Goal: Answer question/provide support: Share knowledge or assist other users

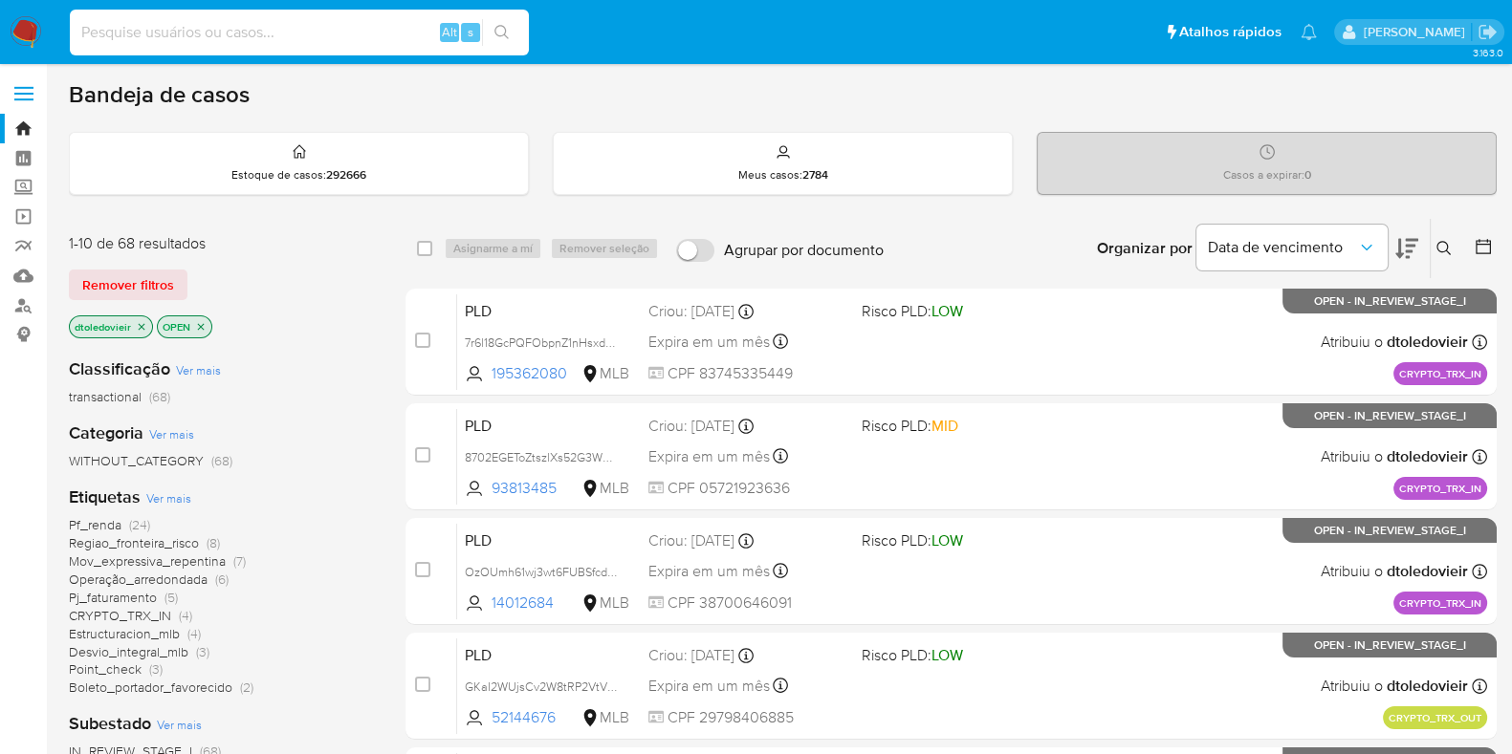
click at [202, 36] on input at bounding box center [299, 32] width 459 height 25
paste input "OzOUmh61wj3wt6FUBSfcd3D6"
type input "OzOUmh61wj3wt6FUBSfcd3D6"
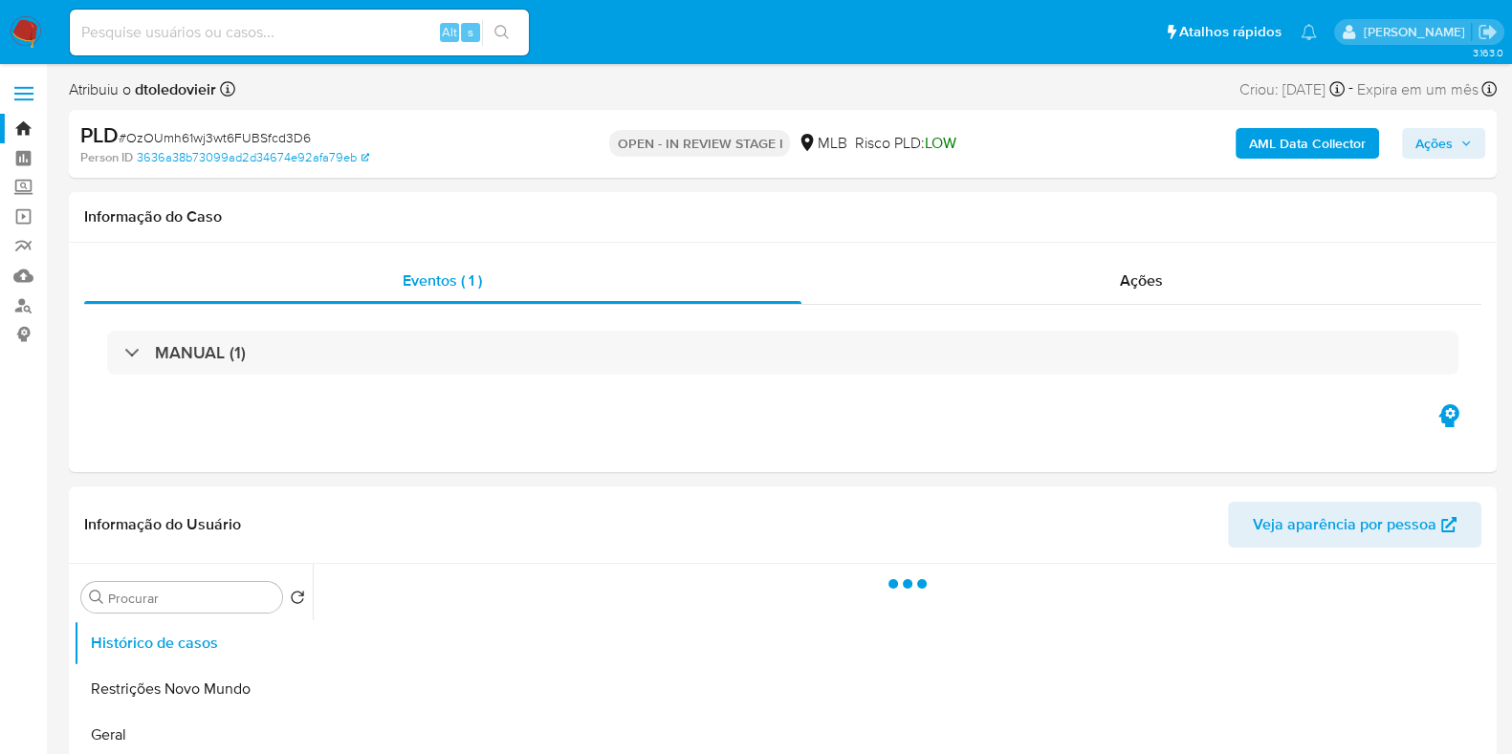
select select "10"
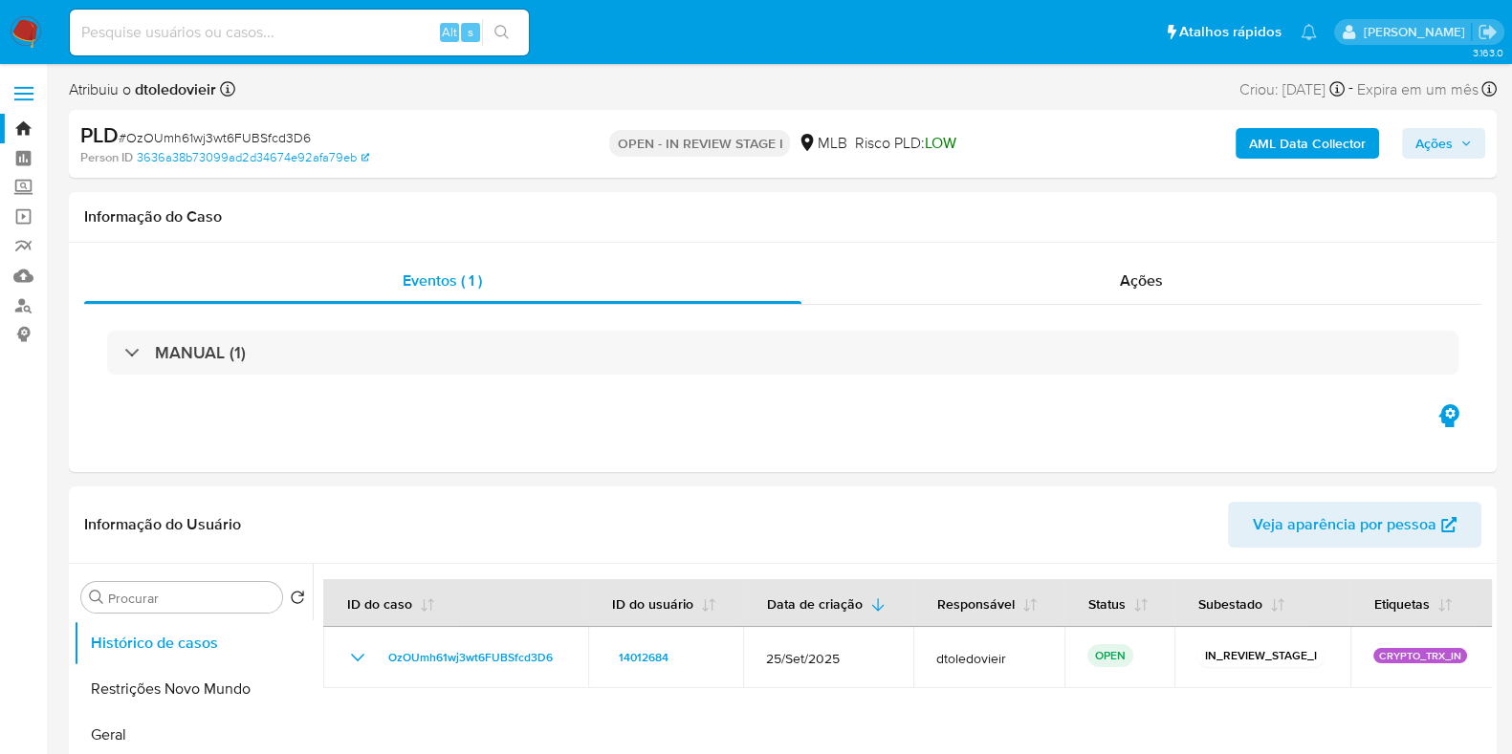
click at [1458, 141] on span "Ações" at bounding box center [1443, 143] width 56 height 27
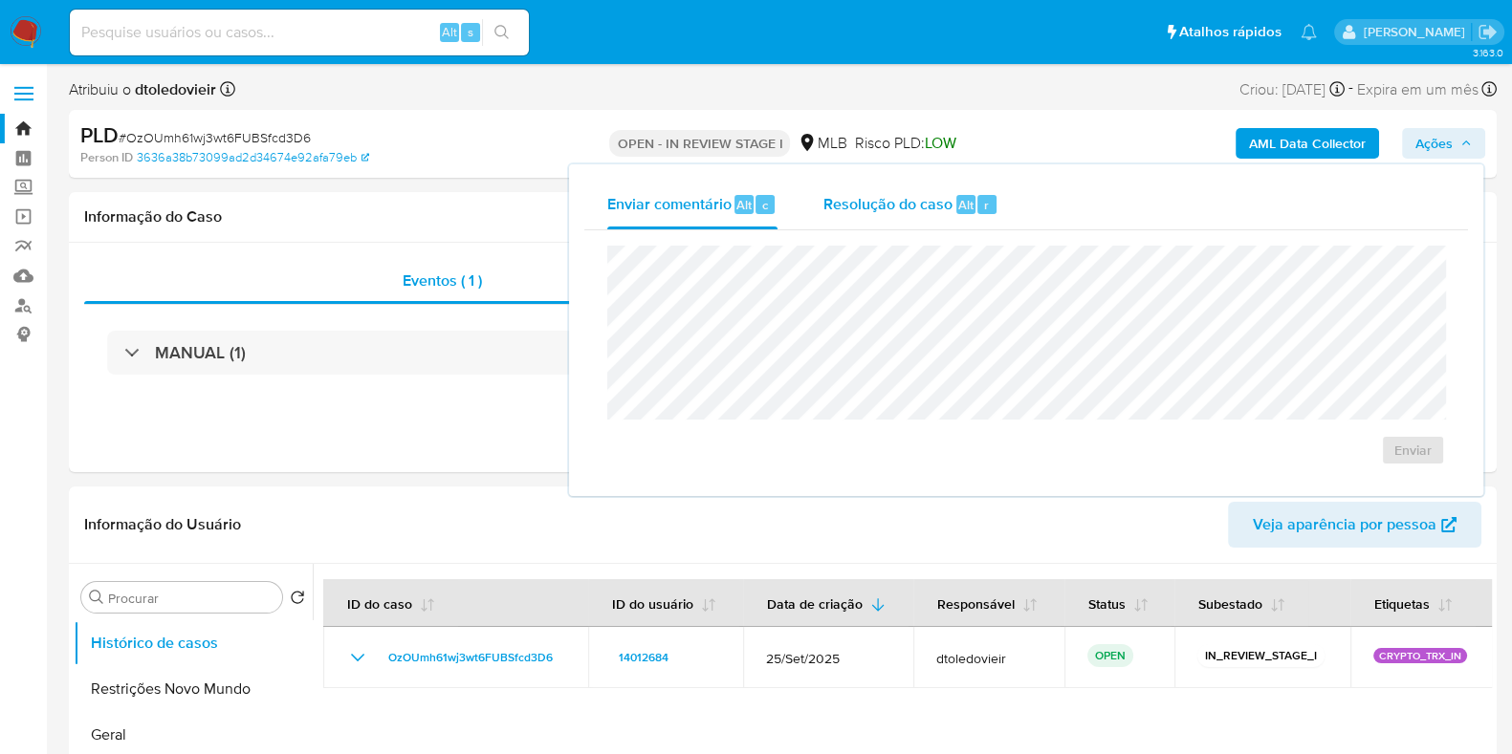
click at [912, 217] on div "Resolução do caso Alt r" at bounding box center [910, 205] width 175 height 50
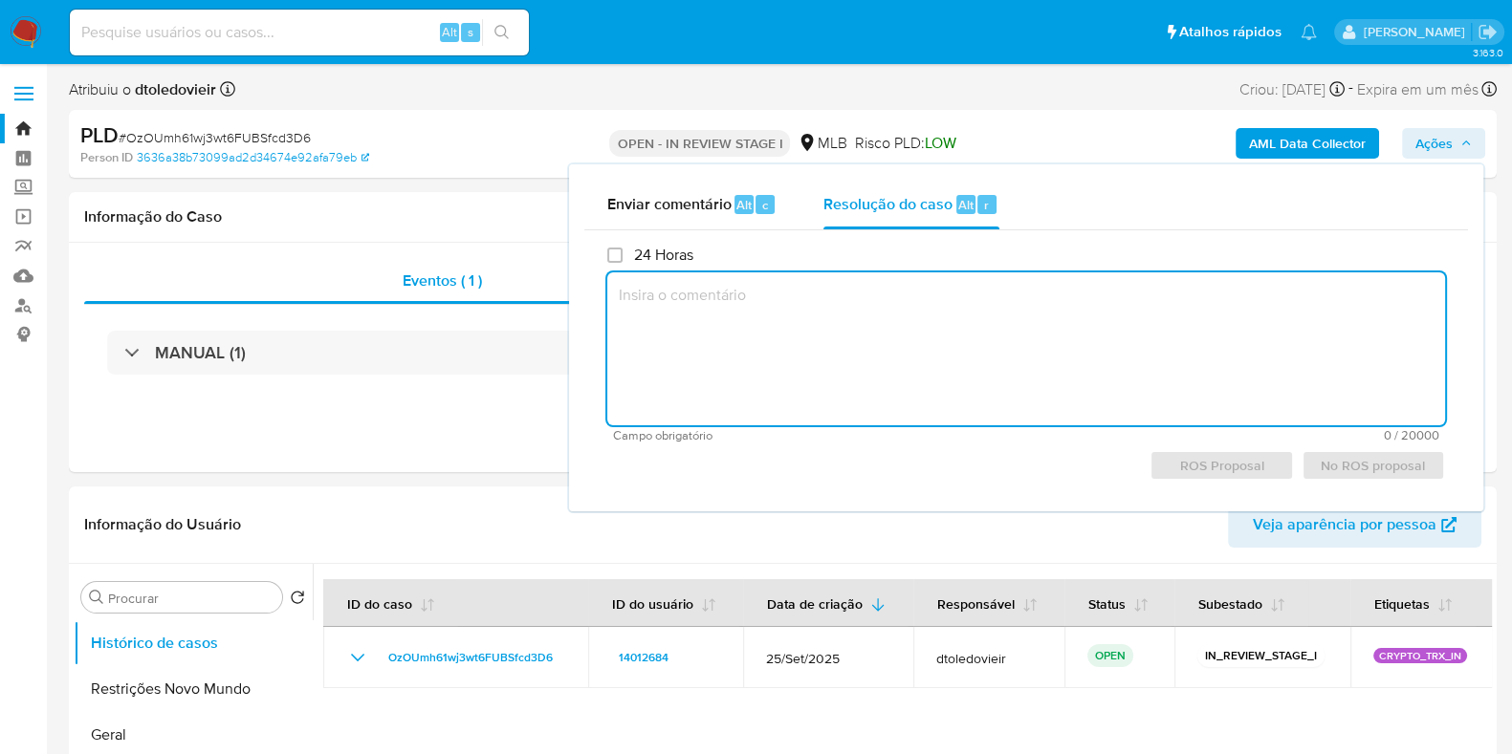
click at [854, 341] on textarea at bounding box center [1026, 349] width 838 height 153
paste textarea "Foram analisadas operações de recebimentos através da hash 7e65d64cec881332f5c5…"
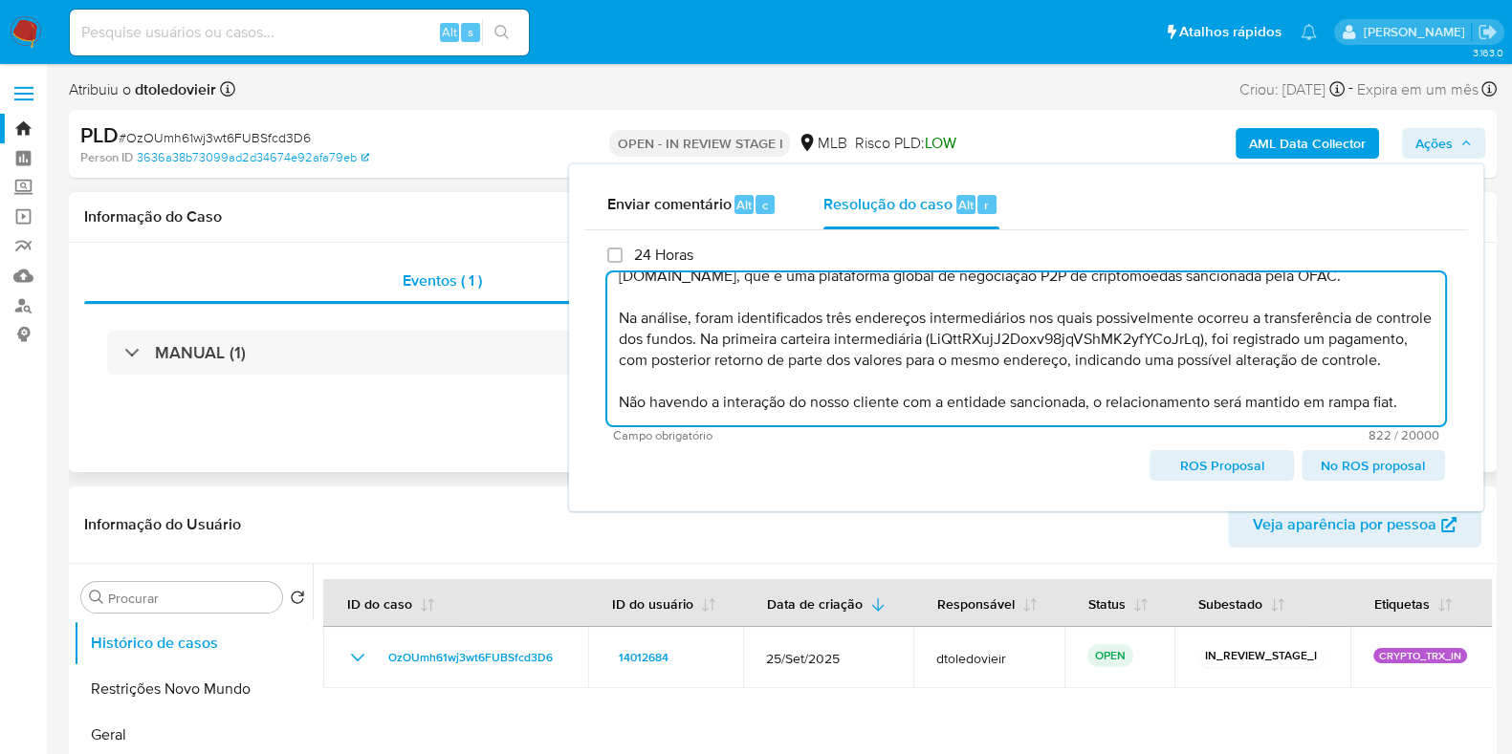
type textarea "Foram analisadas operações de recebimentos através da hash 7e65d64cec881332f5c5…"
click at [427, 442] on div "Eventos ( 1 ) Ações MANUAL (1)" at bounding box center [783, 357] width 1428 height 229
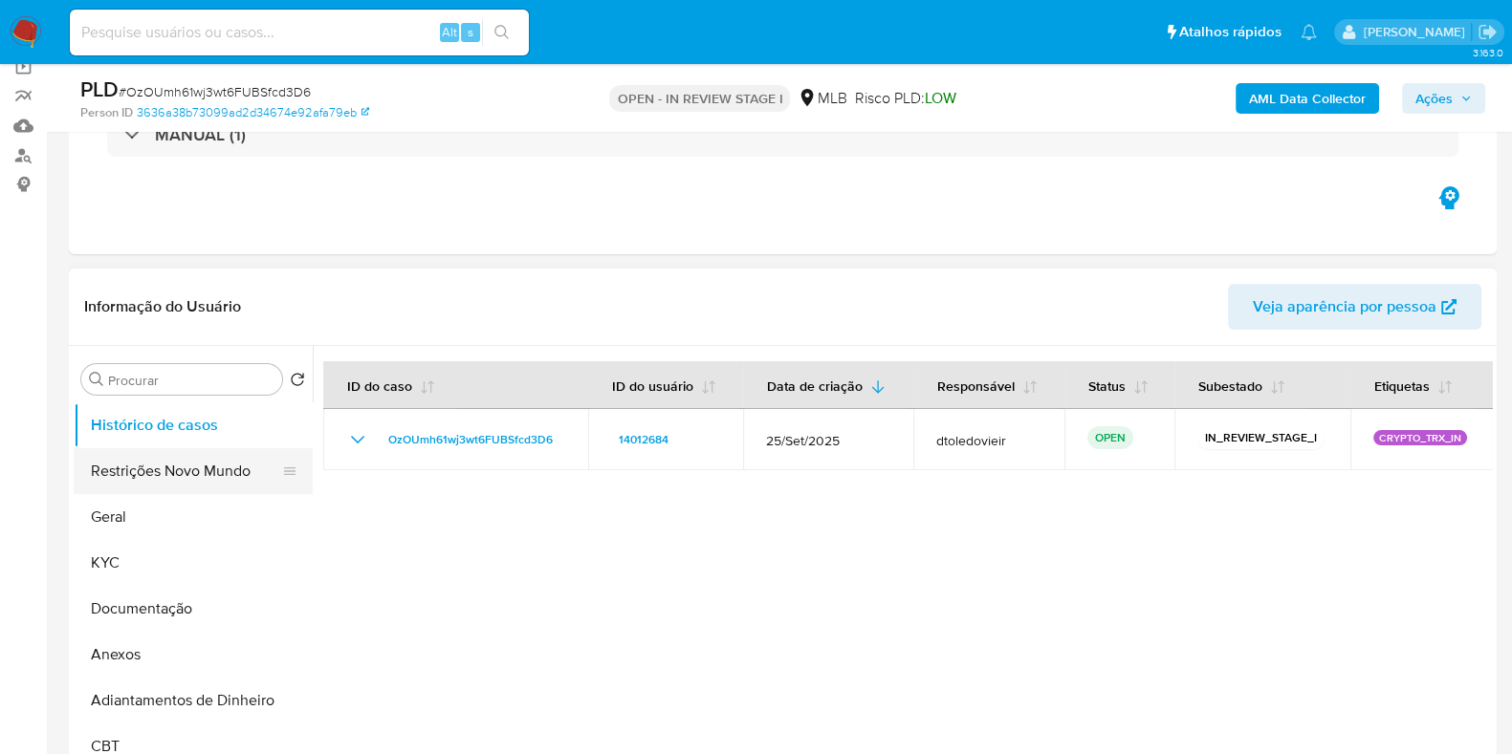
scroll to position [238, 0]
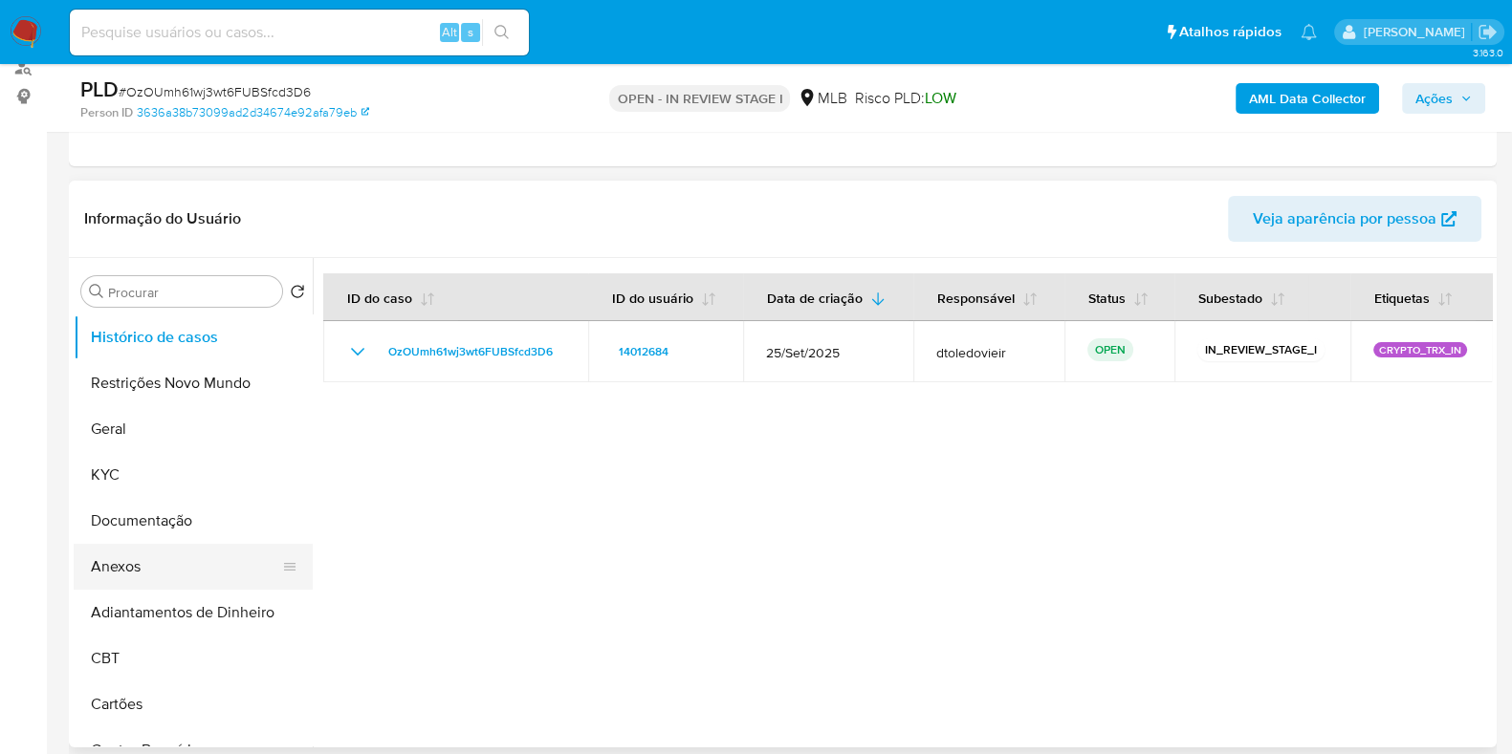
click at [139, 565] on button "Anexos" at bounding box center [186, 567] width 224 height 46
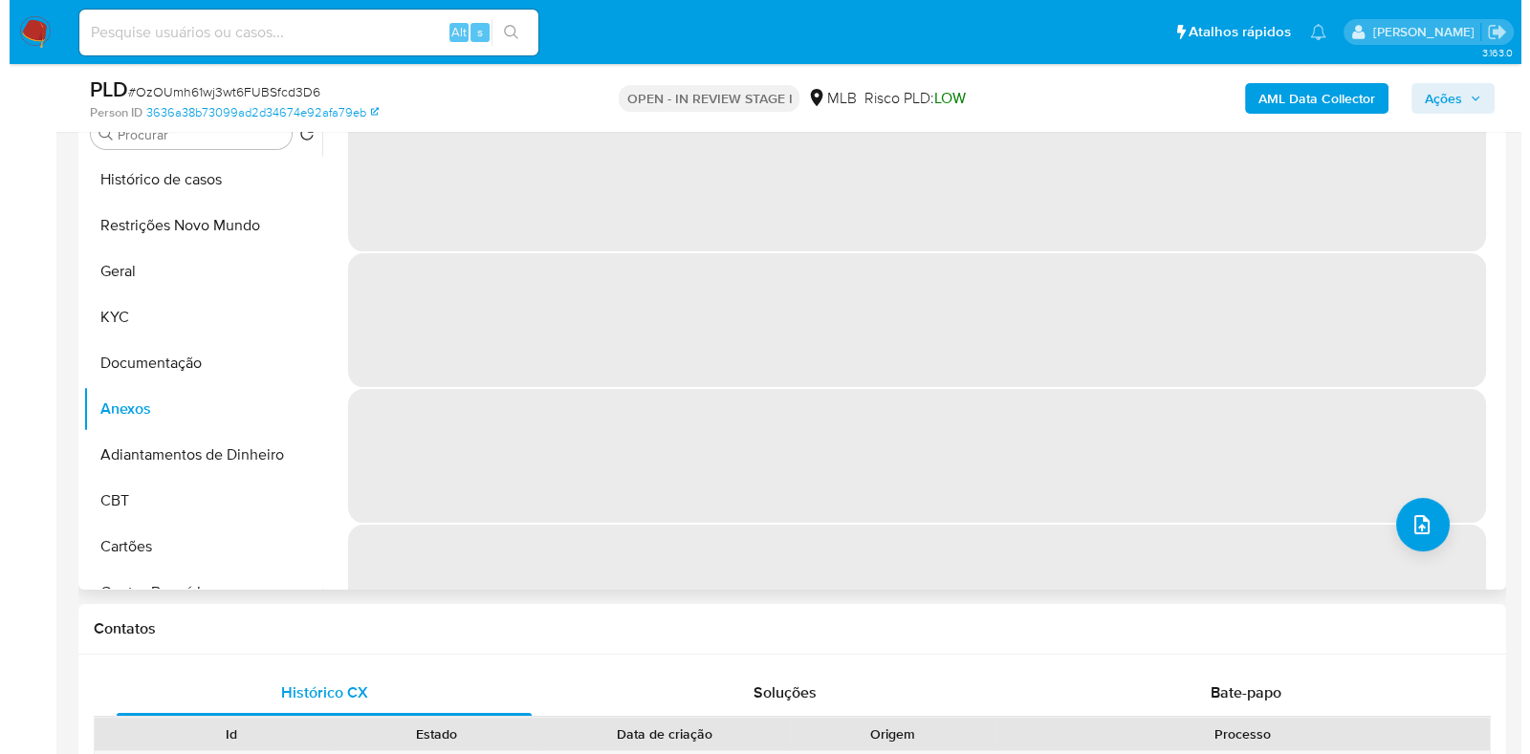
scroll to position [359, 0]
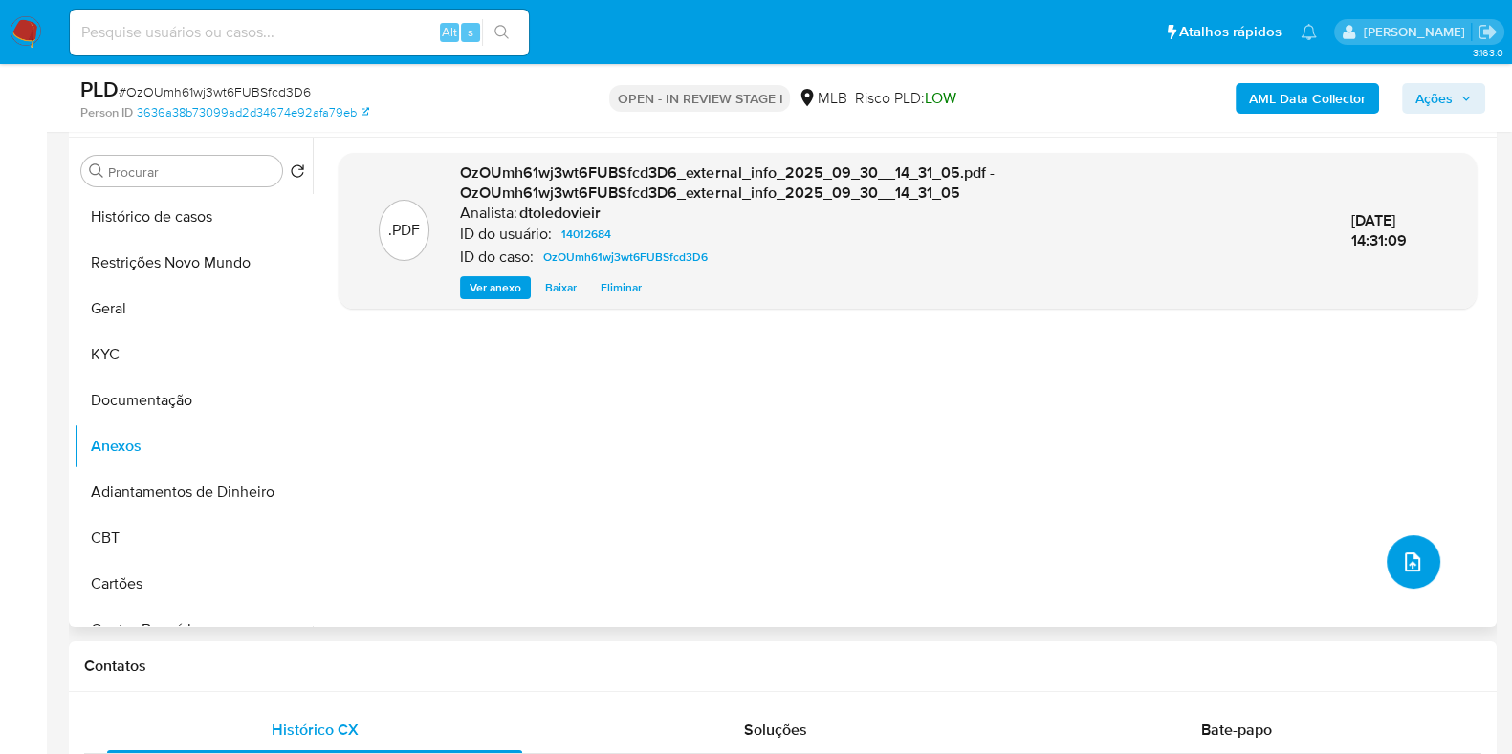
click at [1407, 566] on icon "upload-file" at bounding box center [1412, 562] width 15 height 19
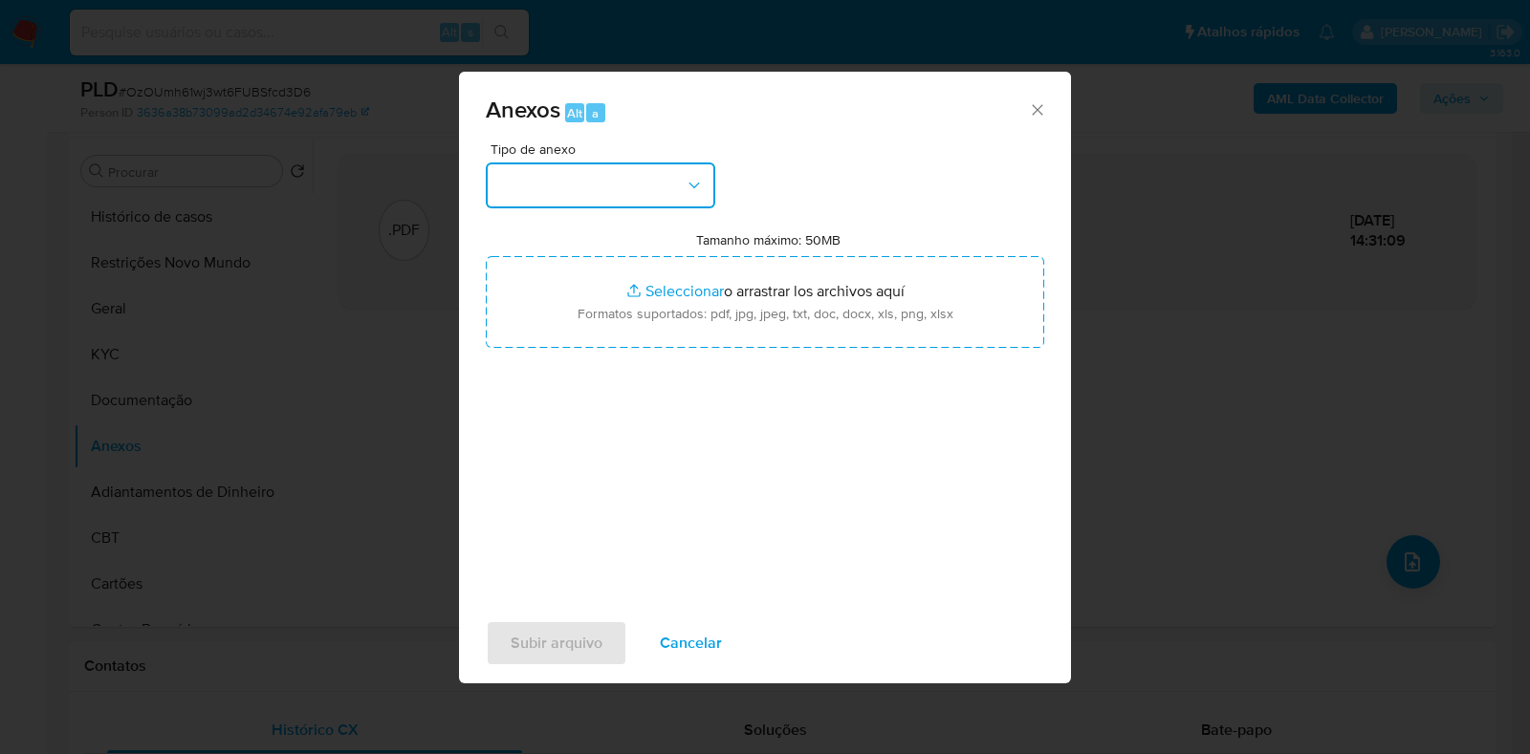
click at [657, 177] on button "button" at bounding box center [600, 186] width 229 height 46
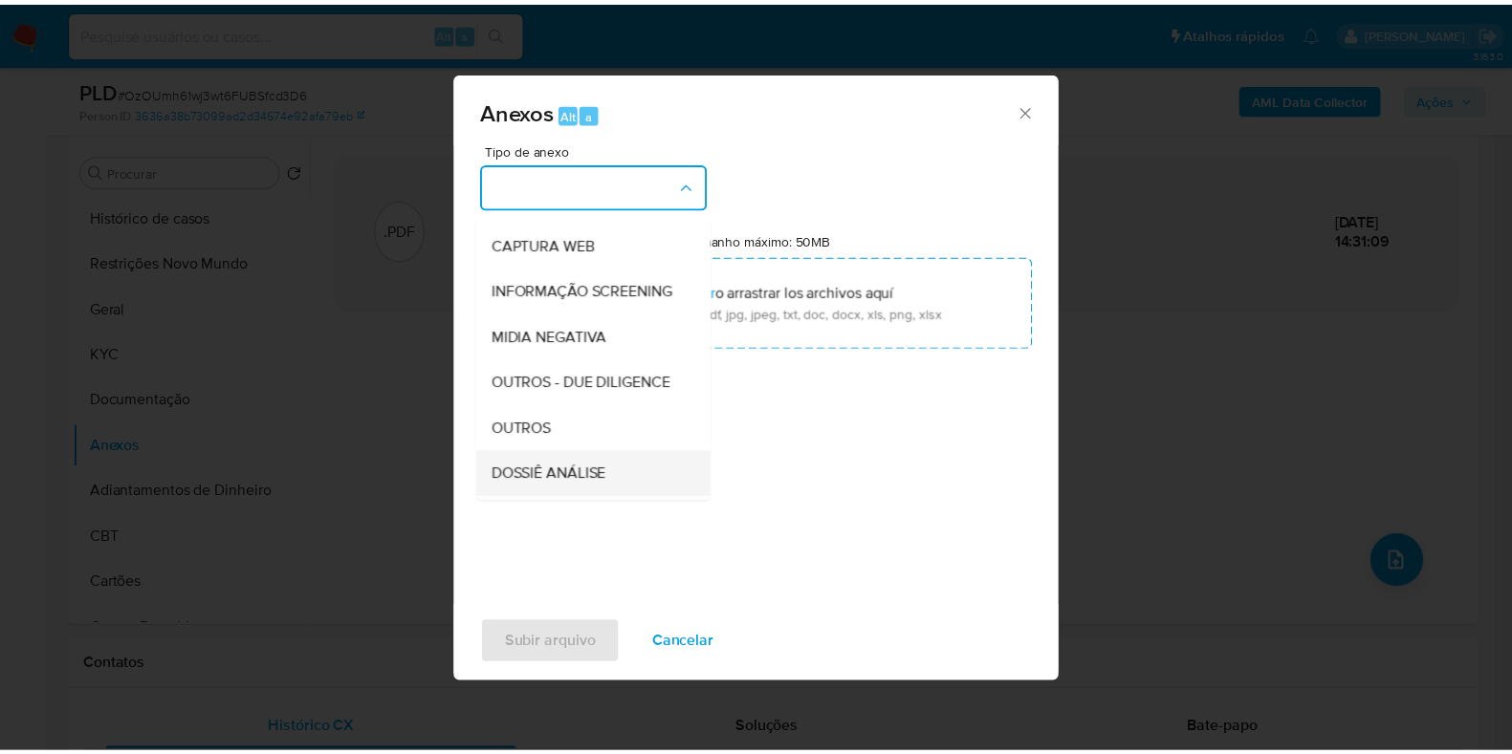
scroll to position [295, 0]
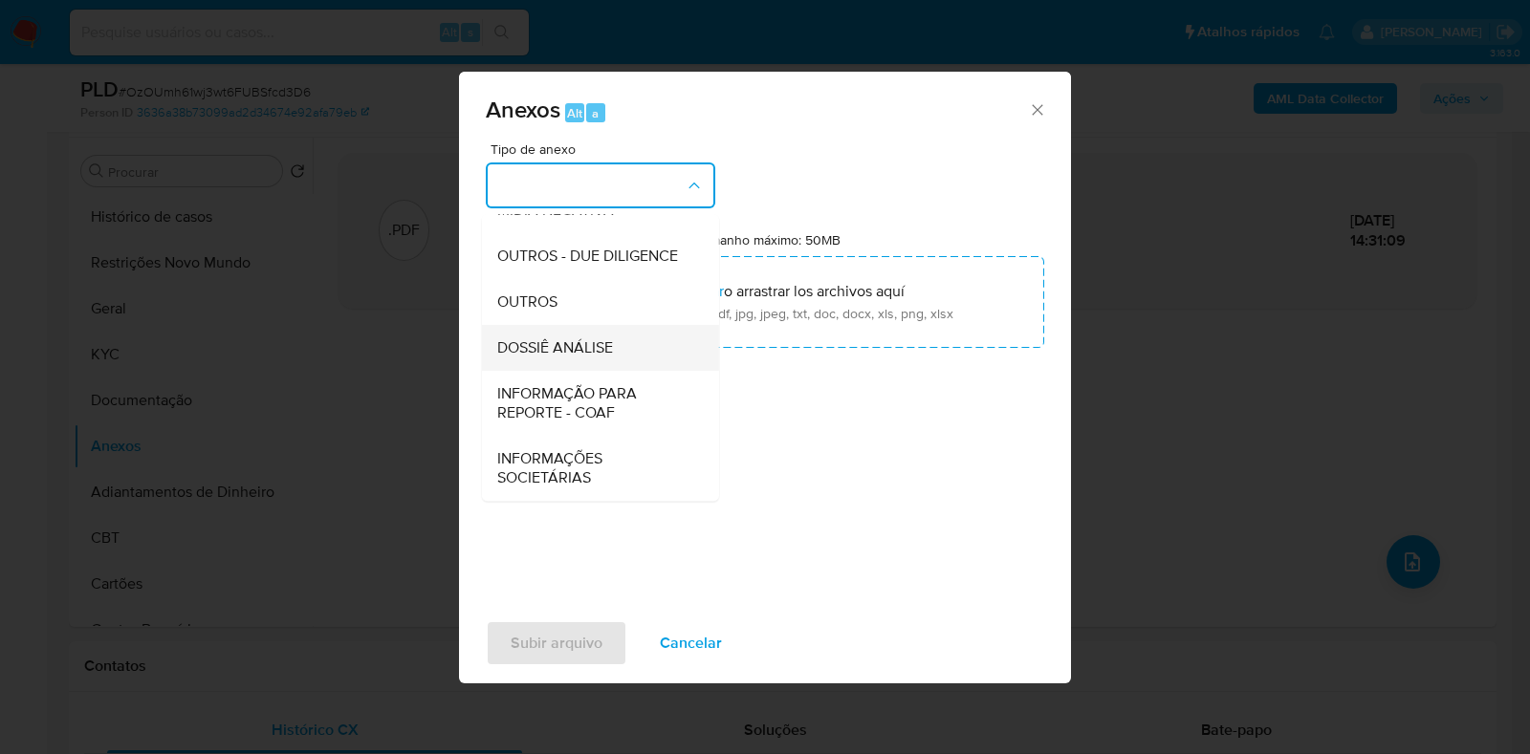
click at [598, 341] on span "DOSSIÊ ANÁLISE" at bounding box center [555, 347] width 116 height 19
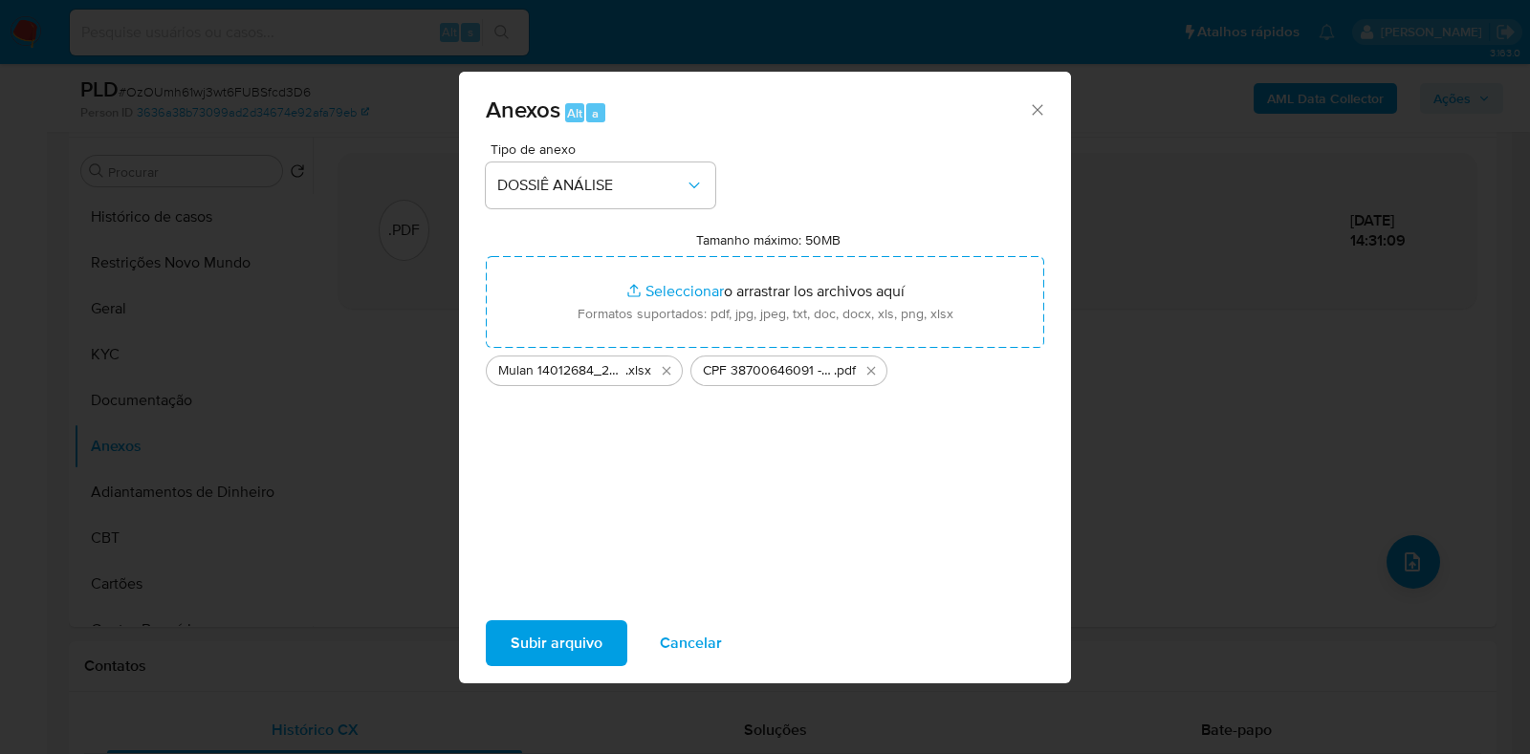
click at [575, 642] on span "Subir arquivo" at bounding box center [557, 643] width 92 height 42
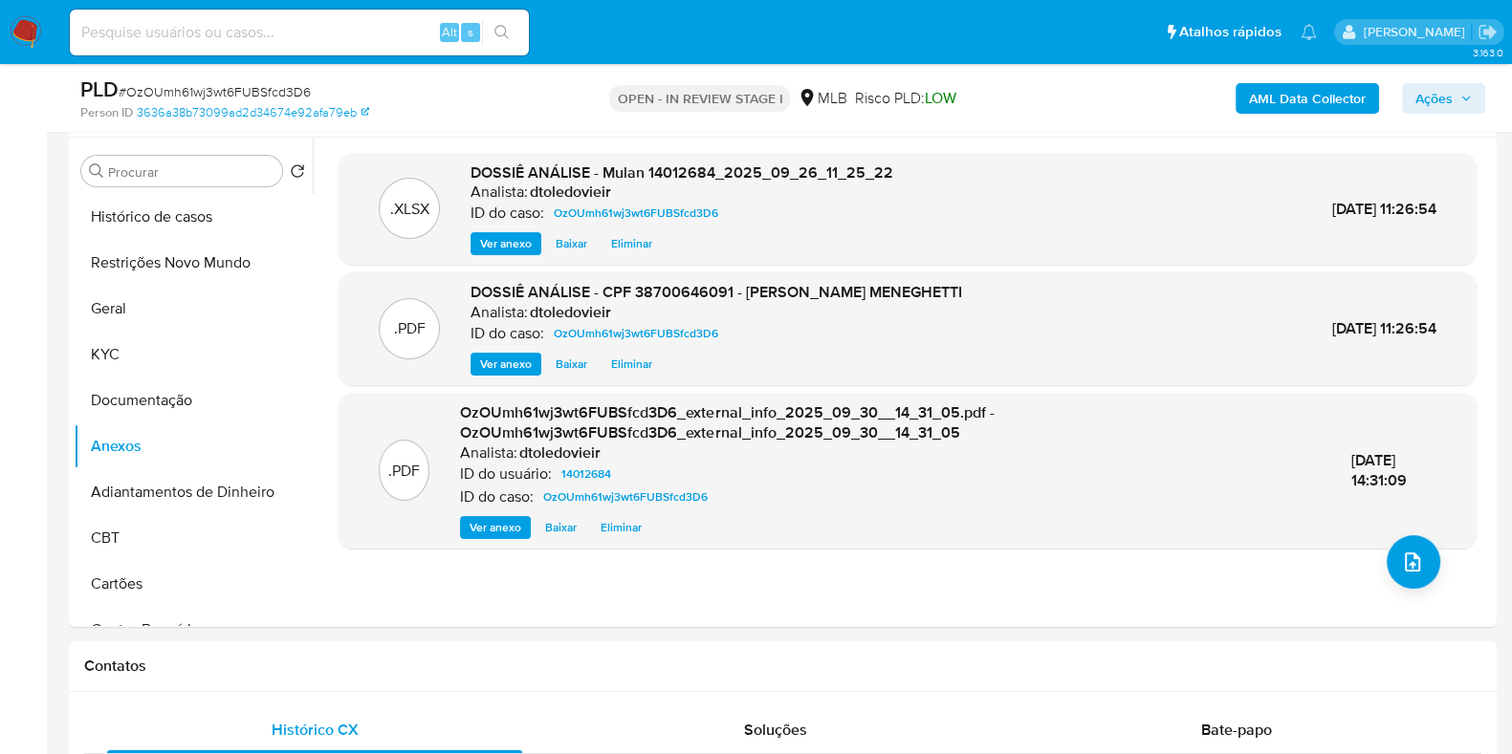
click at [1449, 102] on span "Ações" at bounding box center [1433, 98] width 37 height 31
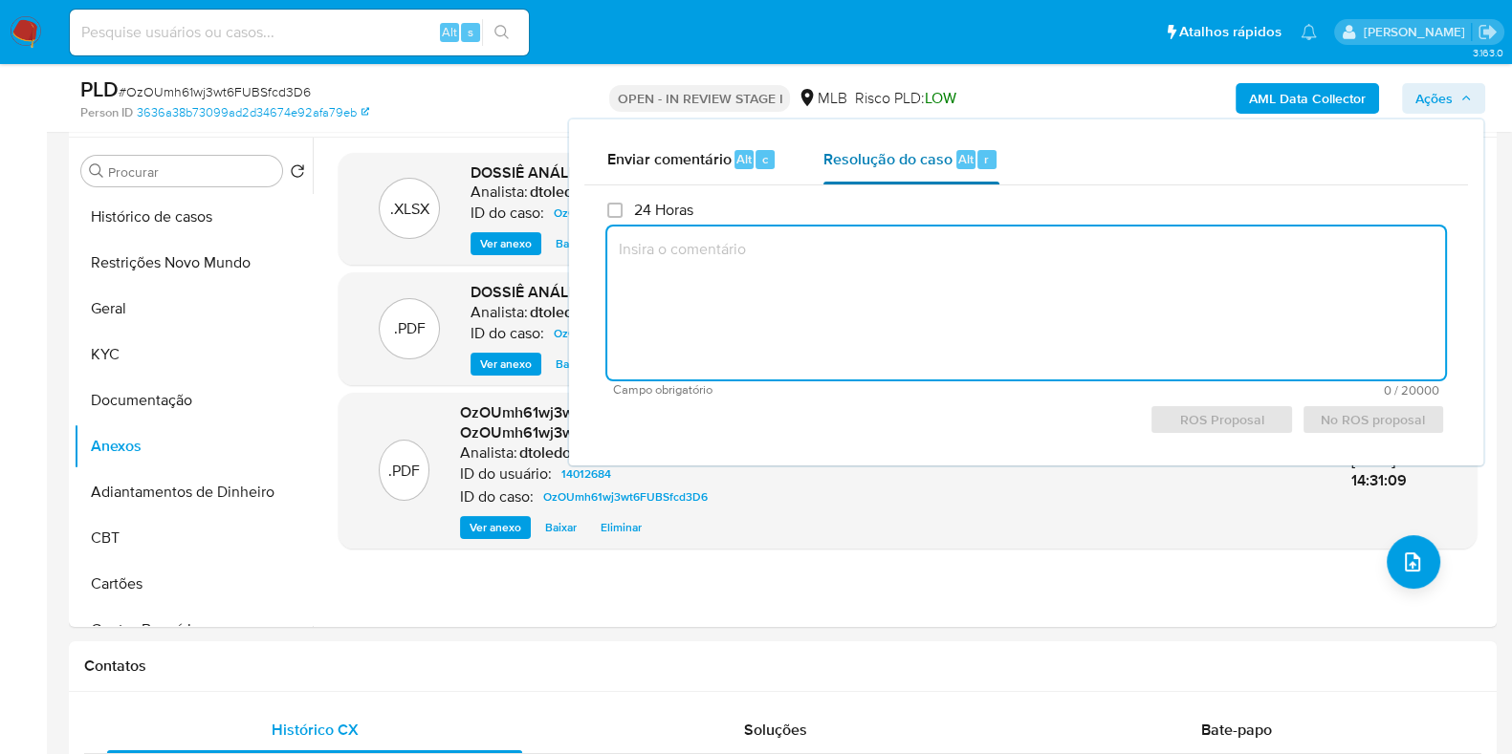
click at [928, 158] on span "Resolução do caso" at bounding box center [887, 158] width 129 height 22
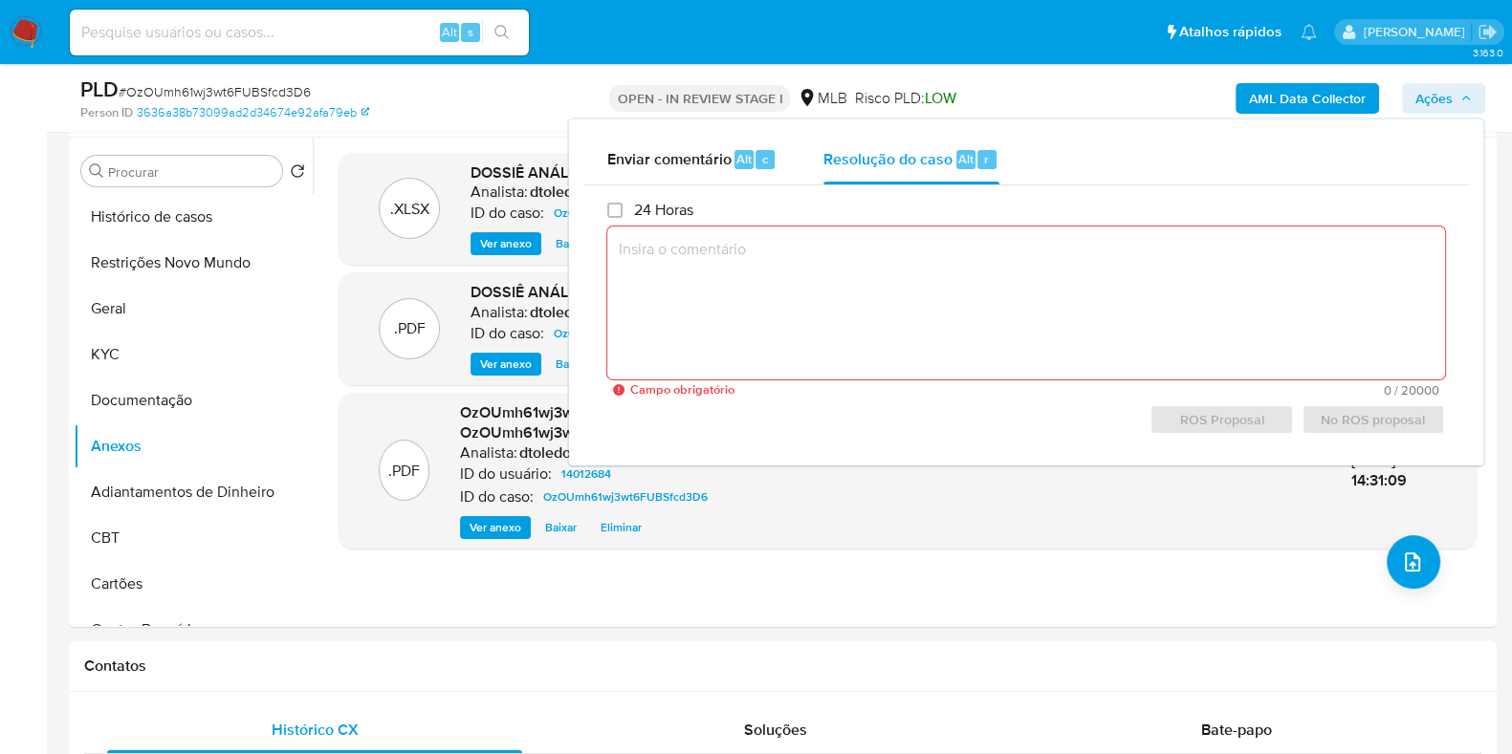
click at [851, 290] on textarea at bounding box center [1026, 303] width 838 height 153
click at [806, 290] on textarea at bounding box center [1026, 303] width 838 height 153
paste textarea "Foram analisadas operações de recebimentos através da hash 7e65d64cec881332f5c5…"
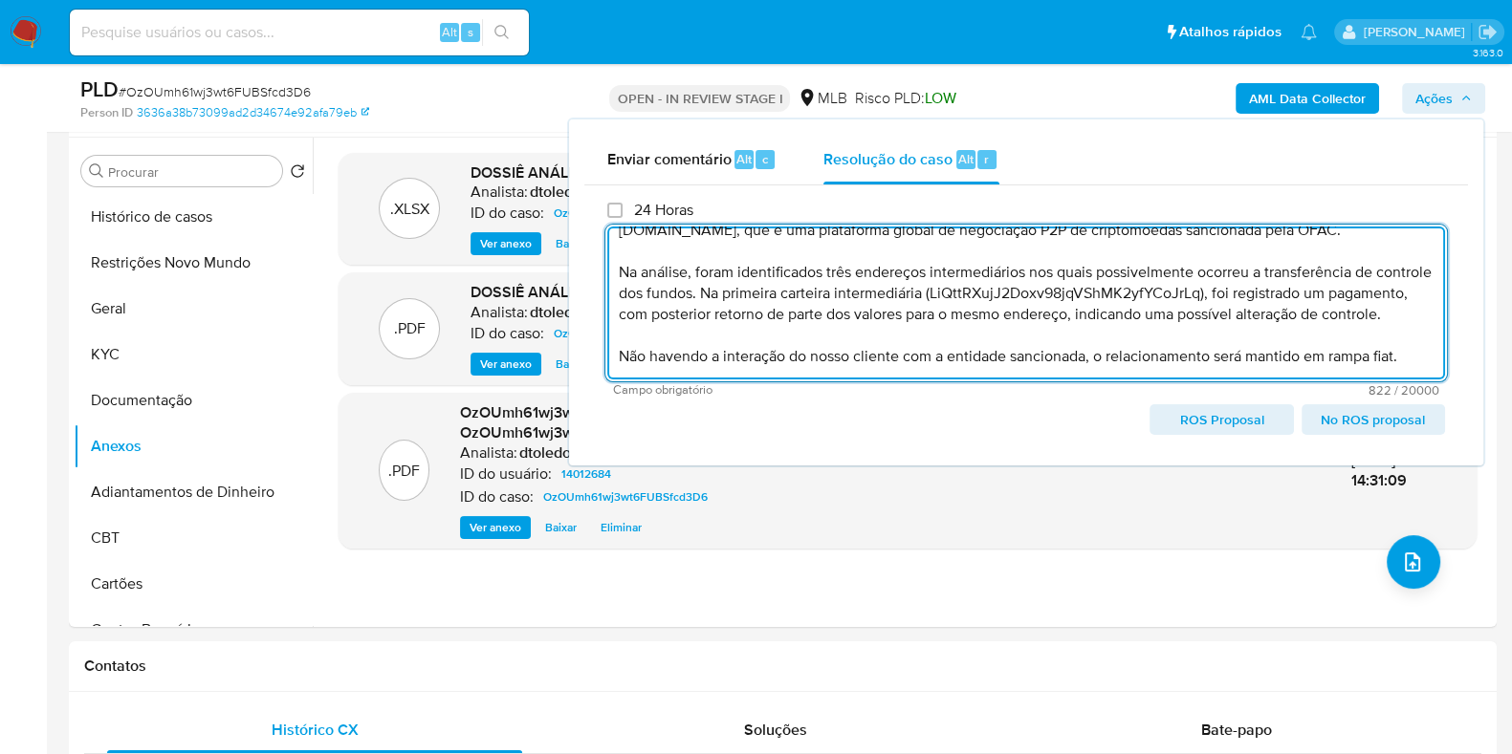
scroll to position [124, 0]
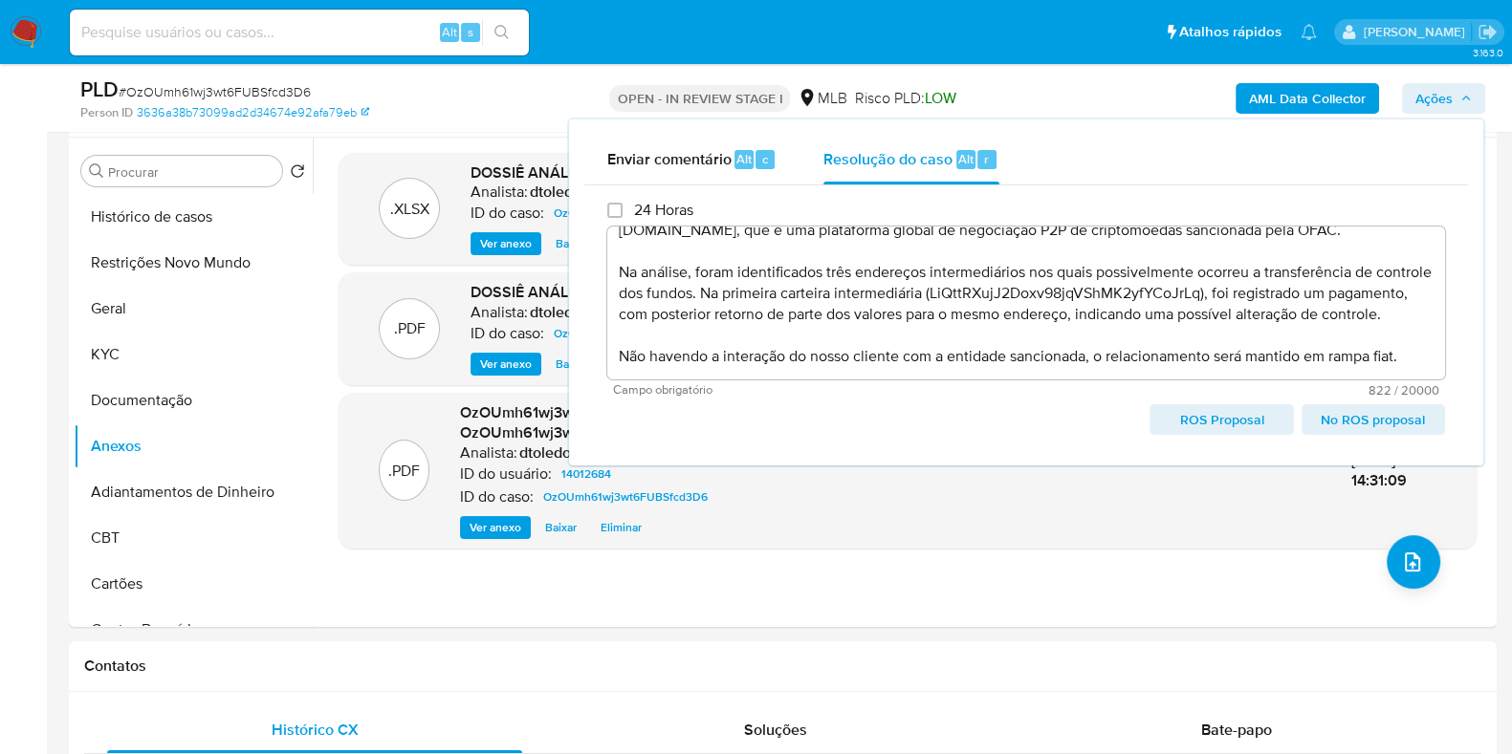
click at [1370, 421] on span "No ROS proposal" at bounding box center [1373, 419] width 117 height 27
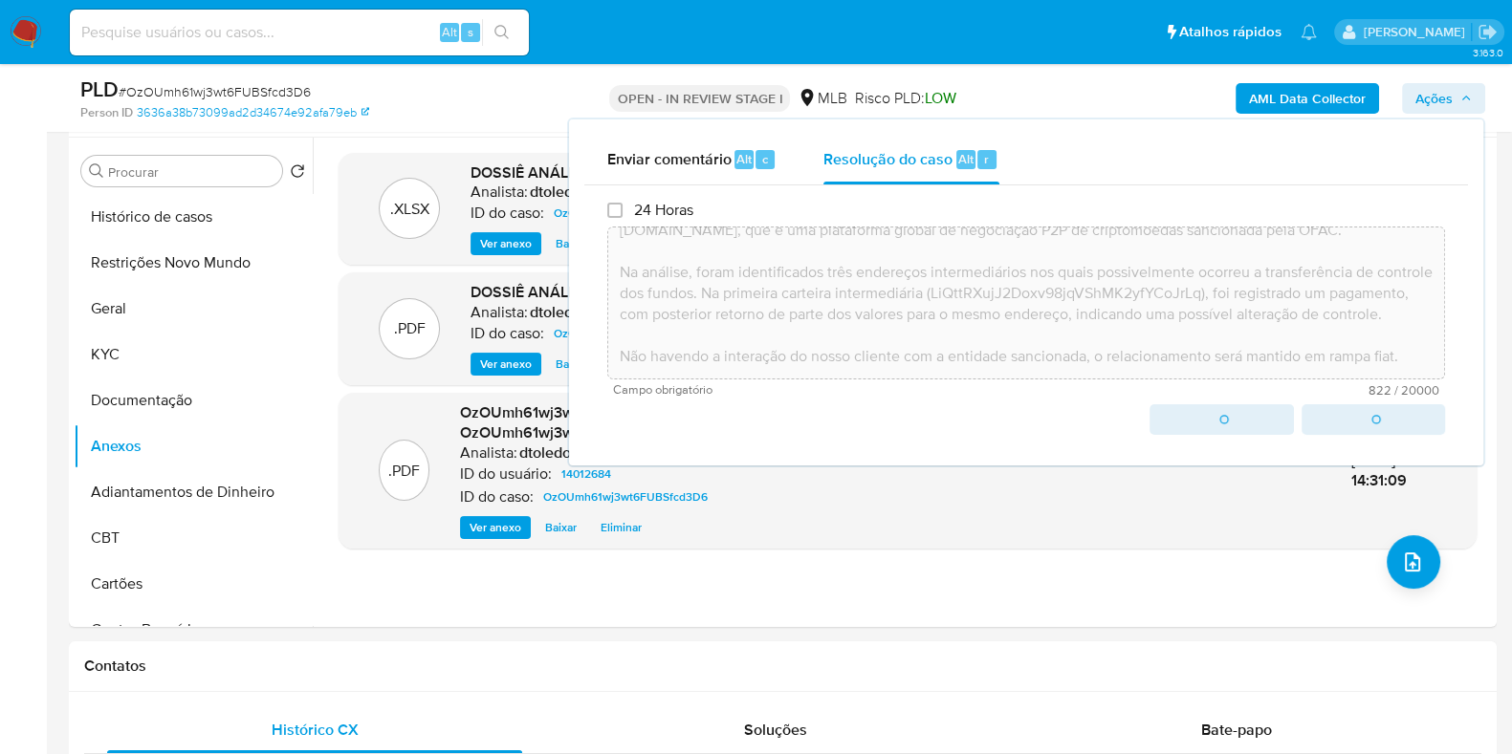
type textarea "Foram analisadas operações de recebimentos através da hash 7e65d64cec881332f5c5…"
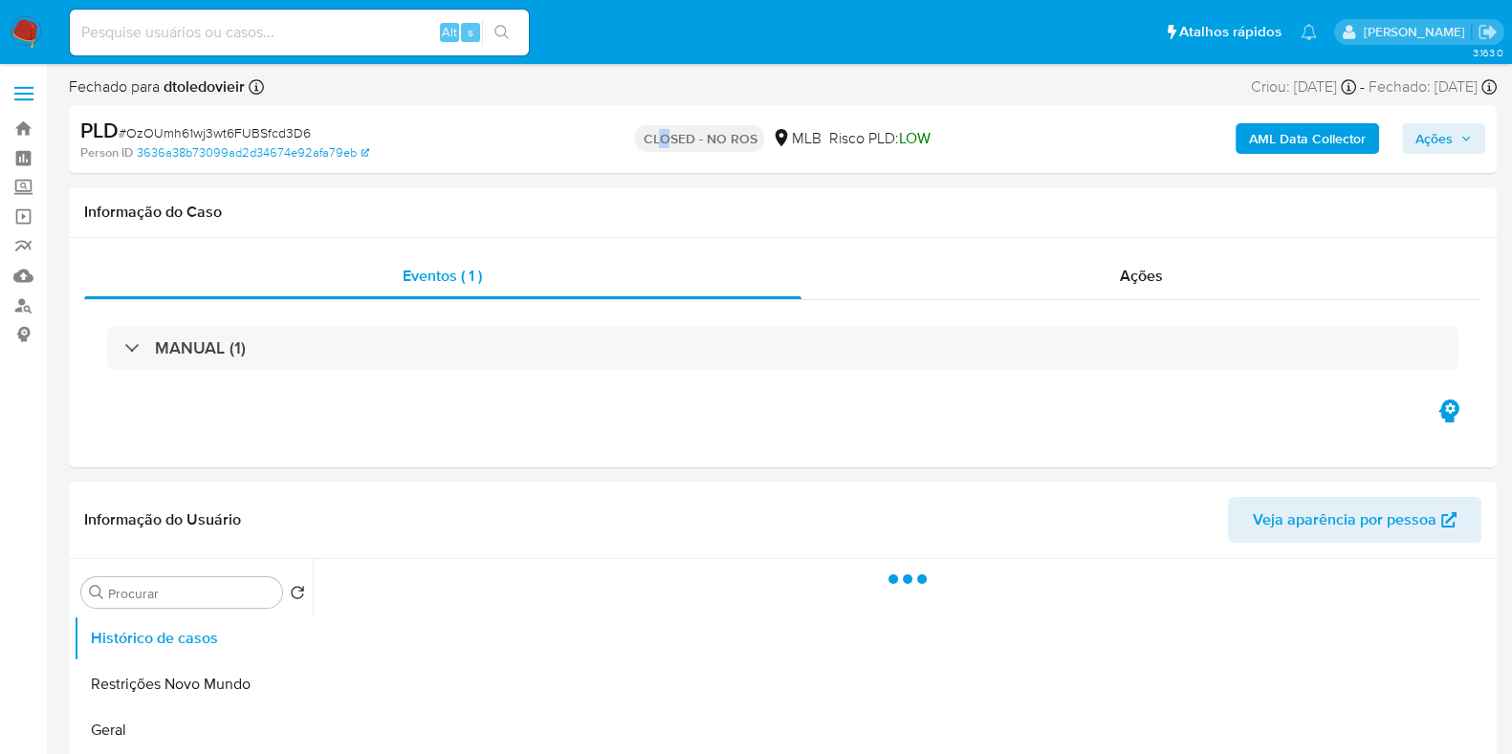
select select "10"
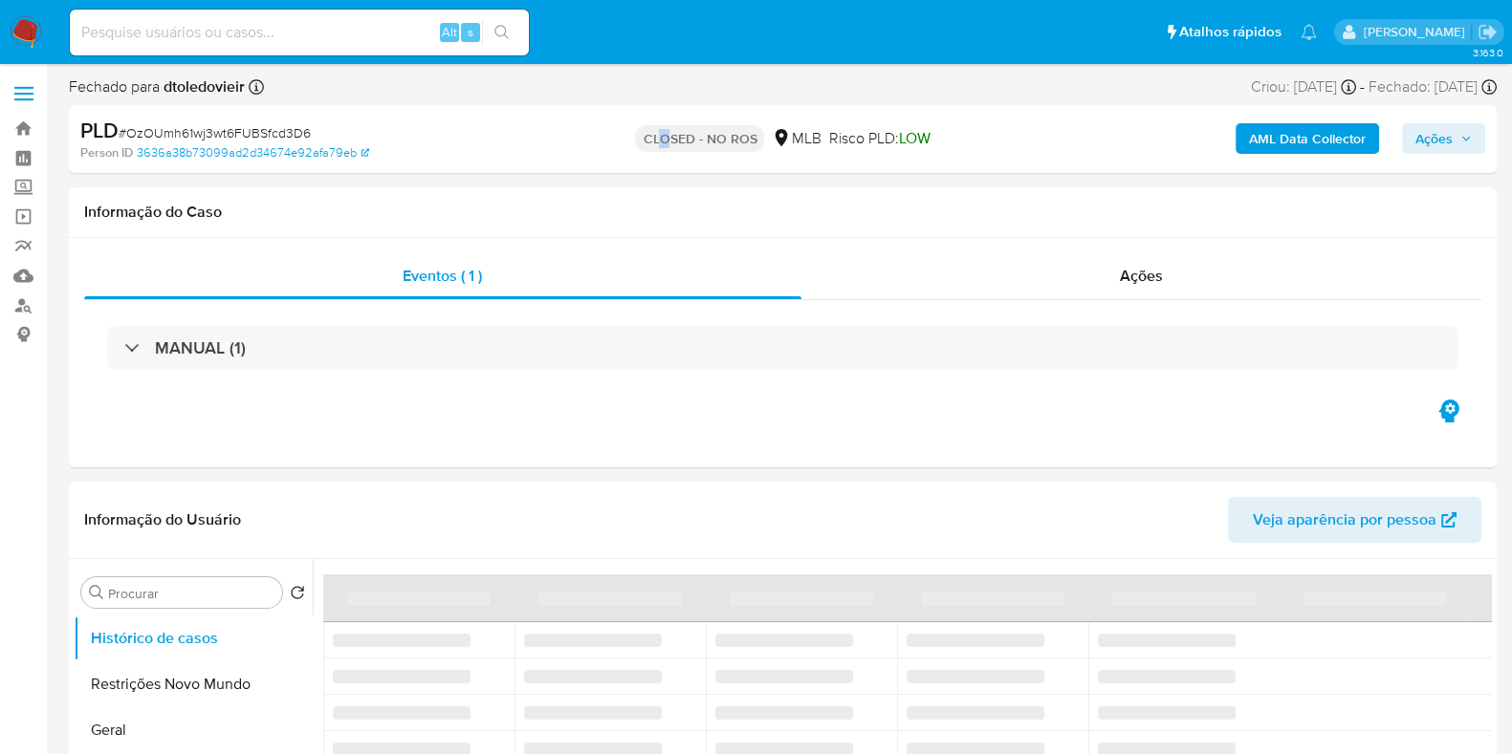
drag, startPoint x: 655, startPoint y: 144, endPoint x: 719, endPoint y: 142, distance: 64.1
click at [711, 143] on p "CLOSED - NO ROS" at bounding box center [699, 138] width 129 height 27
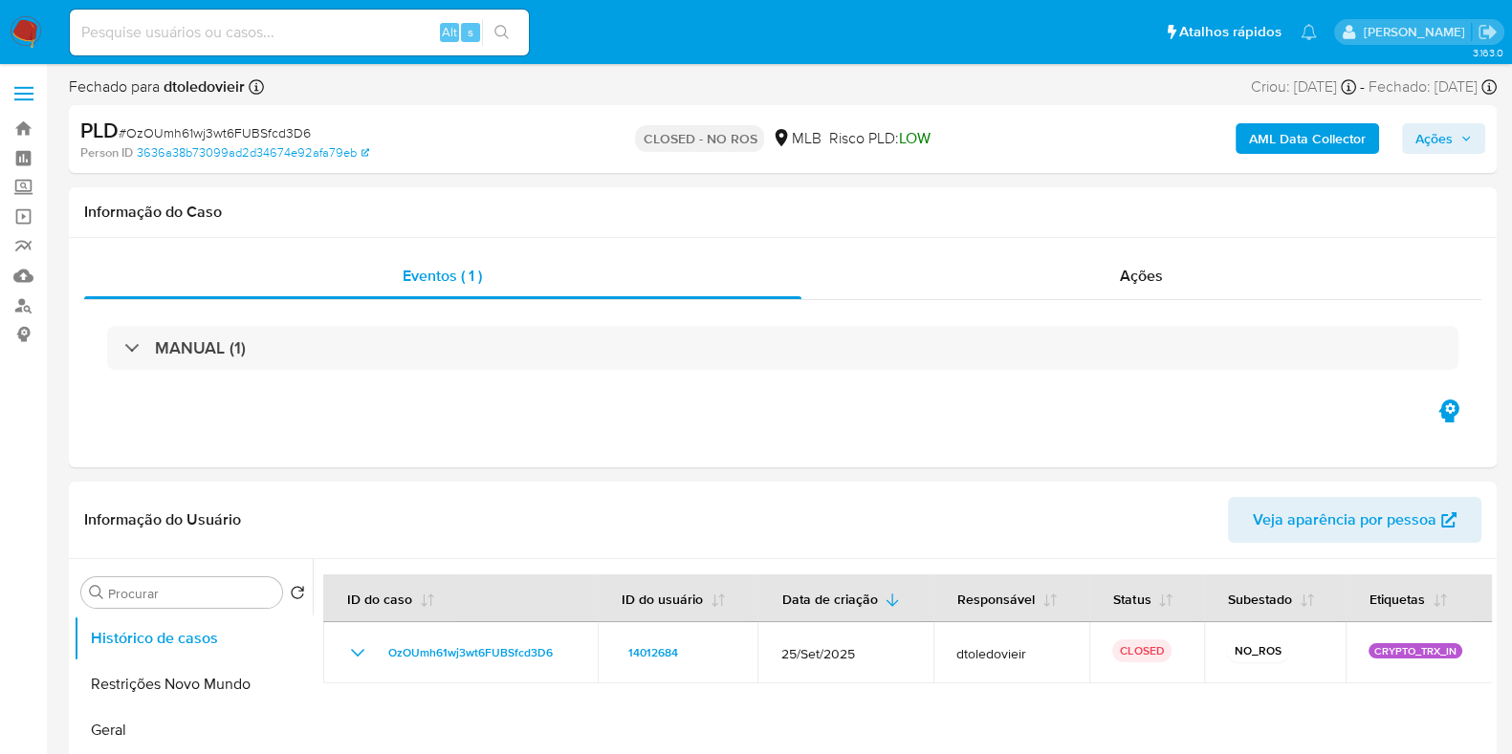
click at [722, 142] on p "CLOSED - NO ROS" at bounding box center [699, 138] width 129 height 27
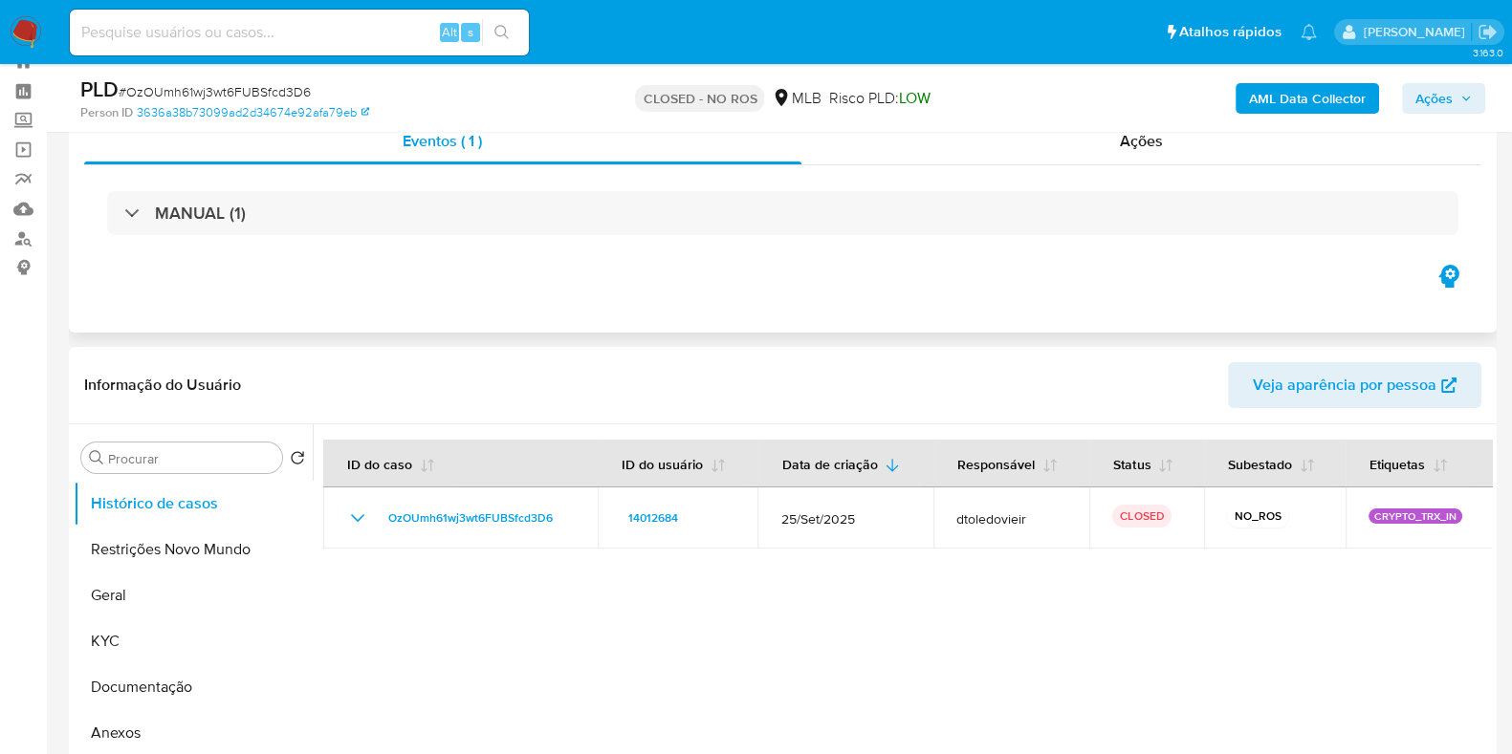
scroll to position [119, 0]
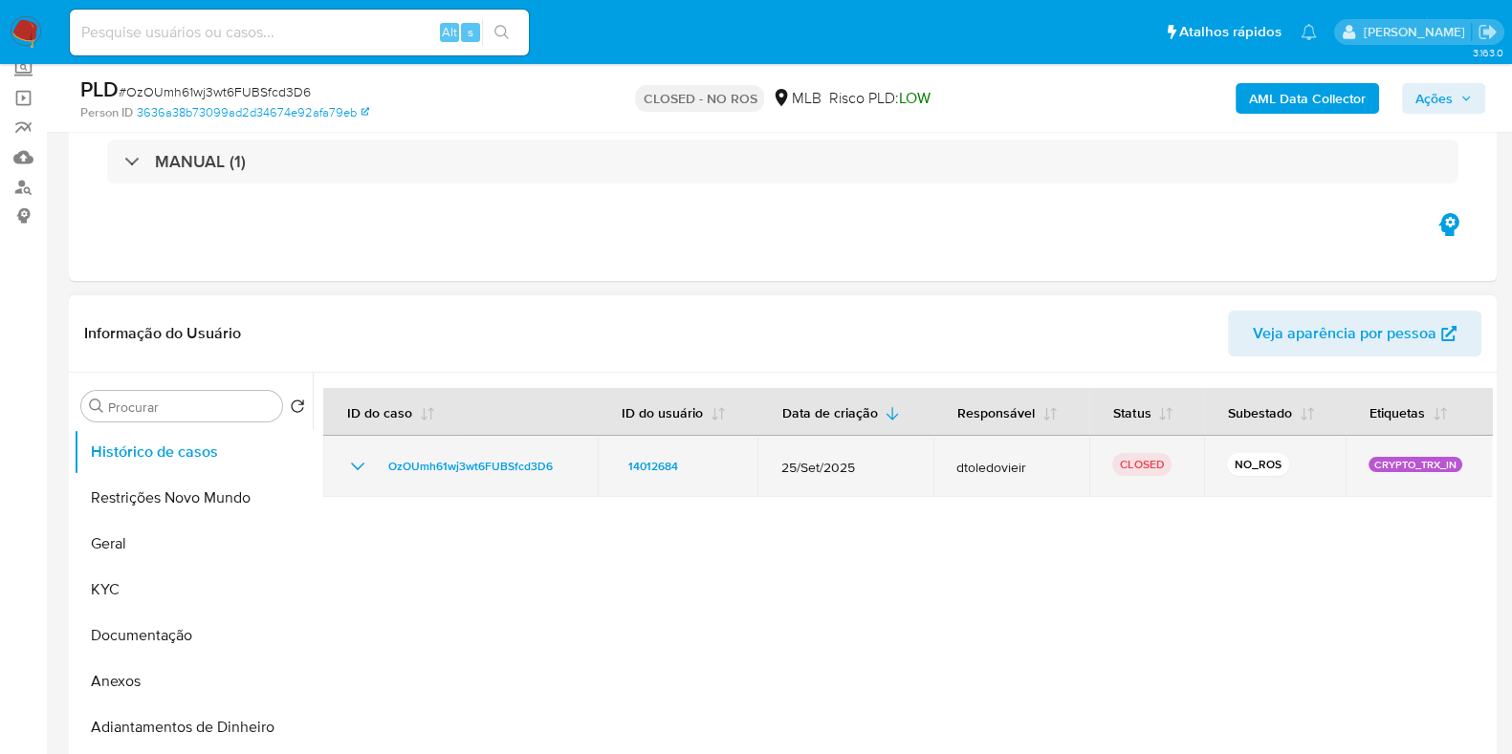
drag, startPoint x: 570, startPoint y: 468, endPoint x: 381, endPoint y: 475, distance: 189.5
click at [381, 475] on div "OzOUmh61wj3wt6FUBSfcd3D6" at bounding box center [460, 466] width 229 height 23
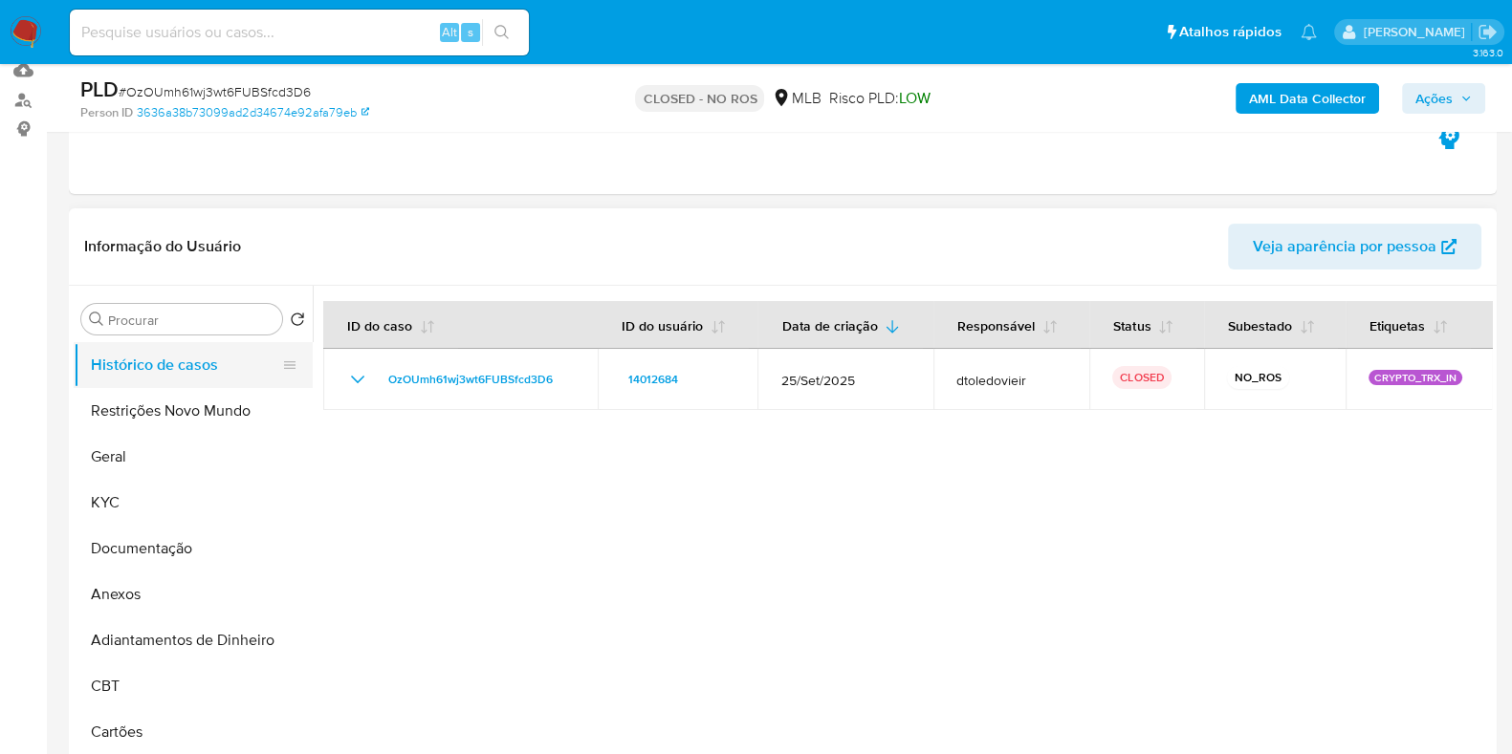
scroll to position [238, 0]
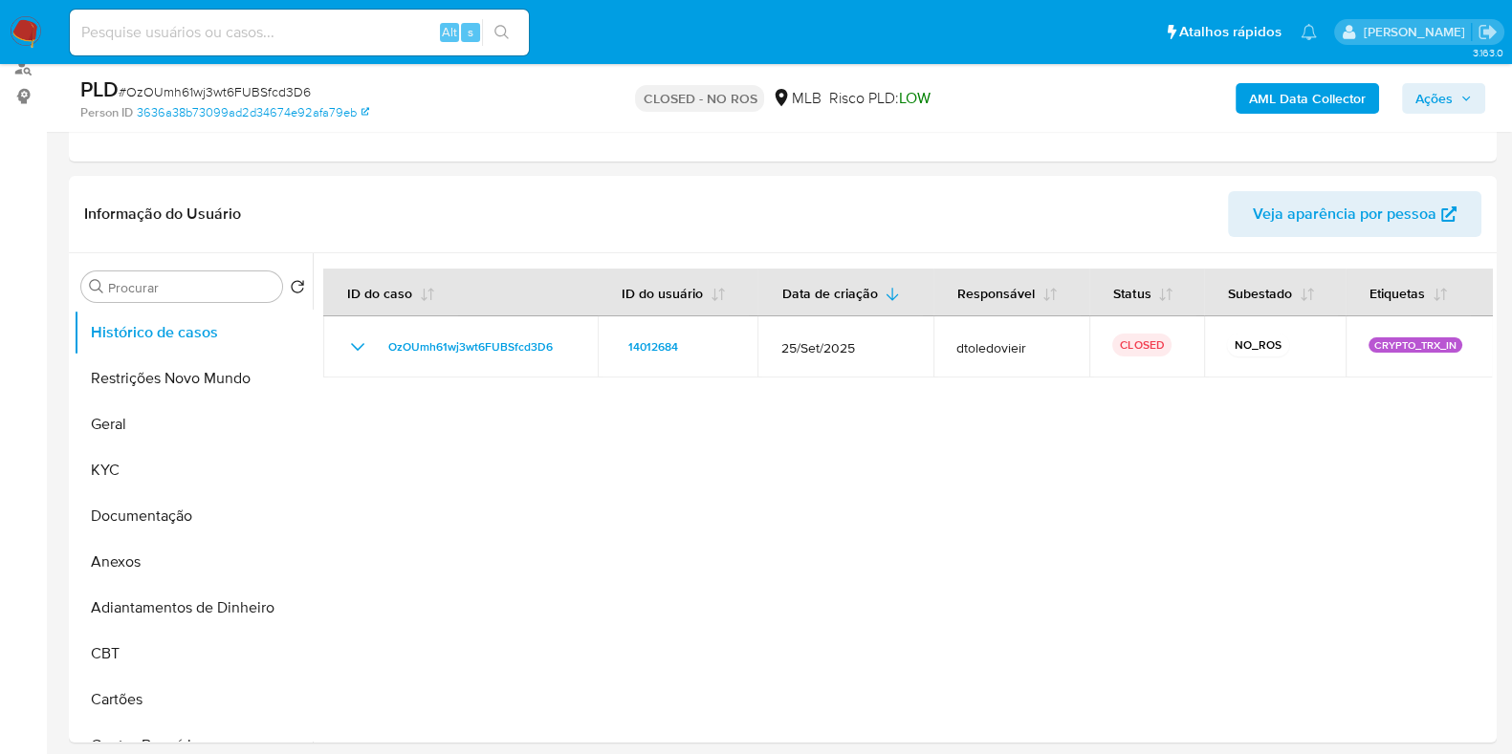
click at [366, 31] on input at bounding box center [299, 32] width 459 height 25
paste input "8702EGEToZtszlXs52G3Wy67"
type input "8702EGEToZtszlXs52G3Wy67"
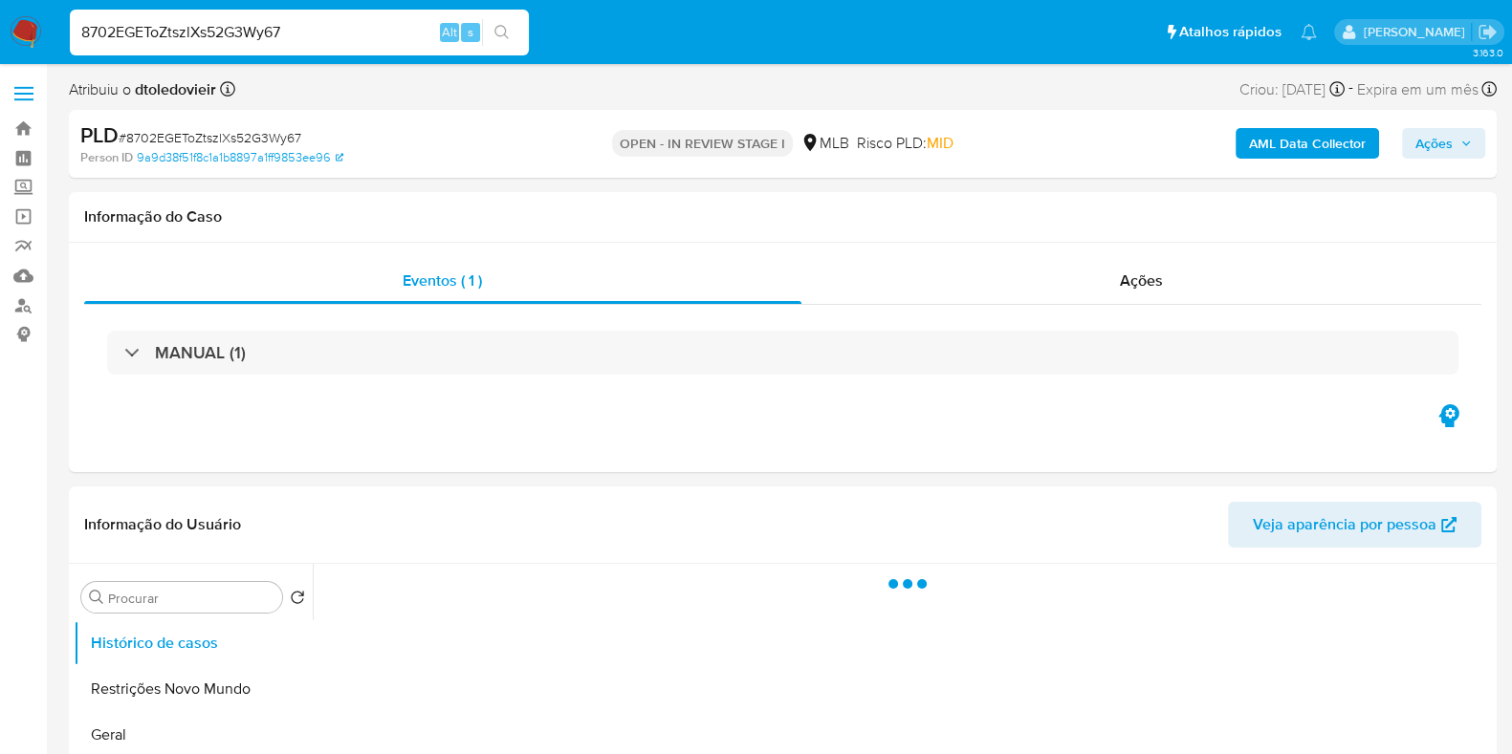
select select "10"
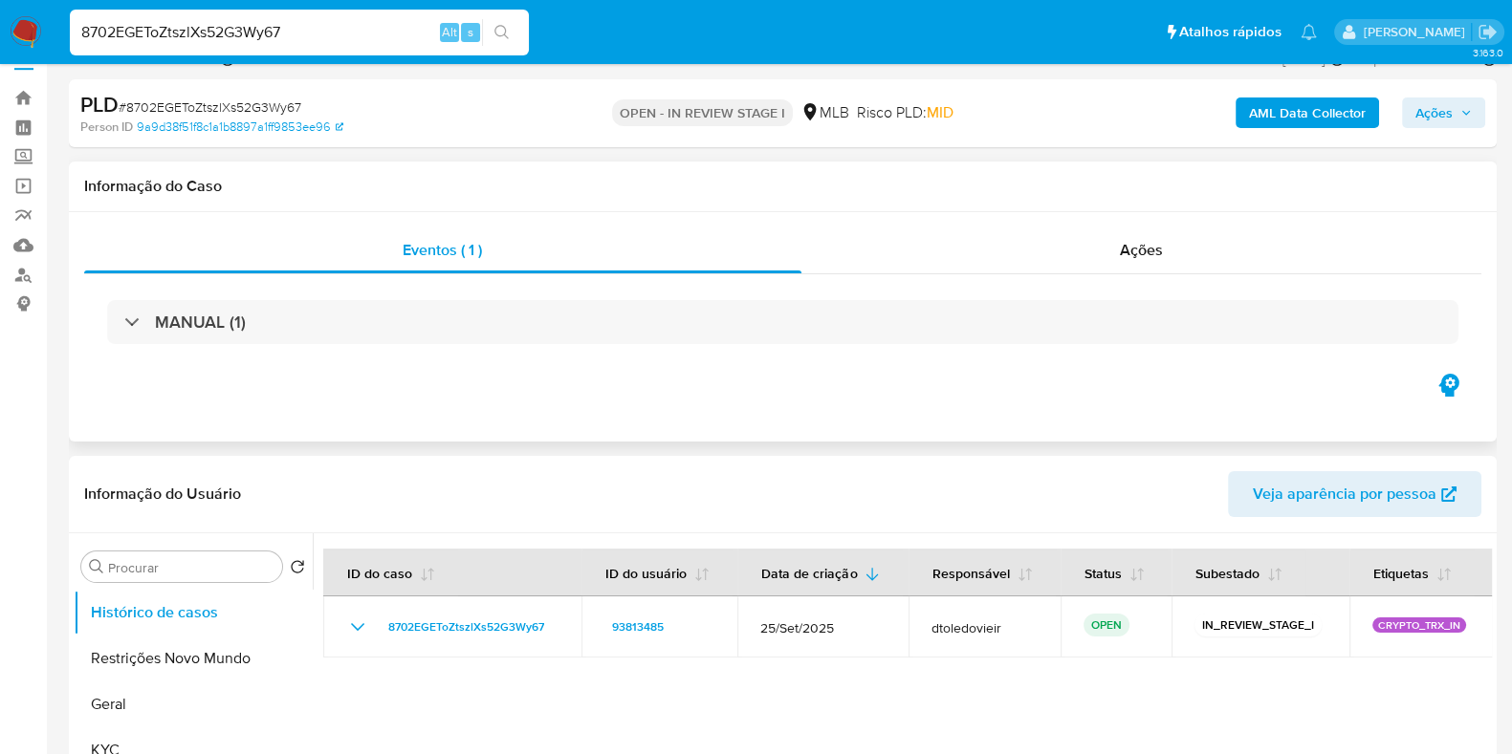
scroll to position [119, 0]
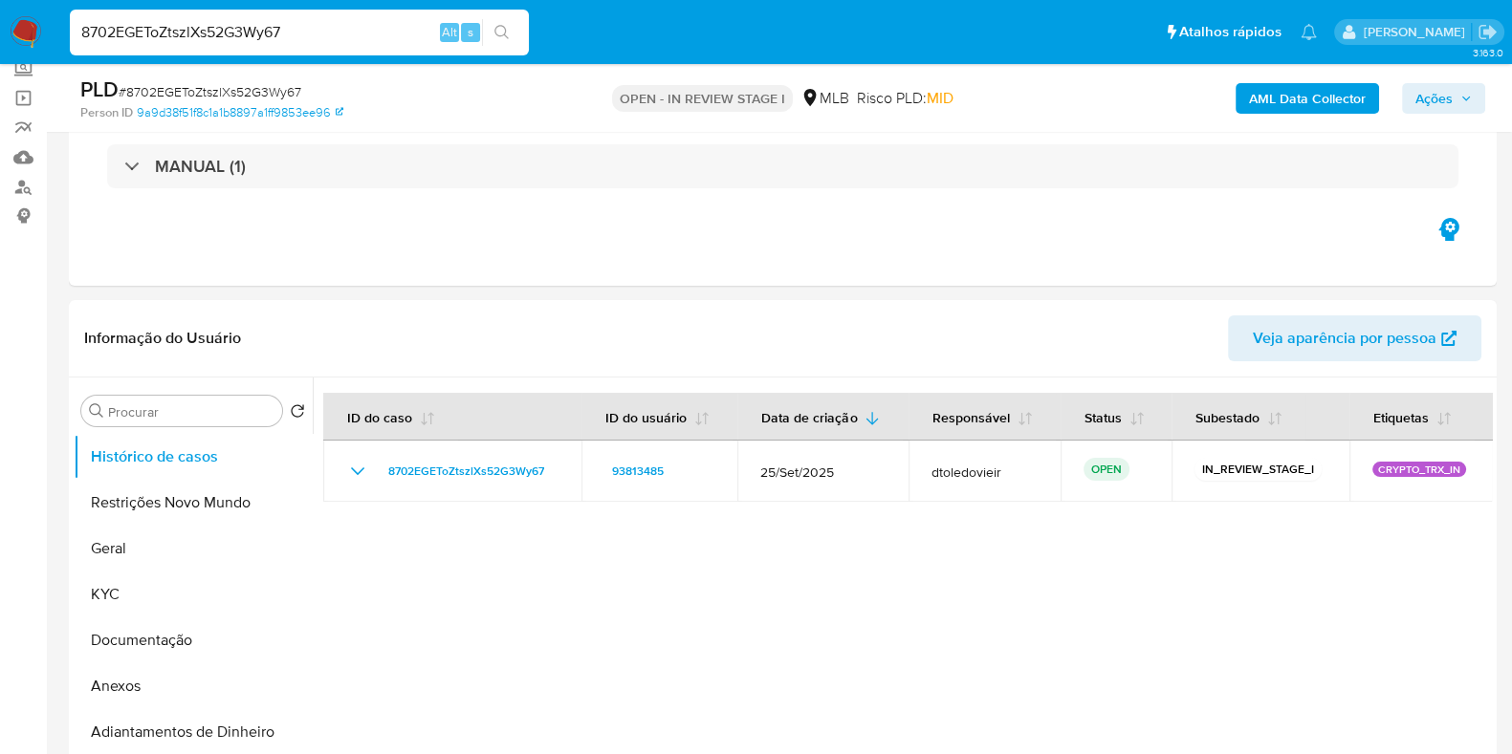
click at [1448, 93] on span "Ações" at bounding box center [1433, 98] width 37 height 31
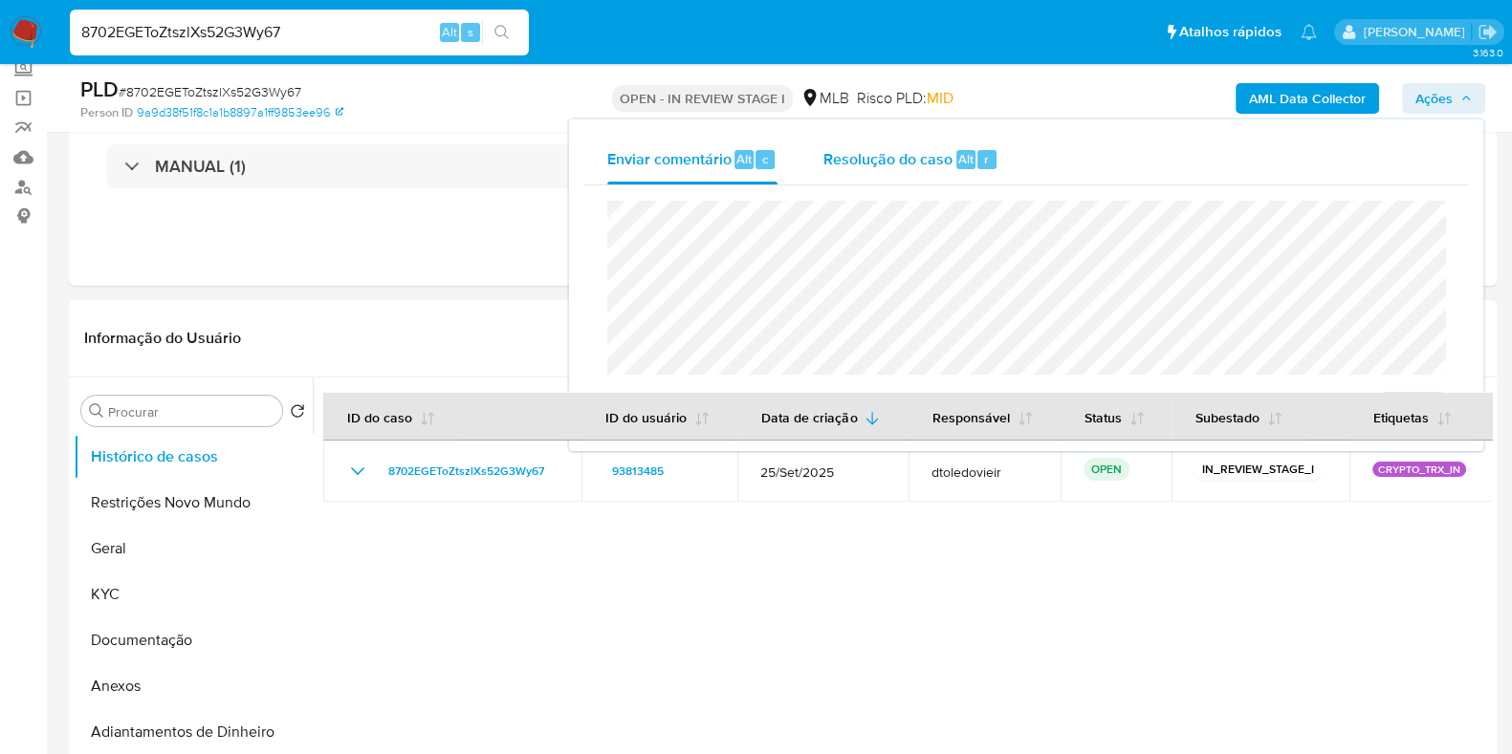
click at [922, 156] on span "Resolução do caso" at bounding box center [887, 158] width 129 height 22
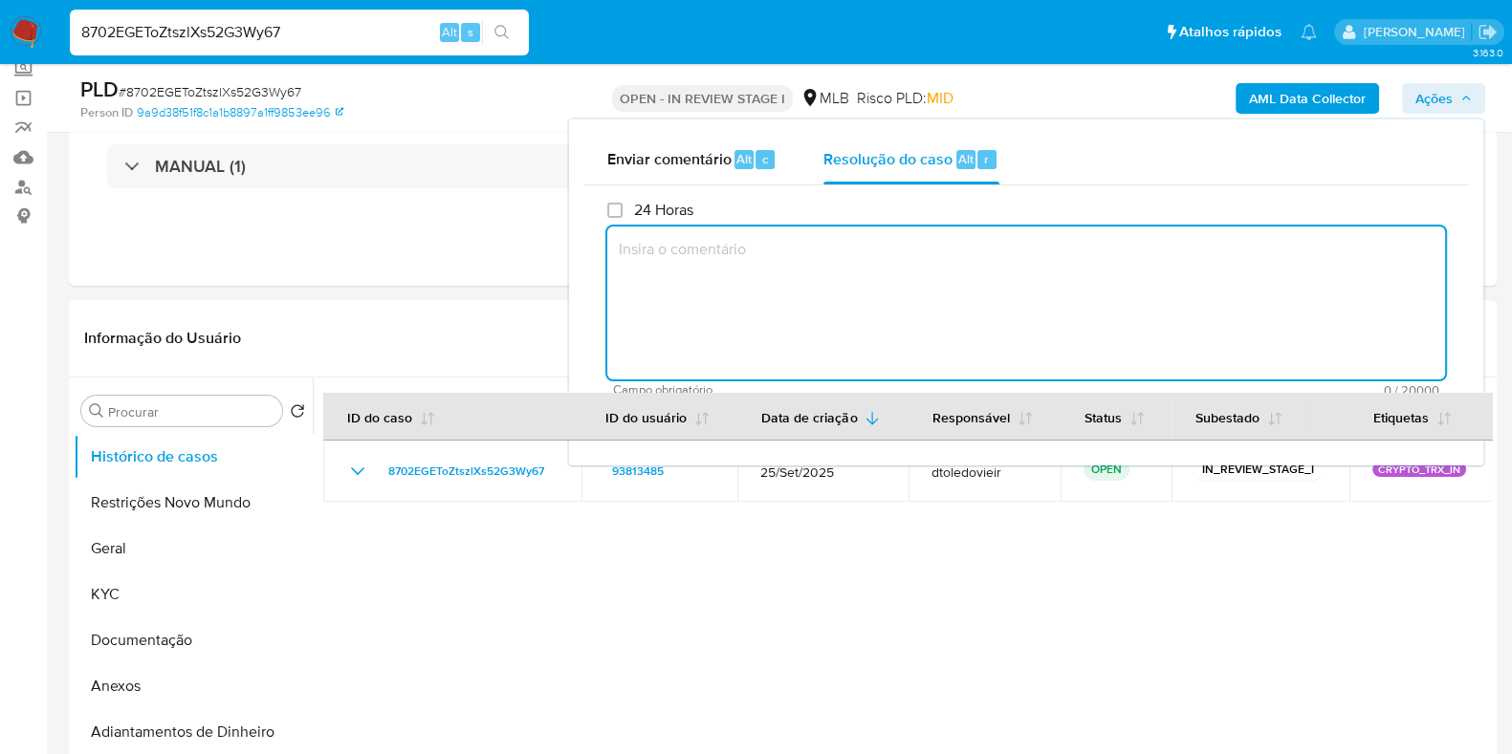
click at [766, 271] on textarea at bounding box center [1026, 303] width 838 height 153
paste textarea "Constatou-se a operação de RECEBIMENTO através do endereço ltc1qyqpchd2lq3tlskr…"
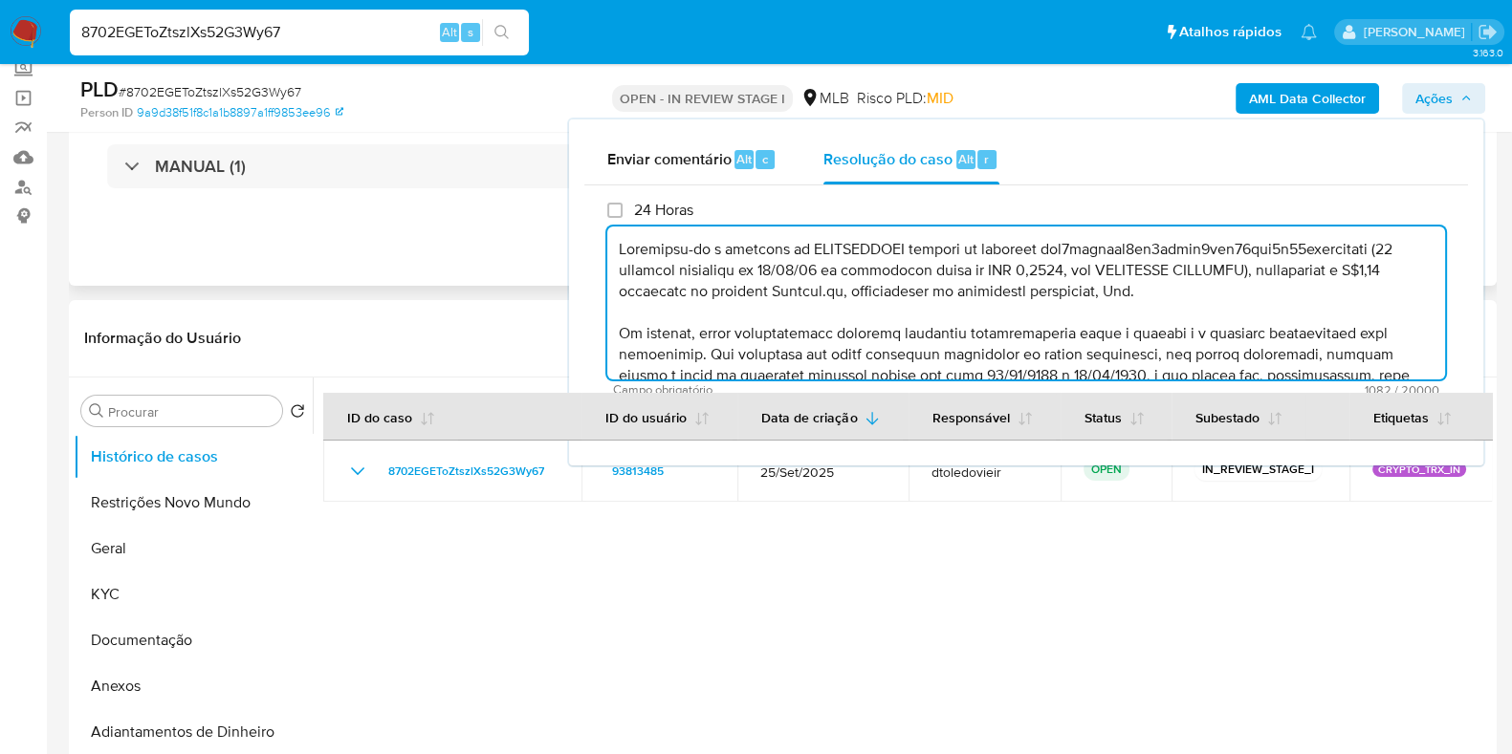
scroll to position [154, 0]
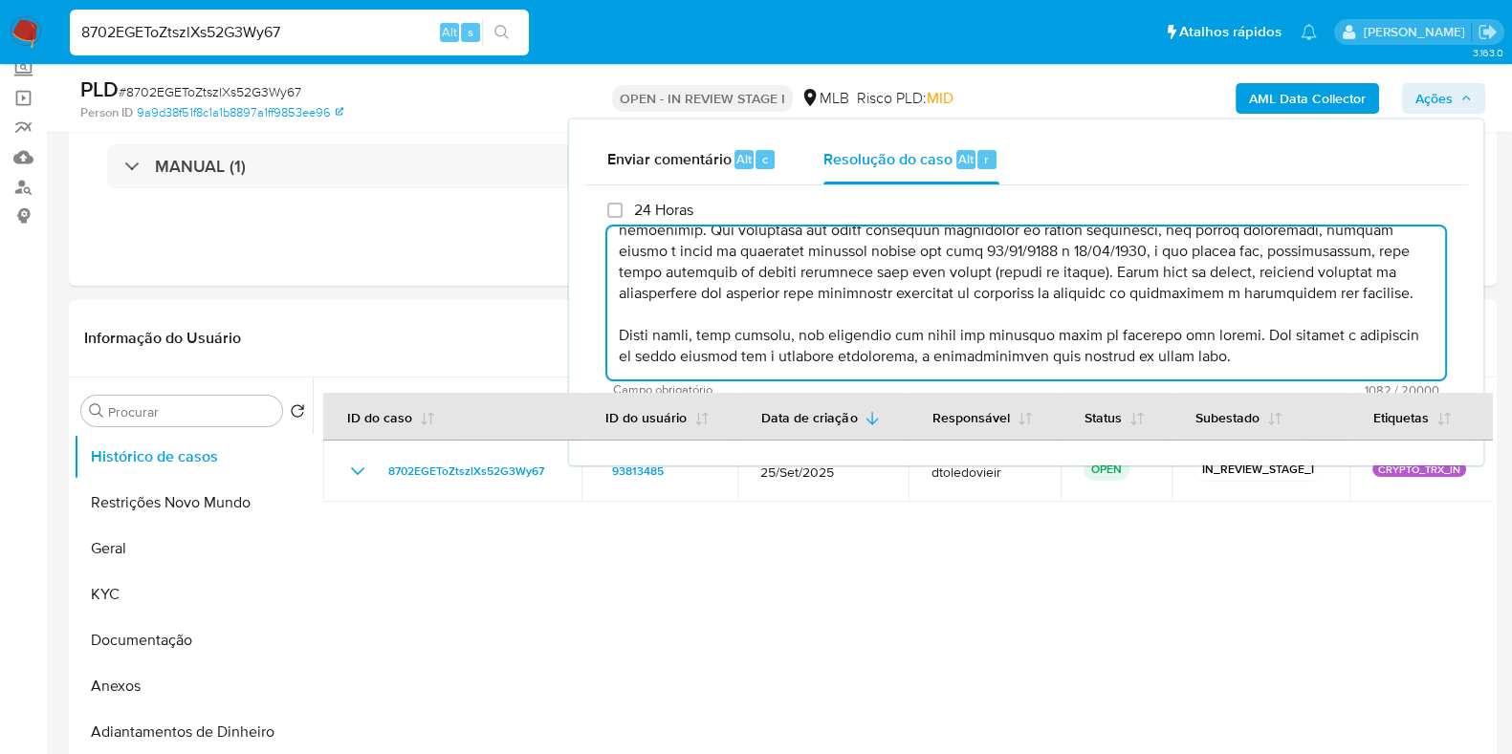
type textarea "Constatou-se a operação de RECEBIMENTO através do endereço ltc1qyqpchd2lq3tlskr…"
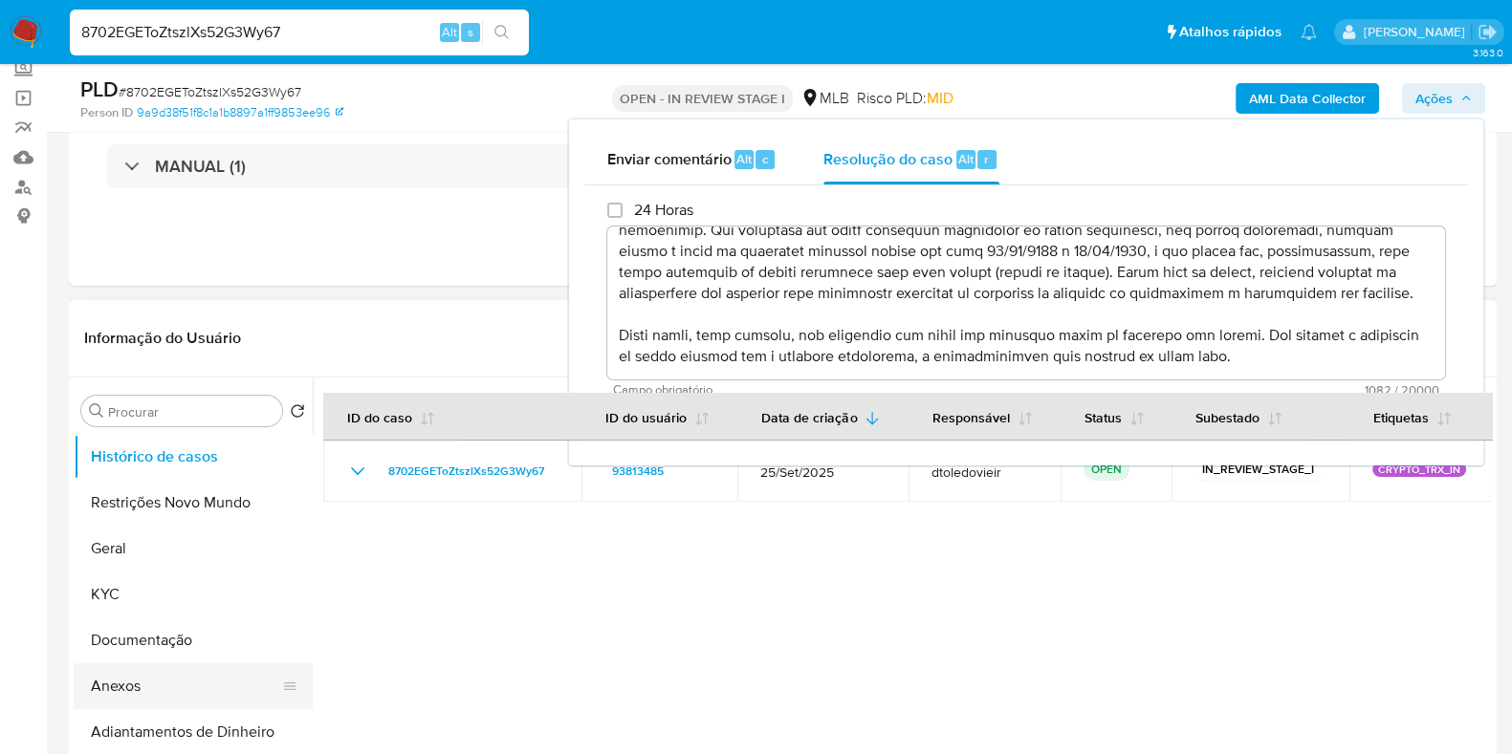
click at [115, 671] on button "Anexos" at bounding box center [186, 687] width 224 height 46
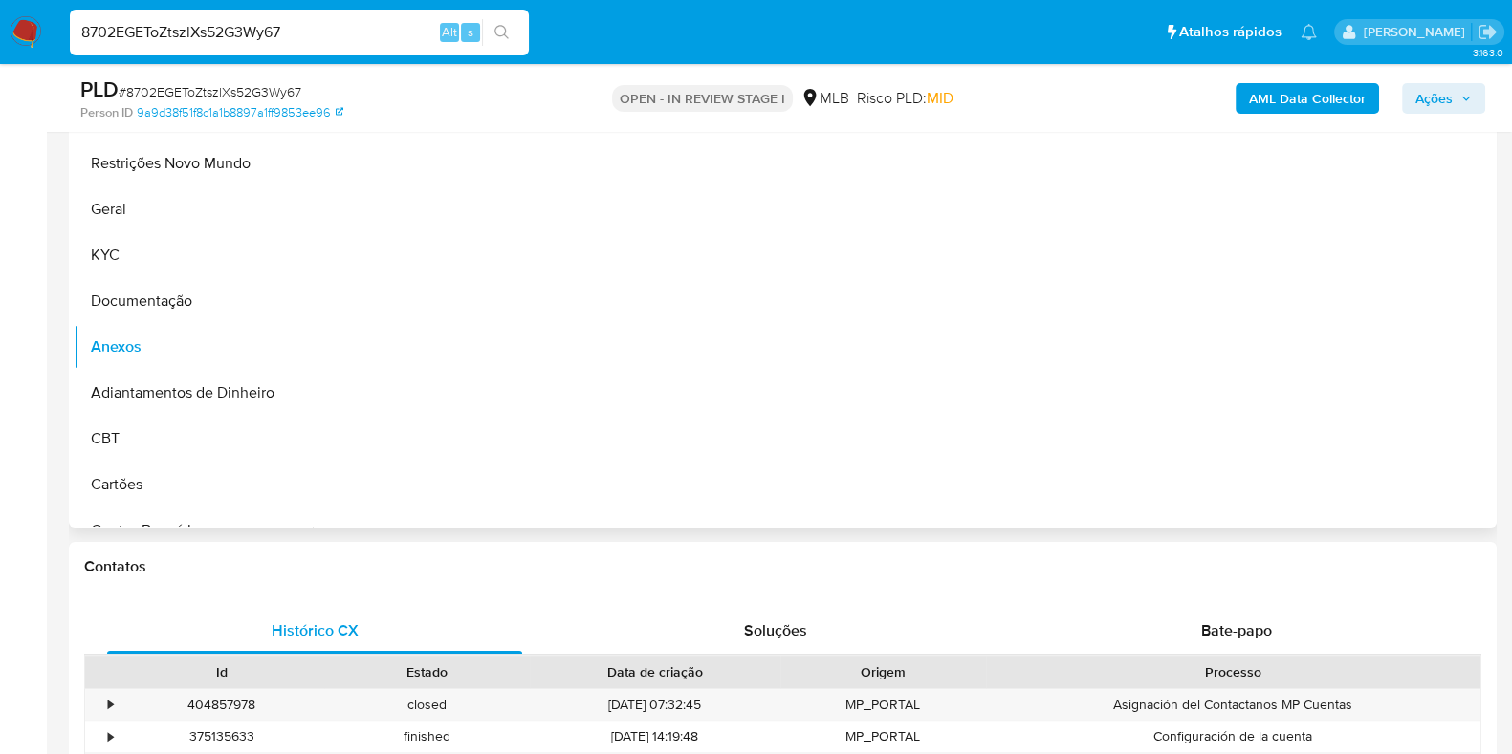
scroll to position [477, 0]
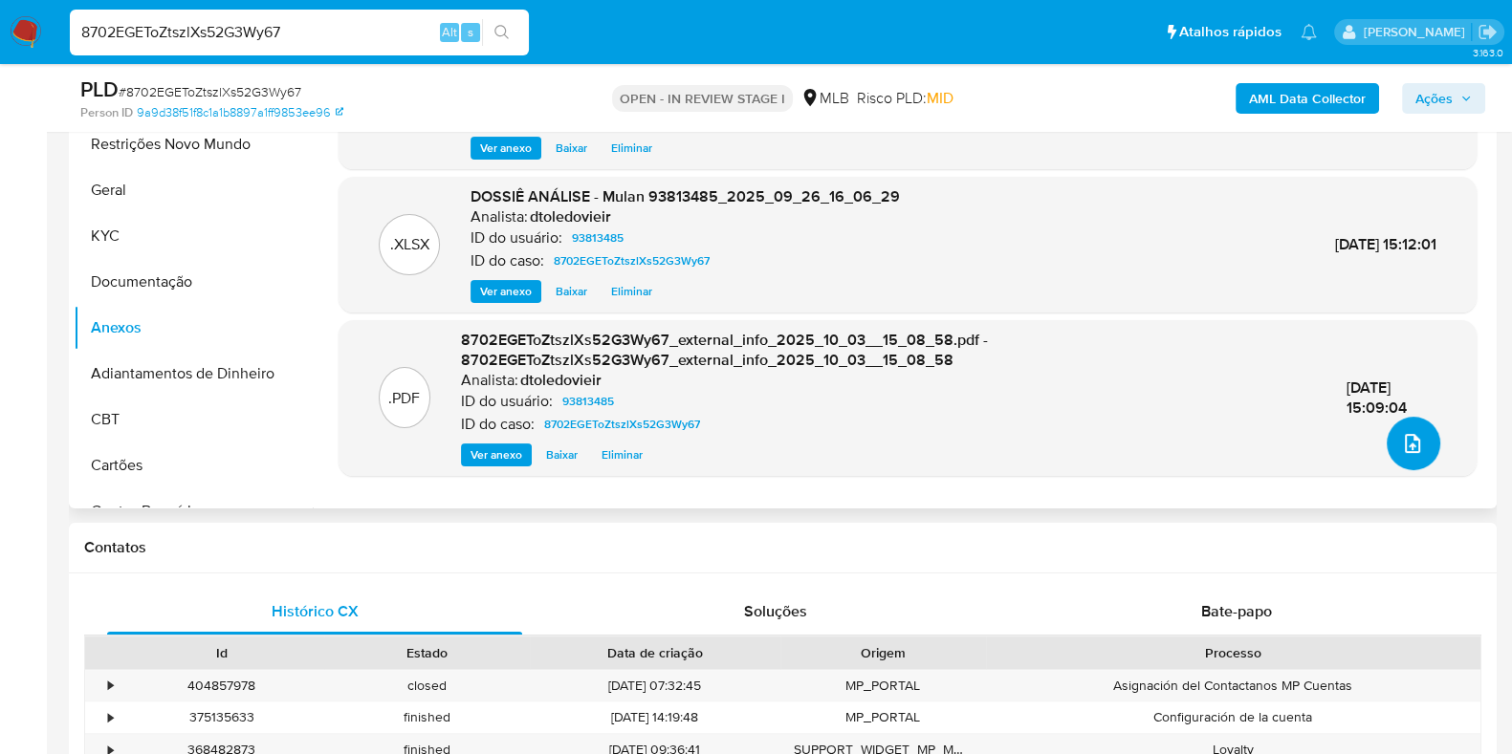
click at [1408, 441] on icon "upload-file" at bounding box center [1412, 443] width 15 height 19
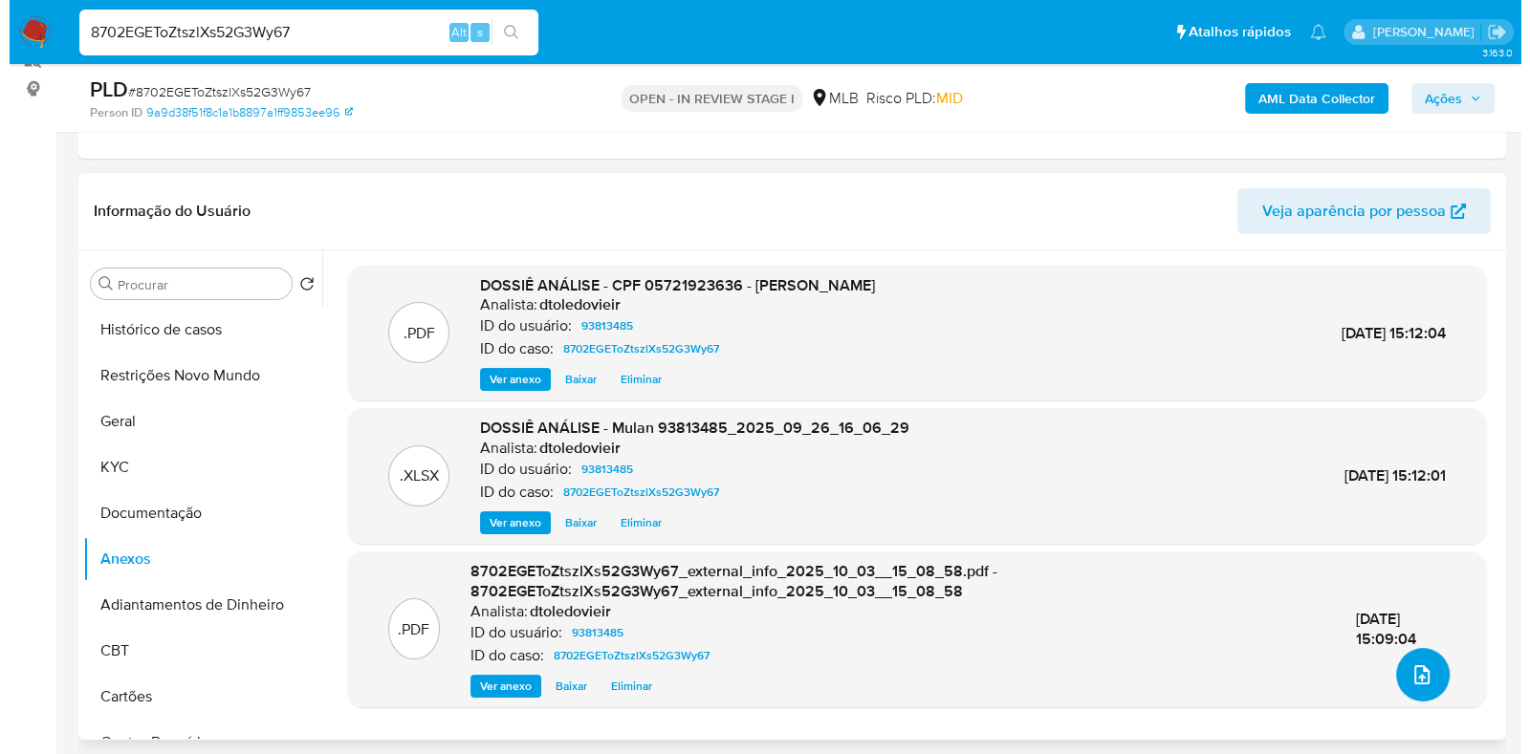
scroll to position [238, 0]
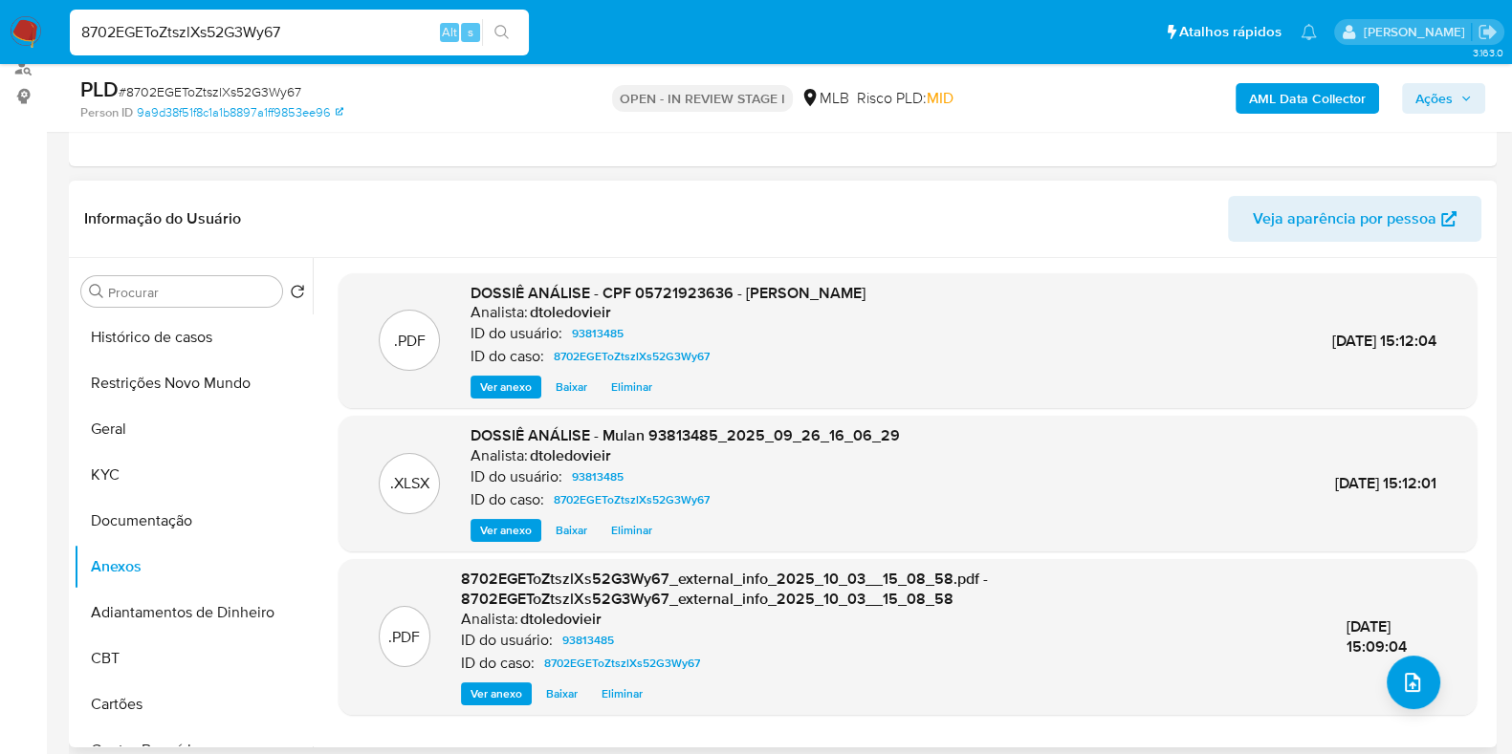
click at [635, 383] on span "Eliminar" at bounding box center [631, 387] width 41 height 19
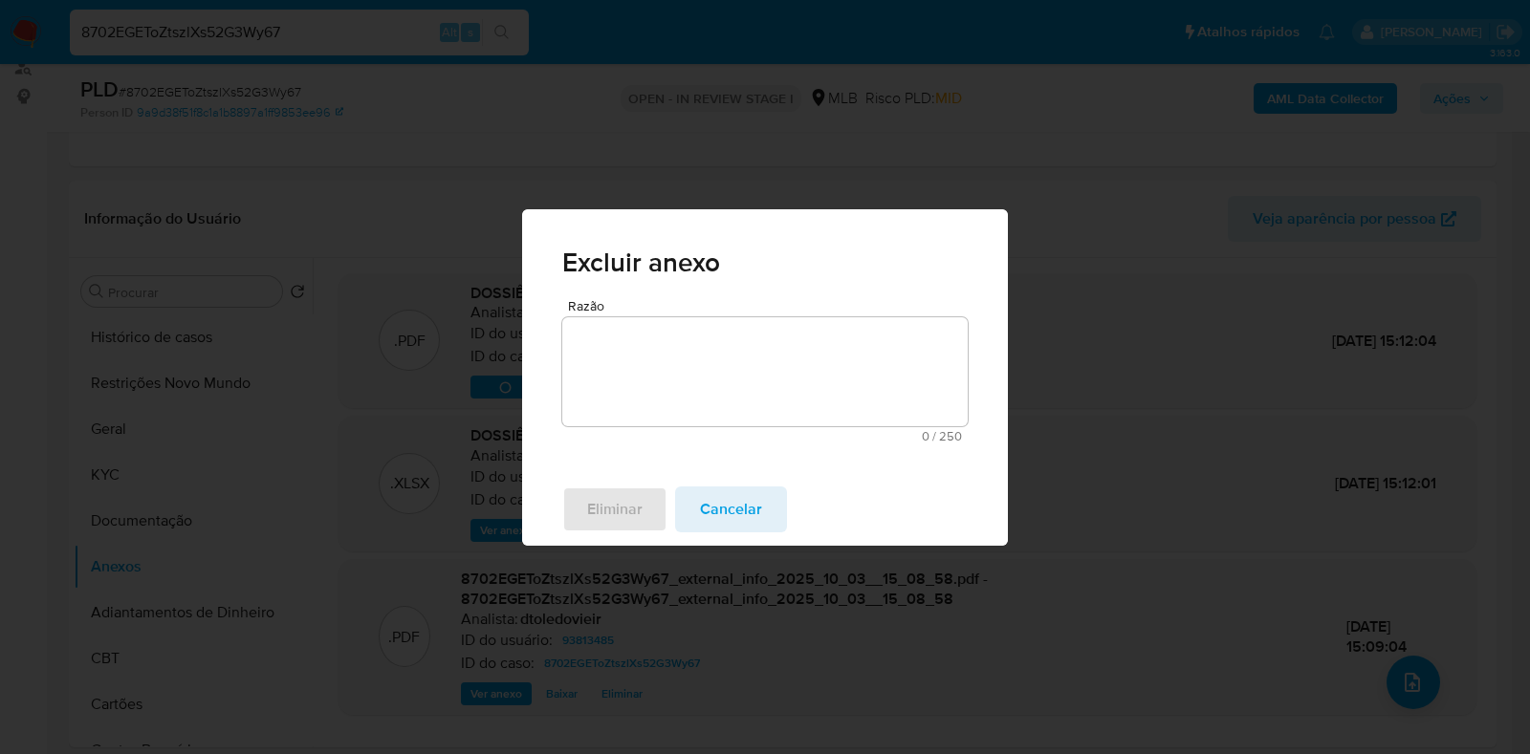
click at [681, 389] on textarea "Razão" at bounding box center [764, 371] width 405 height 109
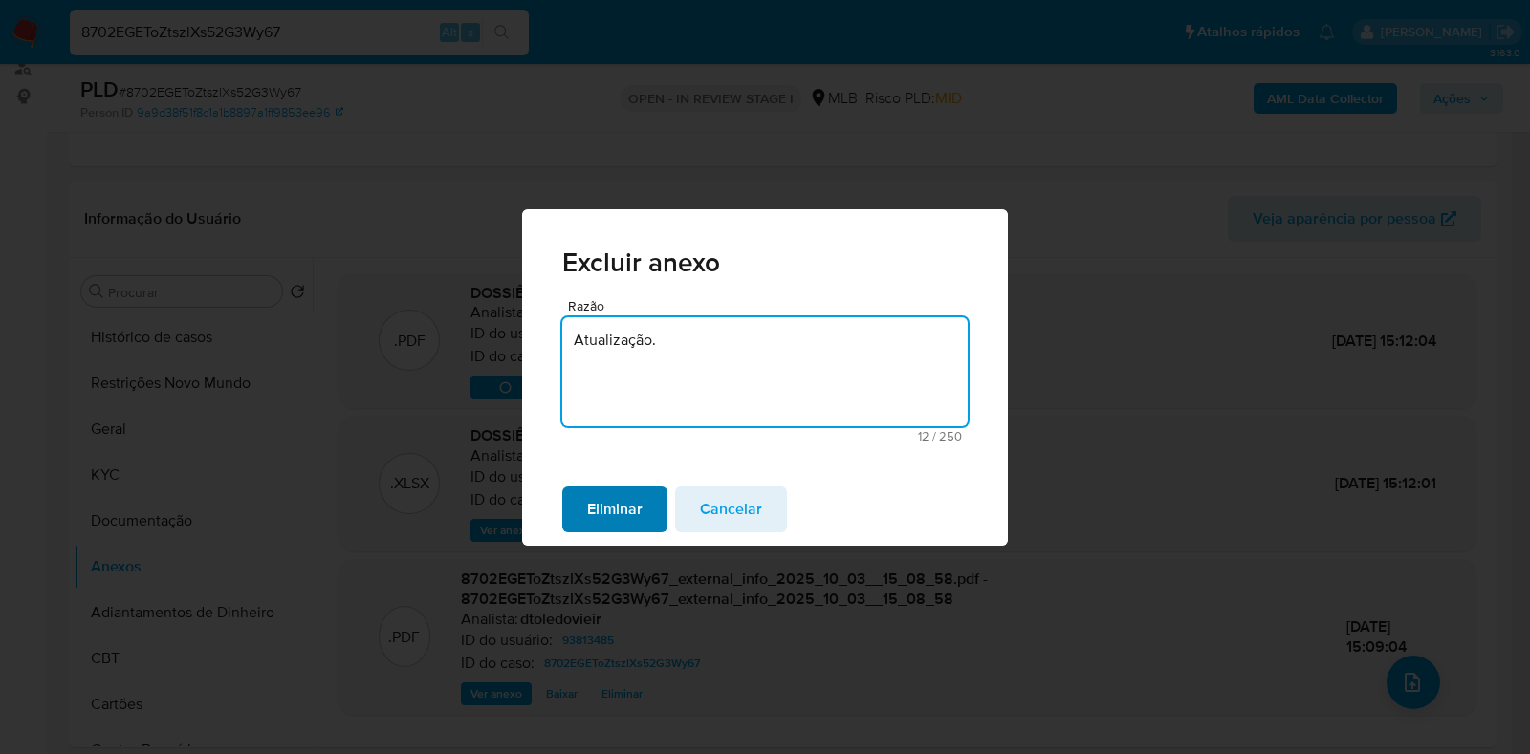
type textarea "Atualização."
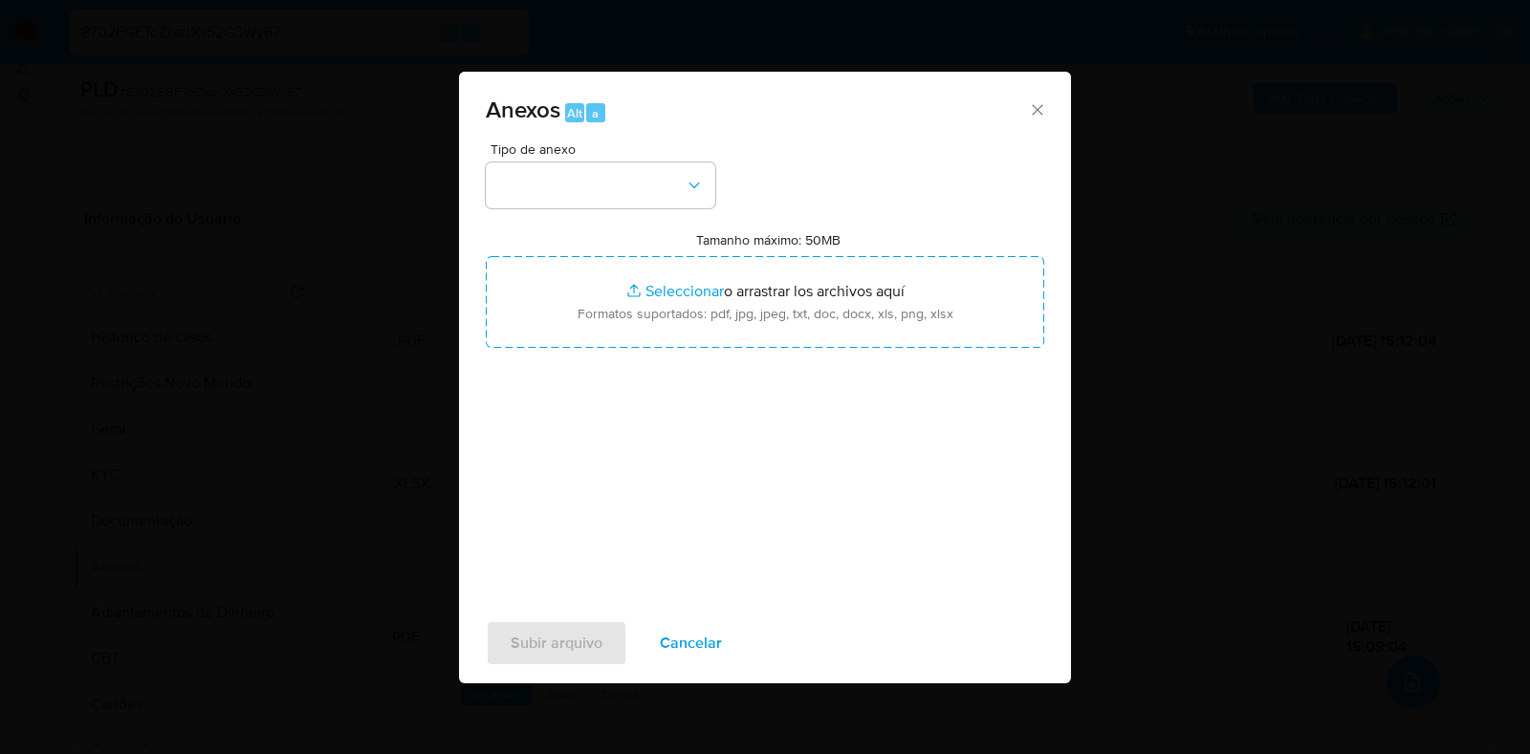
click at [1036, 107] on icon "Cerrar" at bounding box center [1037, 109] width 19 height 19
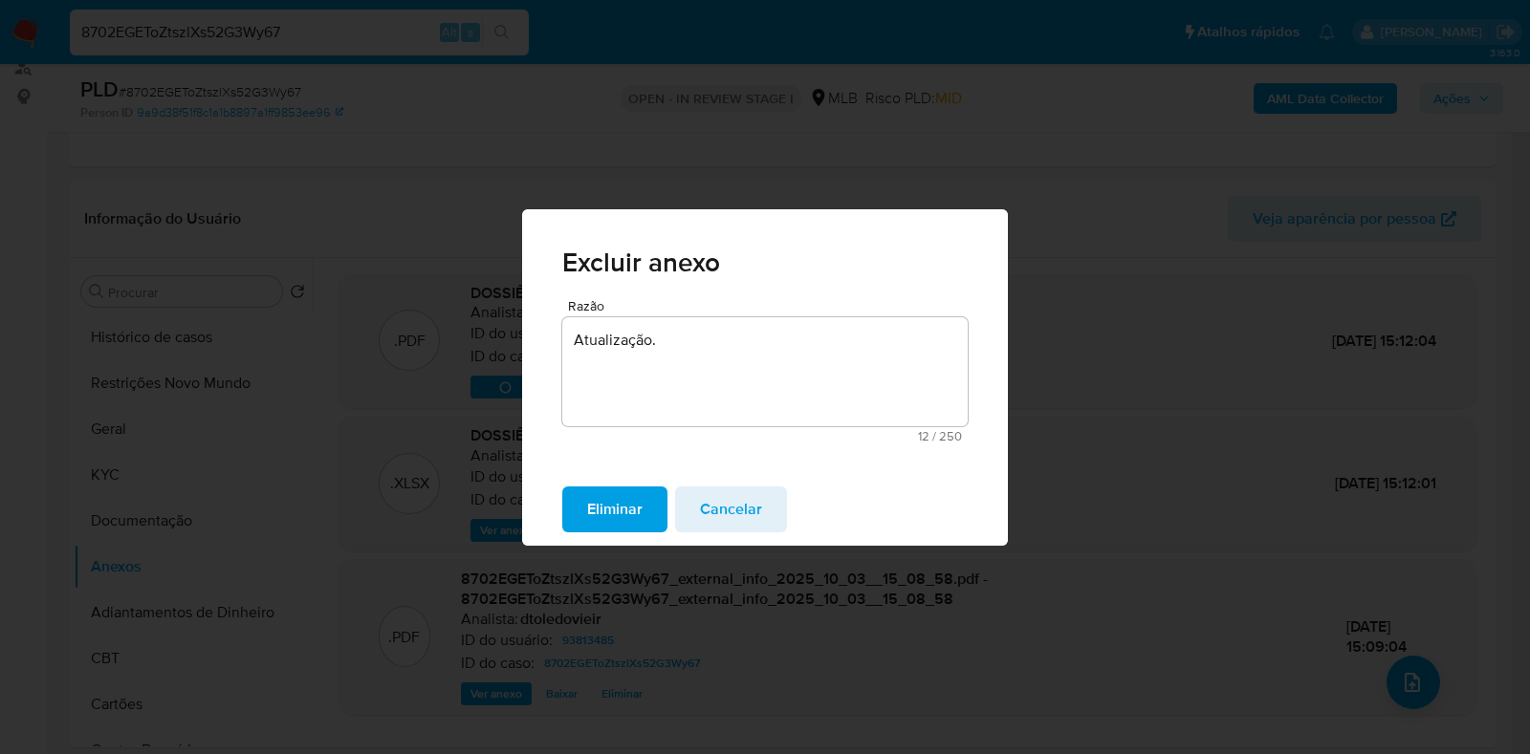
click at [626, 506] on span "Eliminar" at bounding box center [614, 510] width 55 height 42
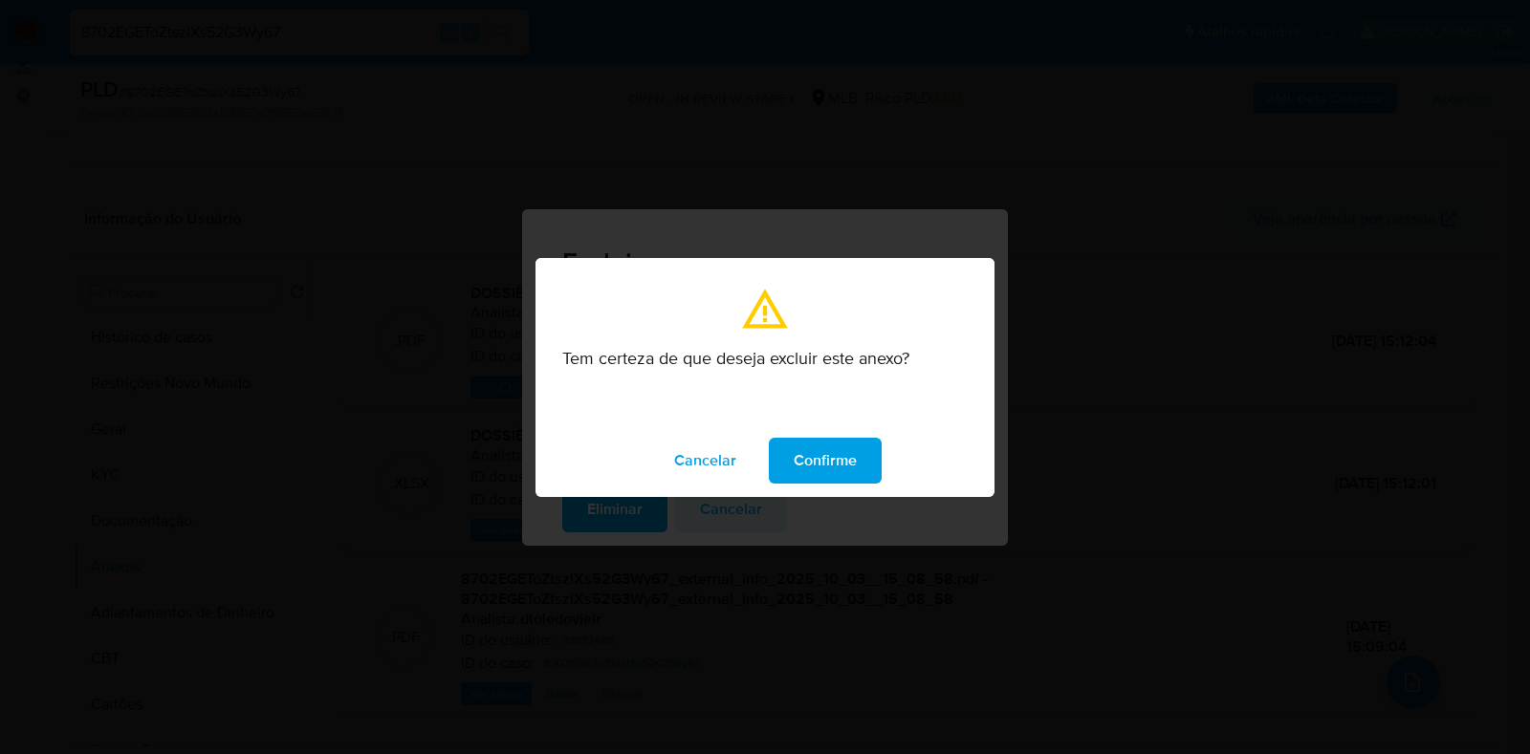
click at [843, 455] on span "Confirme" at bounding box center [825, 461] width 63 height 42
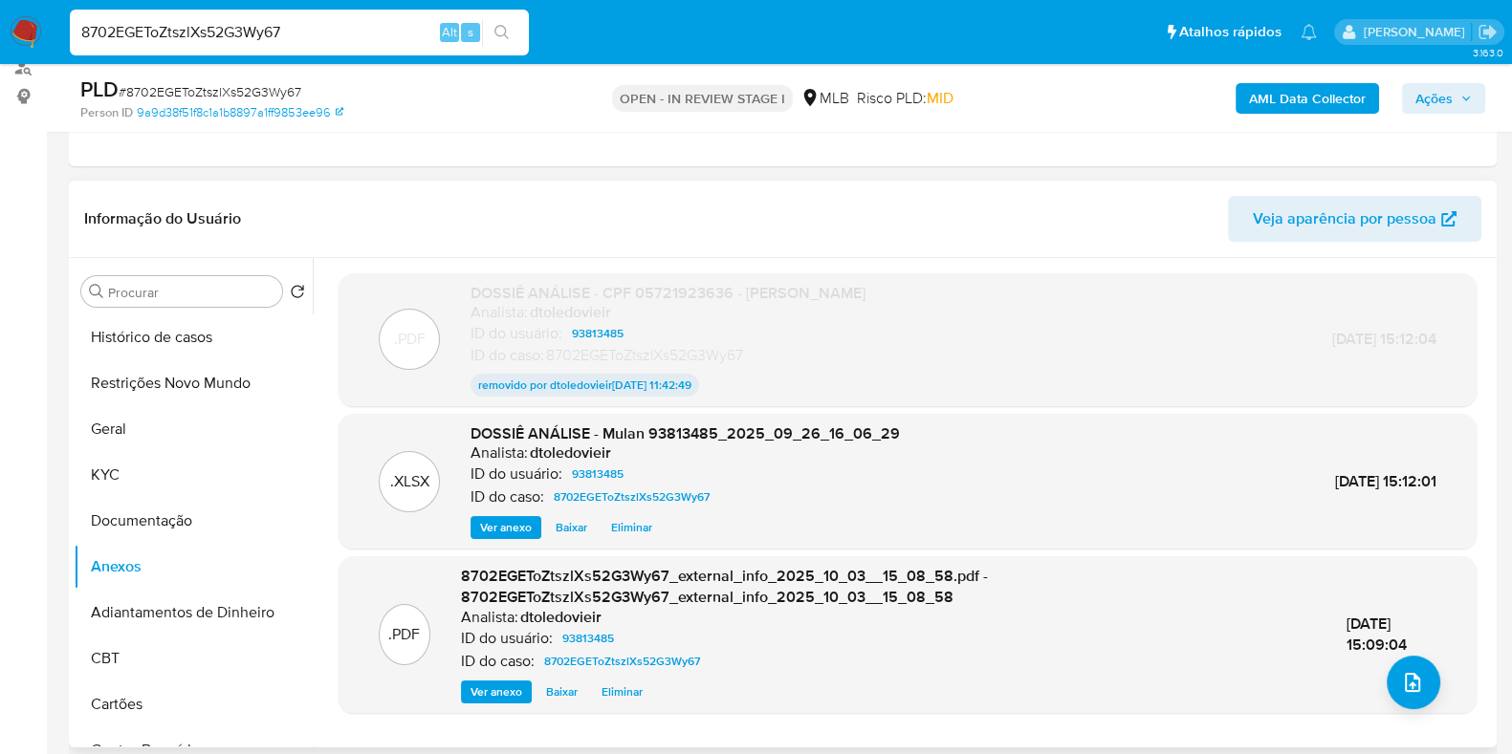
click at [628, 518] on span "Eliminar" at bounding box center [631, 527] width 41 height 19
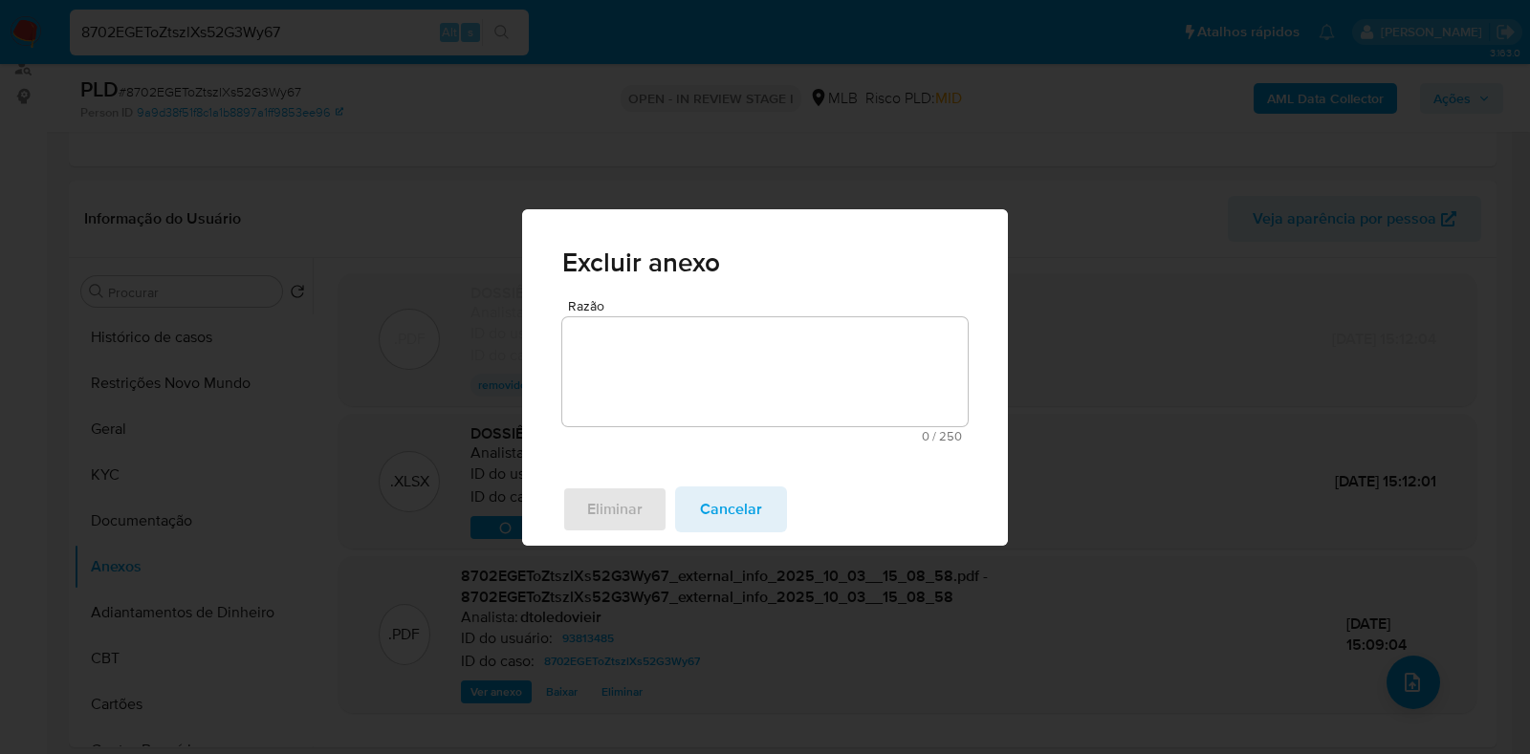
click at [654, 370] on textarea "Razão" at bounding box center [764, 371] width 405 height 109
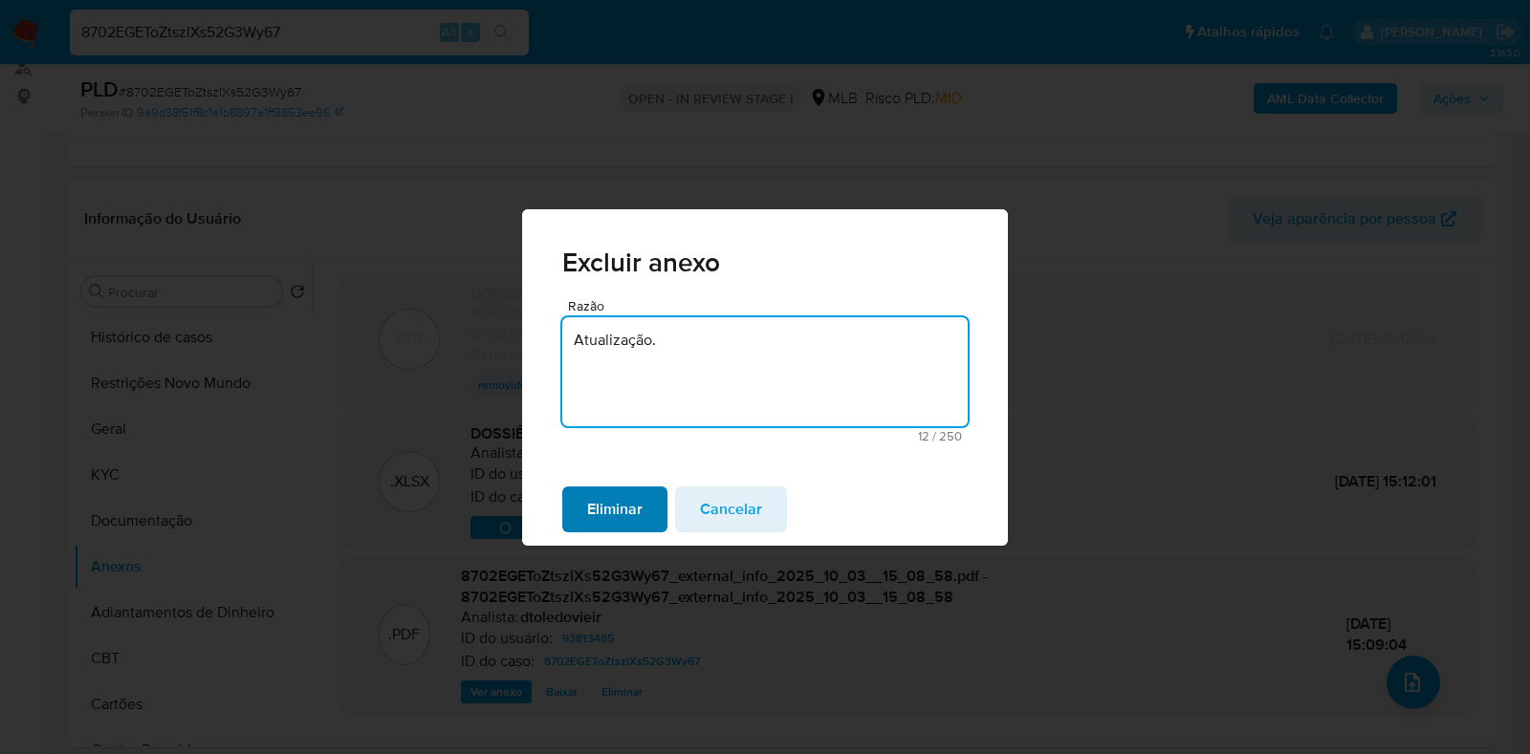
type textarea "Atualização."
click at [622, 505] on span "Eliminar" at bounding box center [614, 510] width 55 height 42
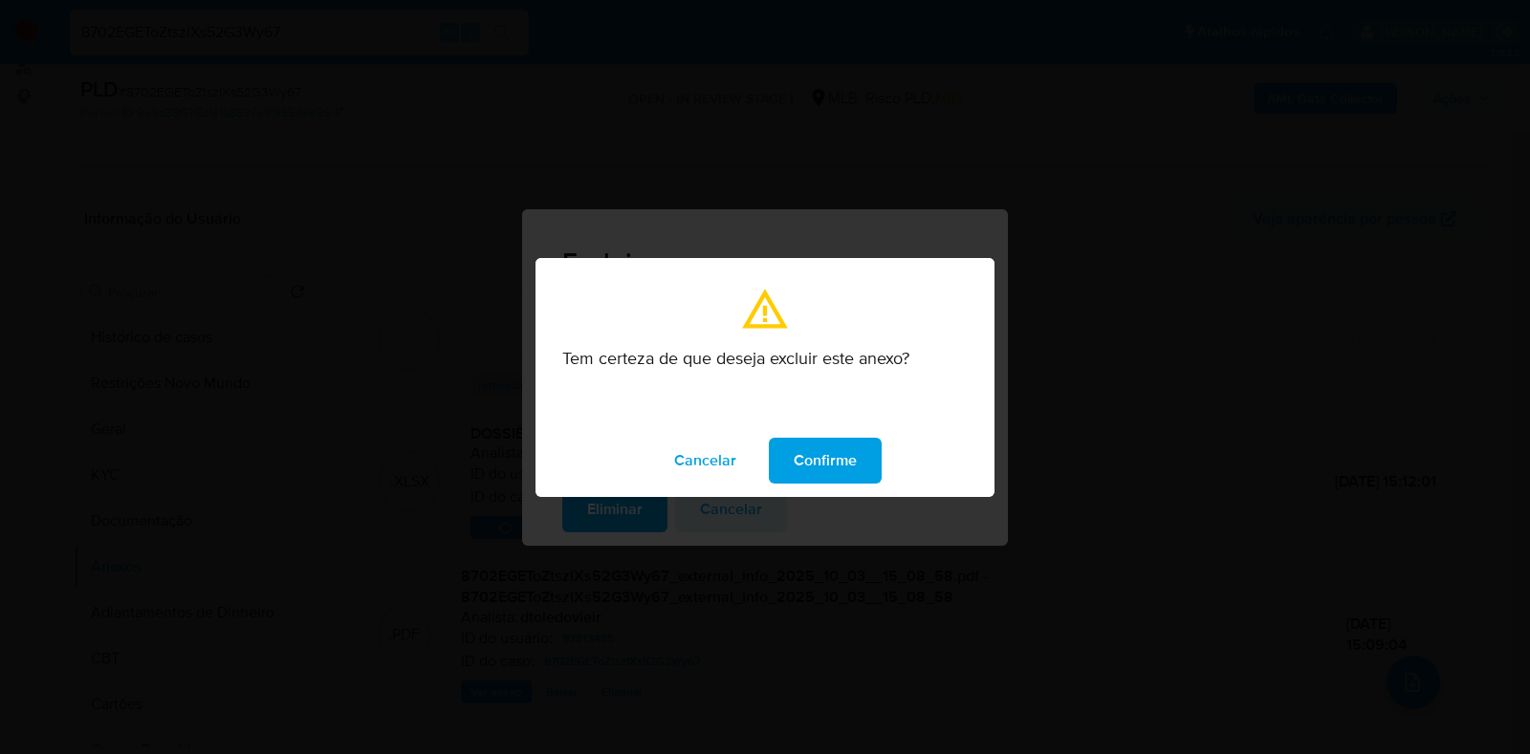
click at [832, 453] on span "Confirme" at bounding box center [825, 461] width 63 height 42
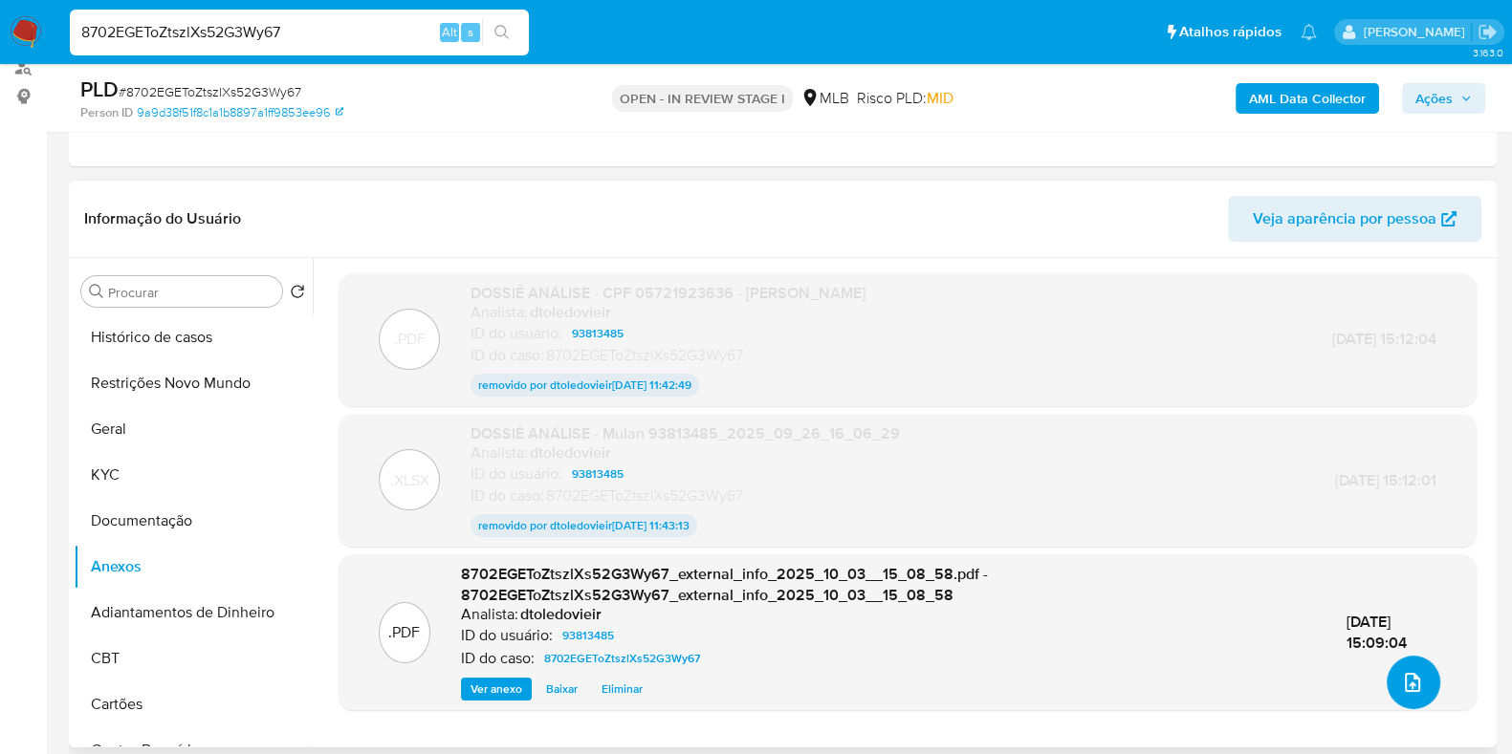
click at [1389, 666] on button "upload-file" at bounding box center [1413, 683] width 54 height 54
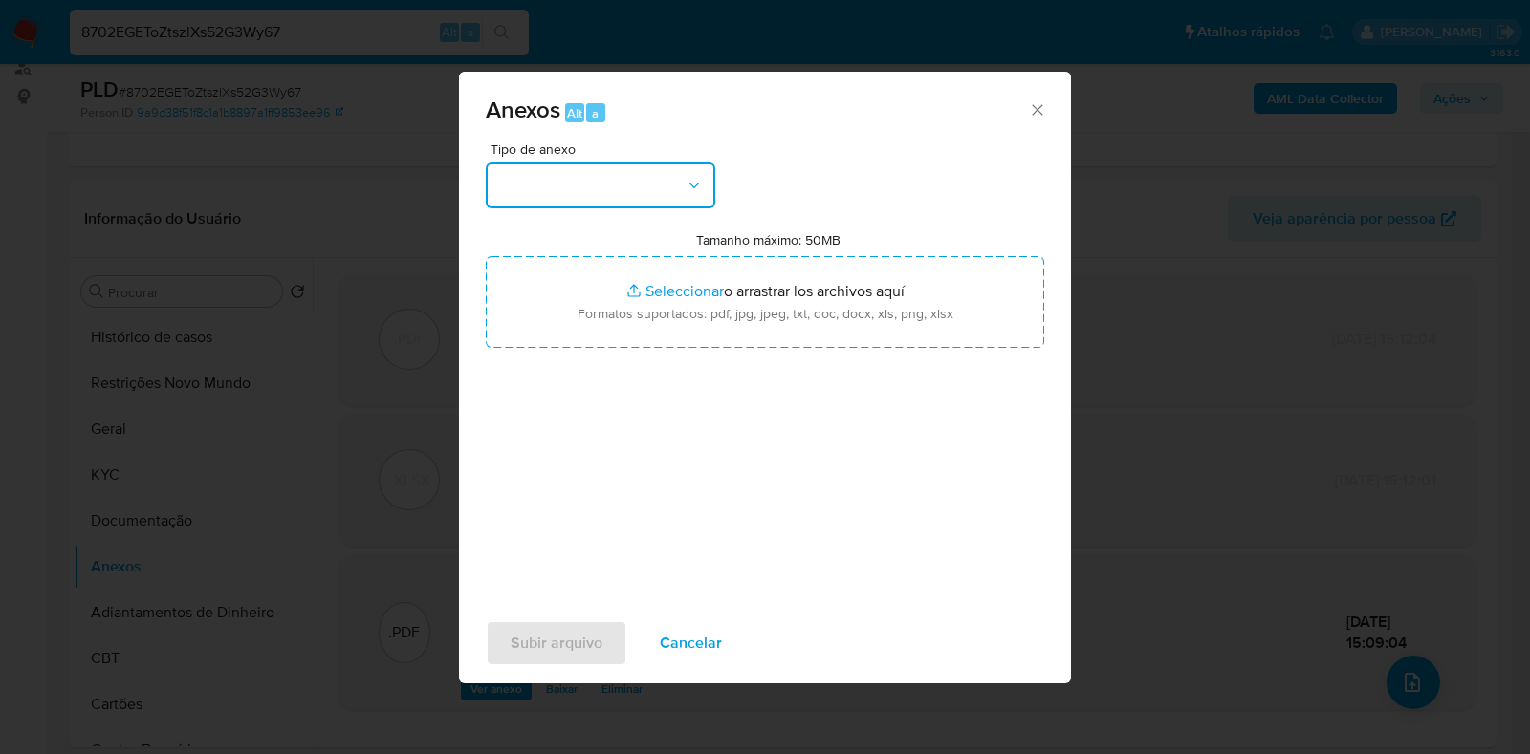
click at [648, 168] on button "button" at bounding box center [600, 186] width 229 height 46
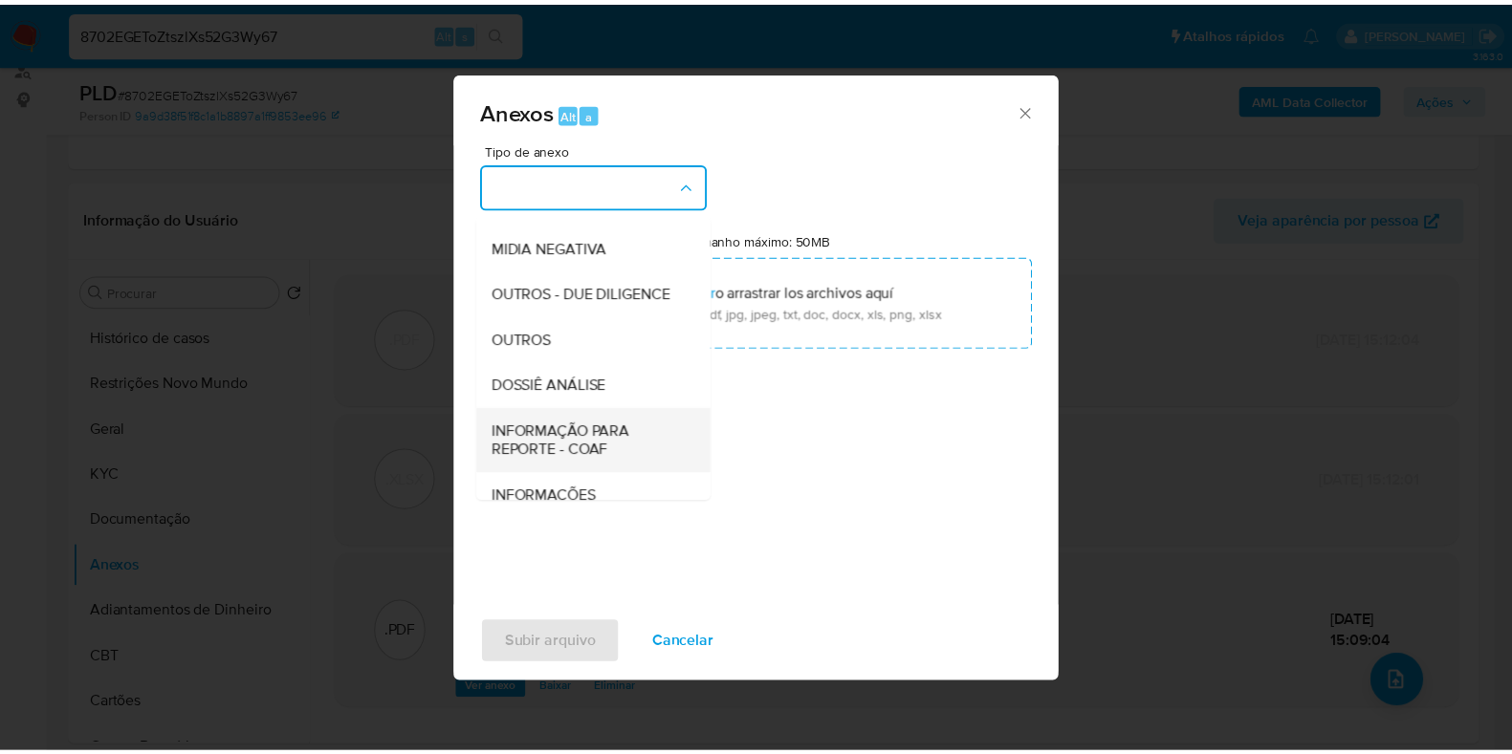
scroll to position [295, 0]
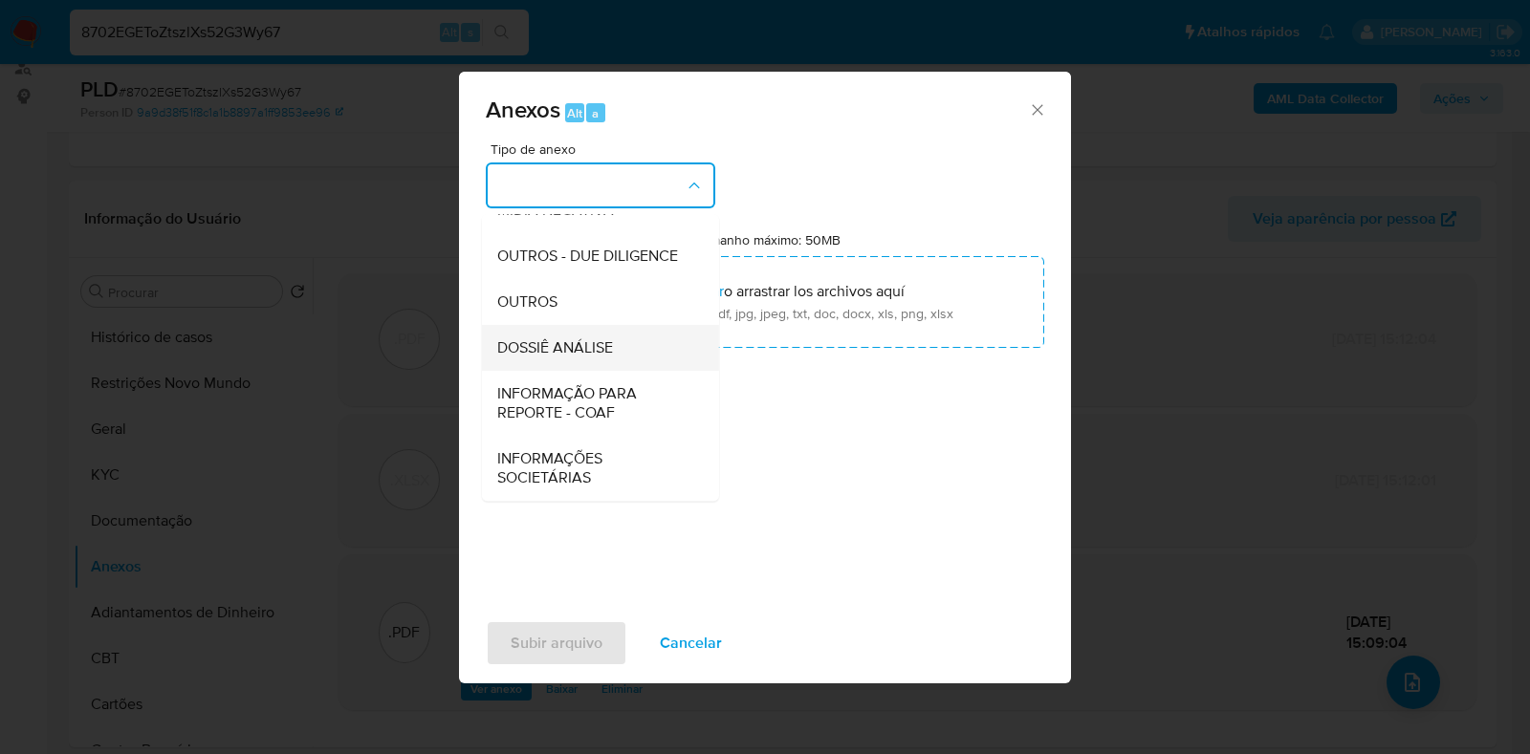
click at [587, 355] on span "DOSSIÊ ANÁLISE" at bounding box center [555, 347] width 116 height 19
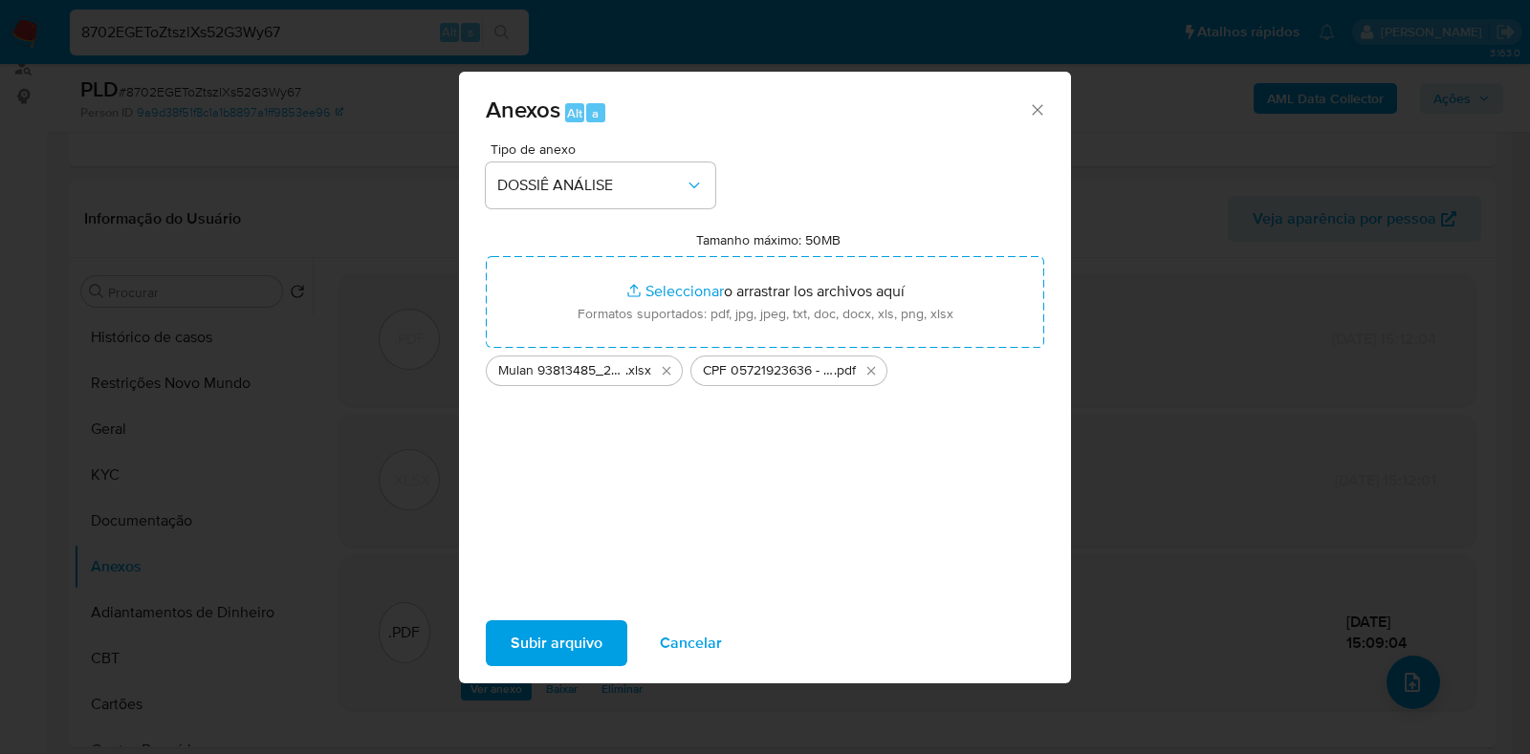
click at [562, 643] on span "Subir arquivo" at bounding box center [557, 643] width 92 height 42
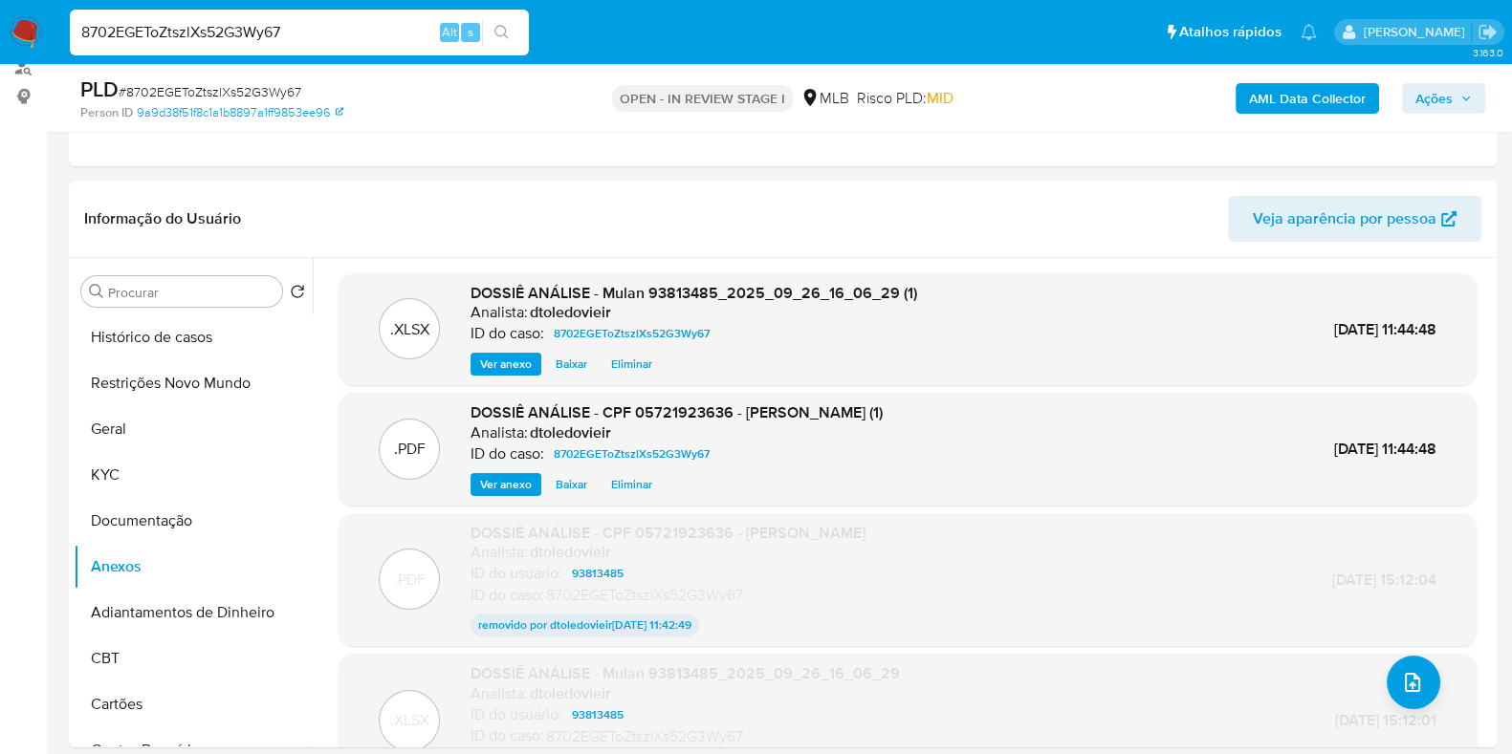
click at [1440, 101] on span "Ações" at bounding box center [1433, 98] width 37 height 31
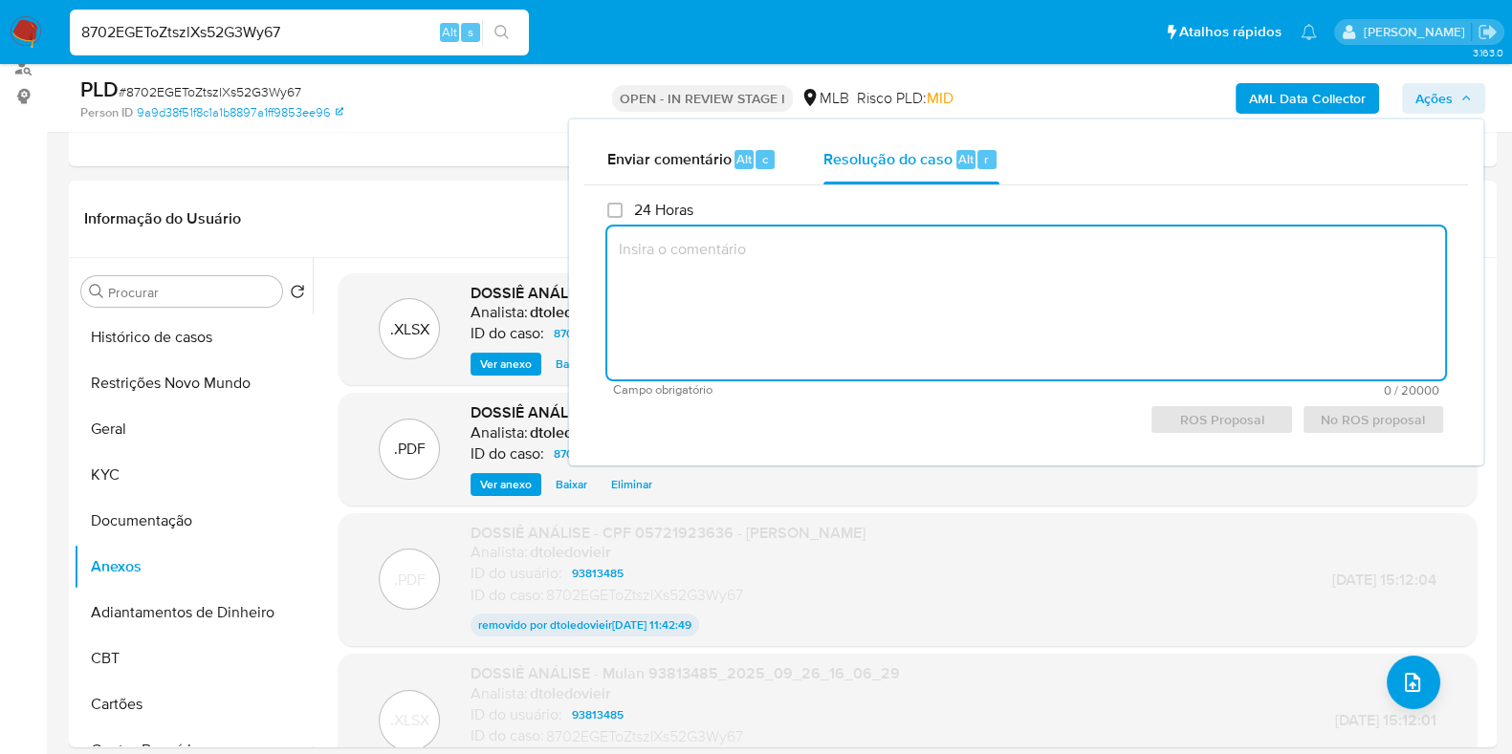
click at [852, 273] on textarea at bounding box center [1026, 303] width 838 height 153
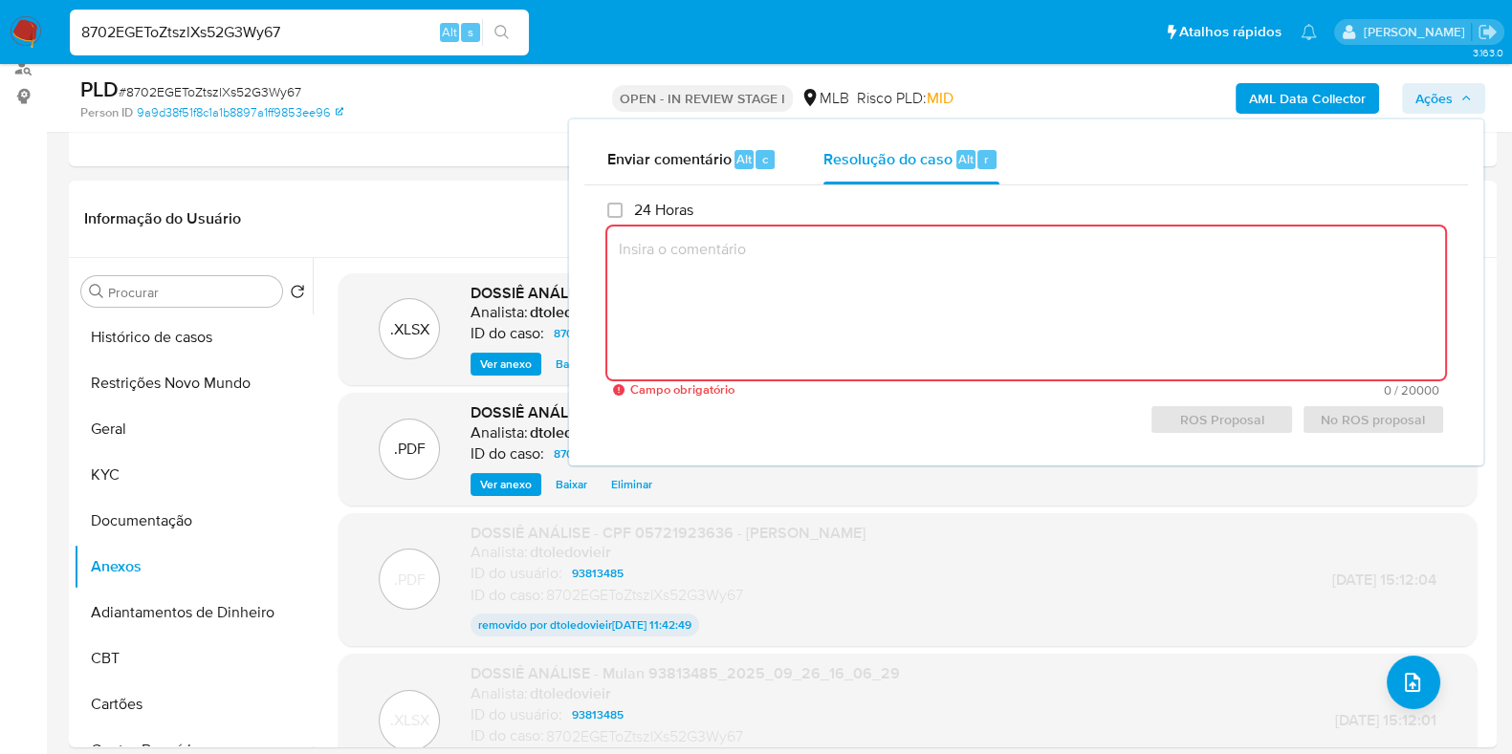
click at [905, 348] on textarea at bounding box center [1026, 303] width 838 height 153
paste textarea "Constatou-se a operação de RECEBIMENTO através do endereço ltc1qyqpchd2lq3tlskr…"
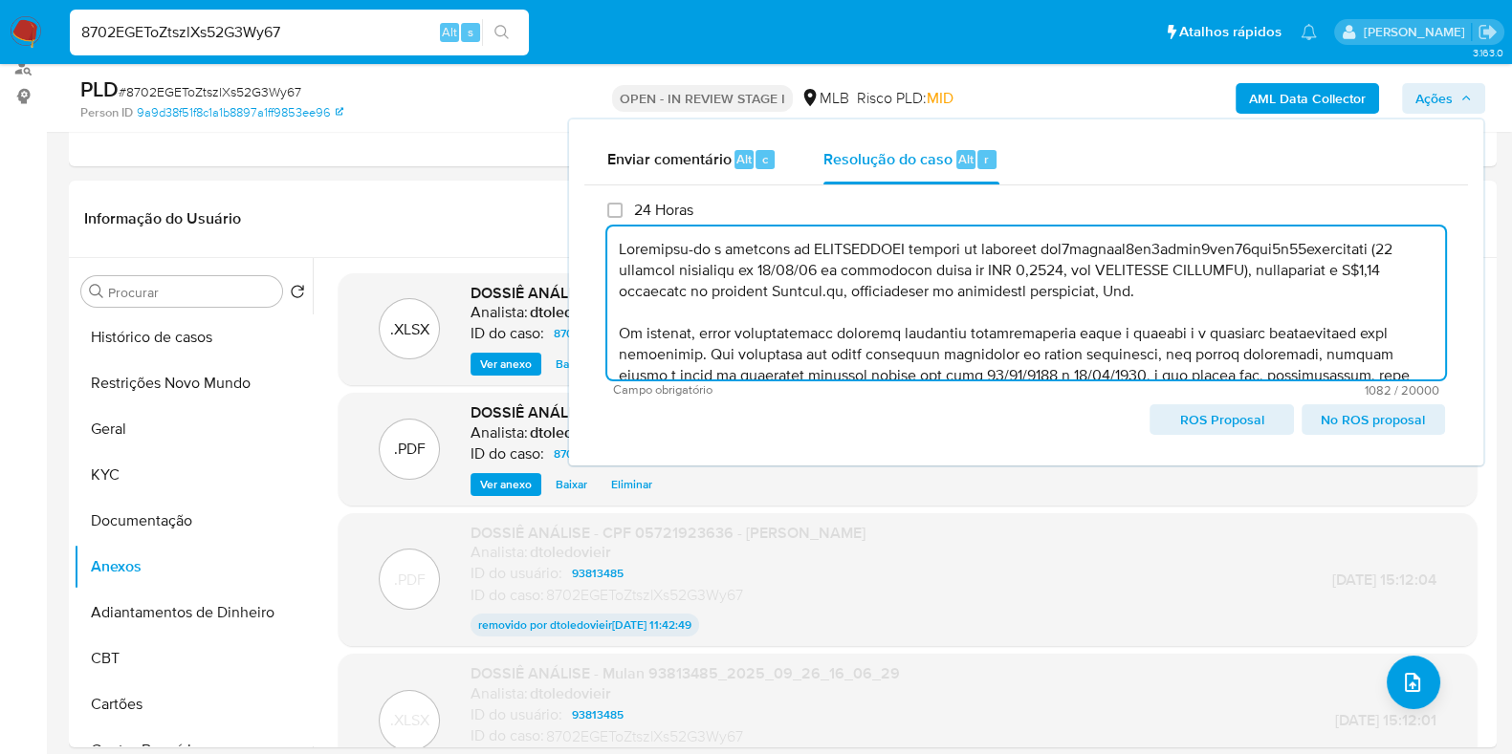
scroll to position [154, 0]
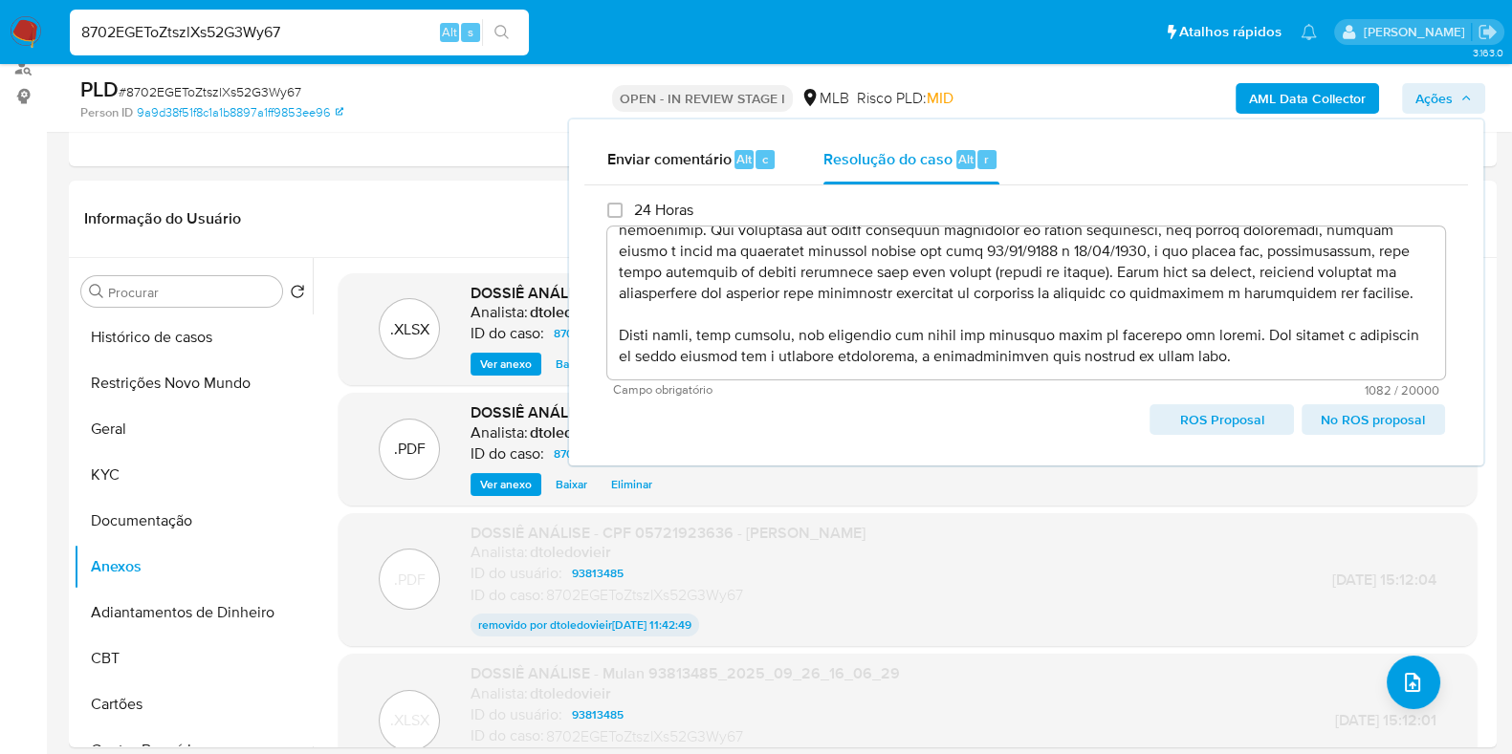
click at [1386, 425] on span "No ROS proposal" at bounding box center [1373, 419] width 117 height 27
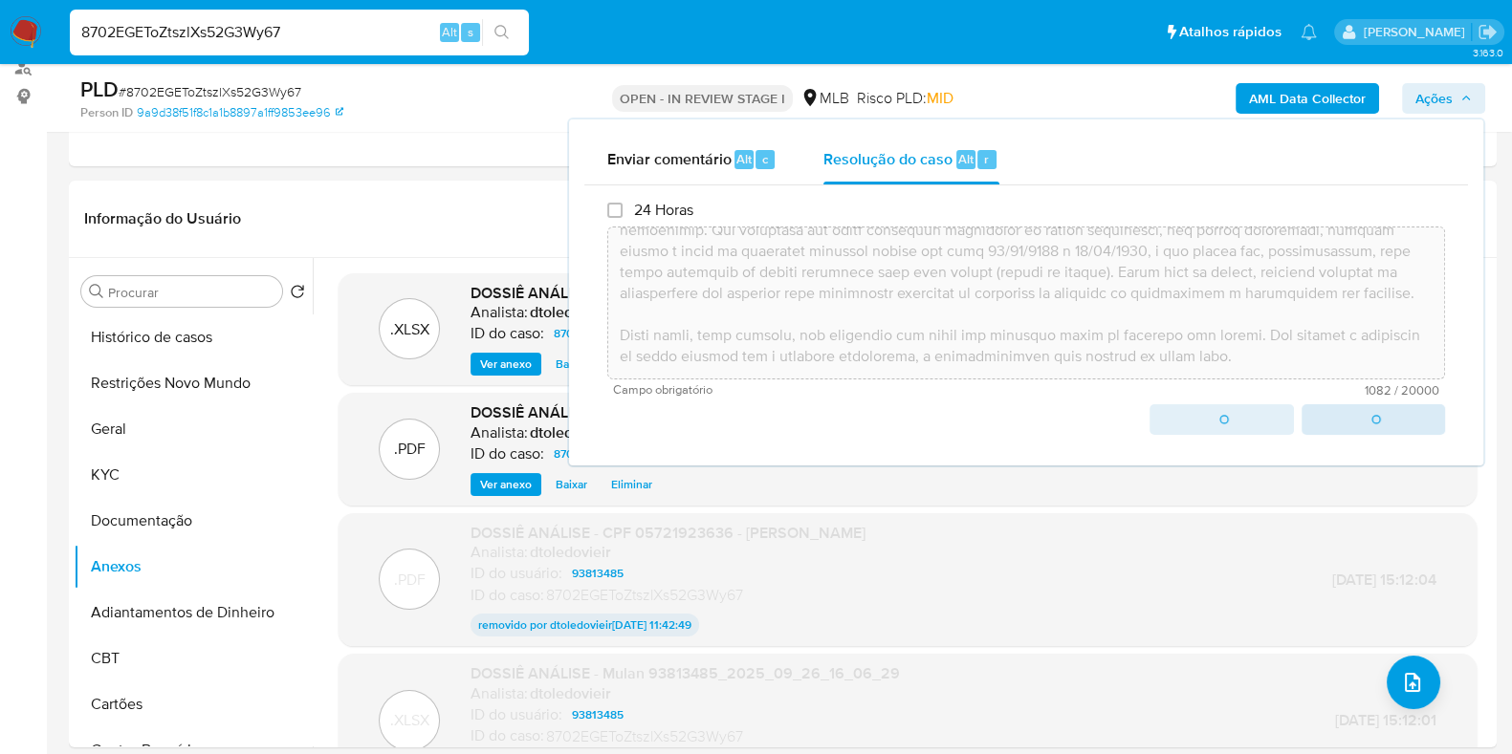
type textarea "Constatou-se a operação de RECEBIMENTO através do endereço ltc1qyqpchd2lq3tlskr…"
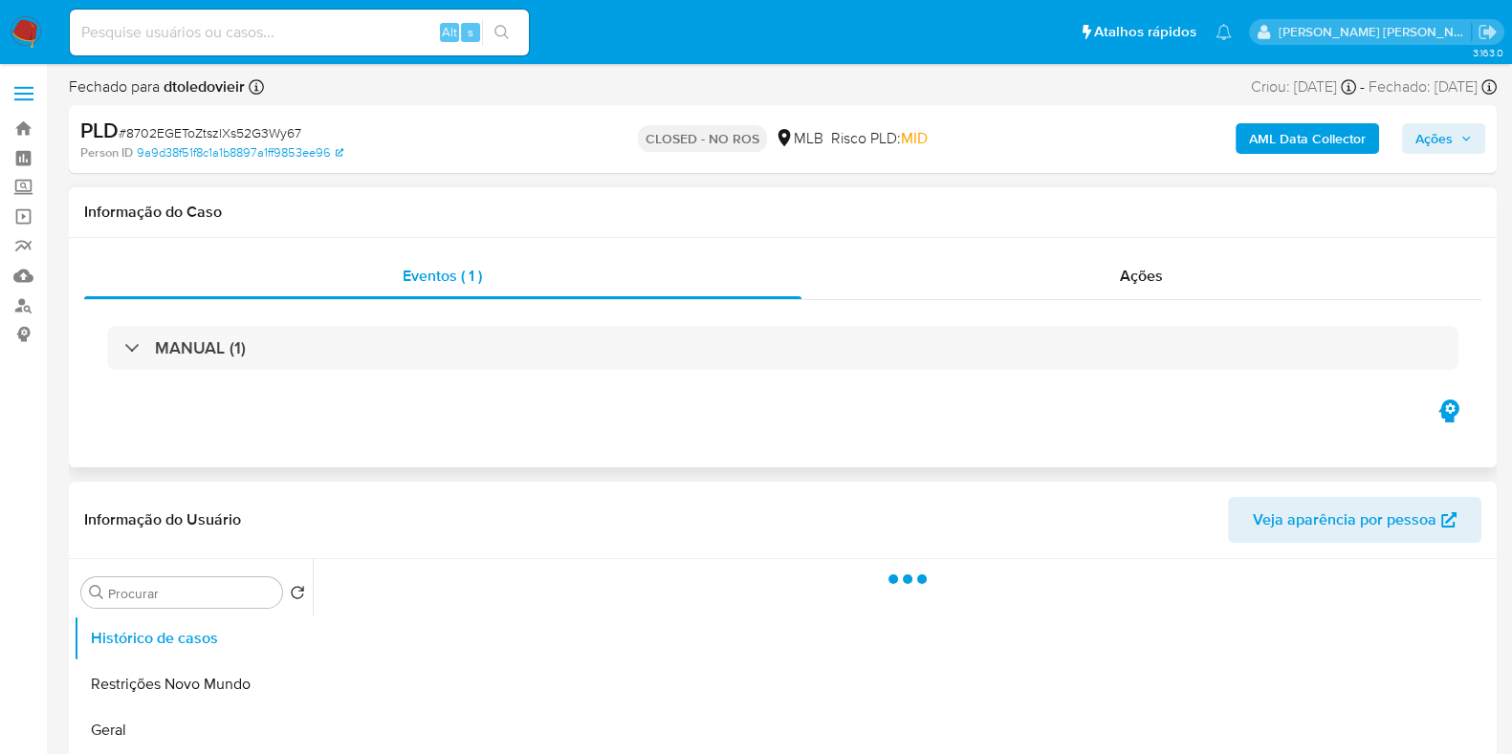
select select "10"
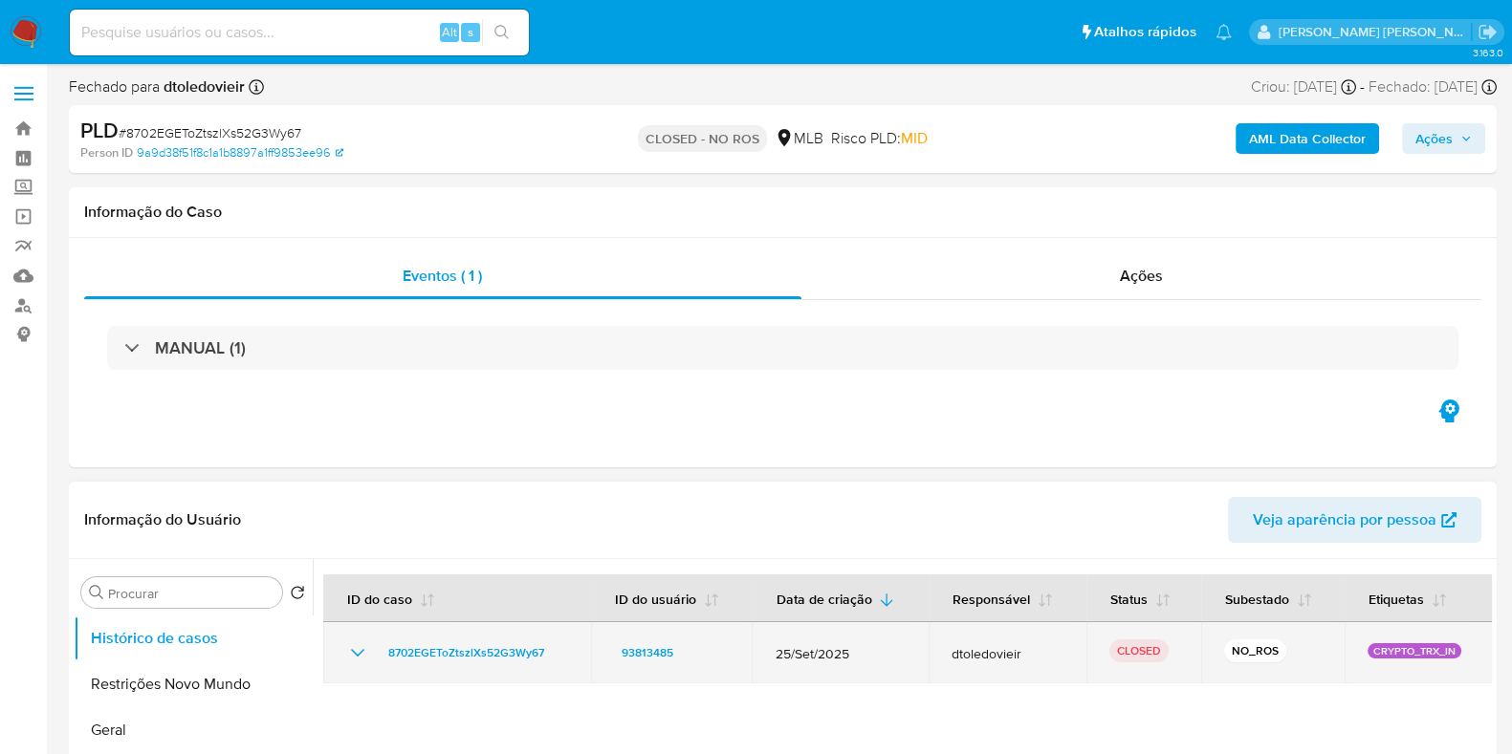
drag, startPoint x: 1286, startPoint y: 640, endPoint x: 1215, endPoint y: 654, distance: 72.2
click at [1215, 654] on td "NO_ROS" at bounding box center [1272, 652] width 143 height 61
click at [1214, 654] on td "NO_ROS" at bounding box center [1272, 652] width 143 height 61
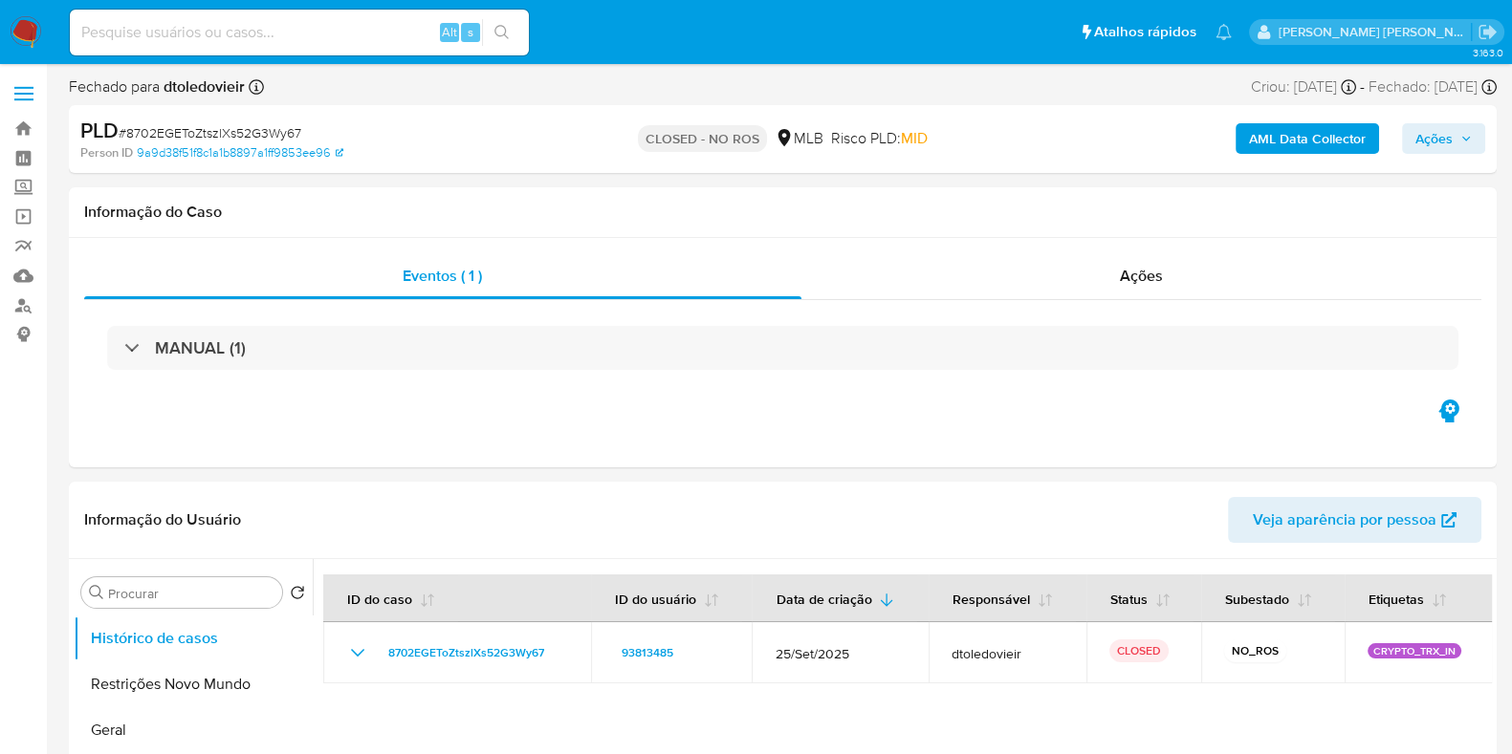
click at [1472, 136] on icon "button" at bounding box center [1465, 138] width 11 height 11
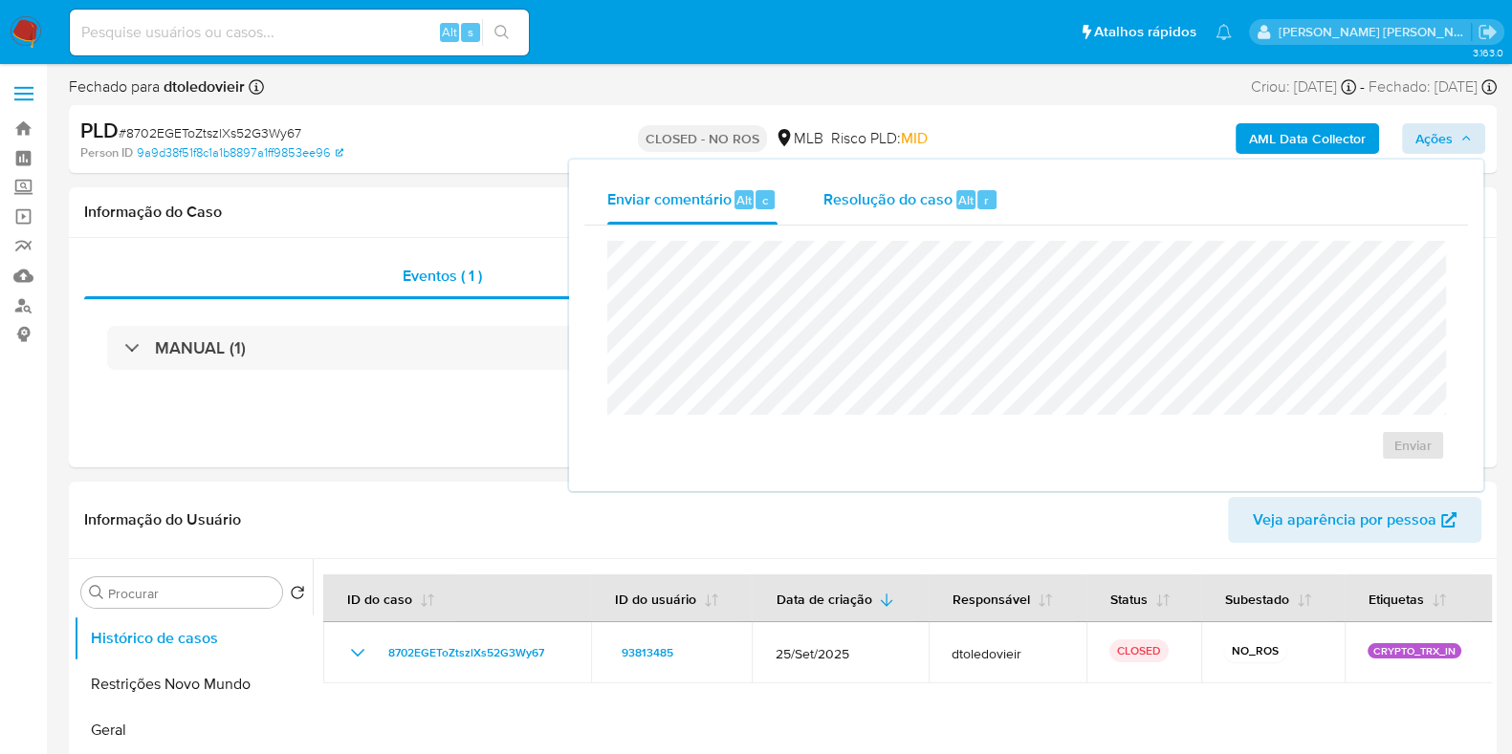
click at [856, 208] on span "Resolução do caso" at bounding box center [887, 199] width 129 height 22
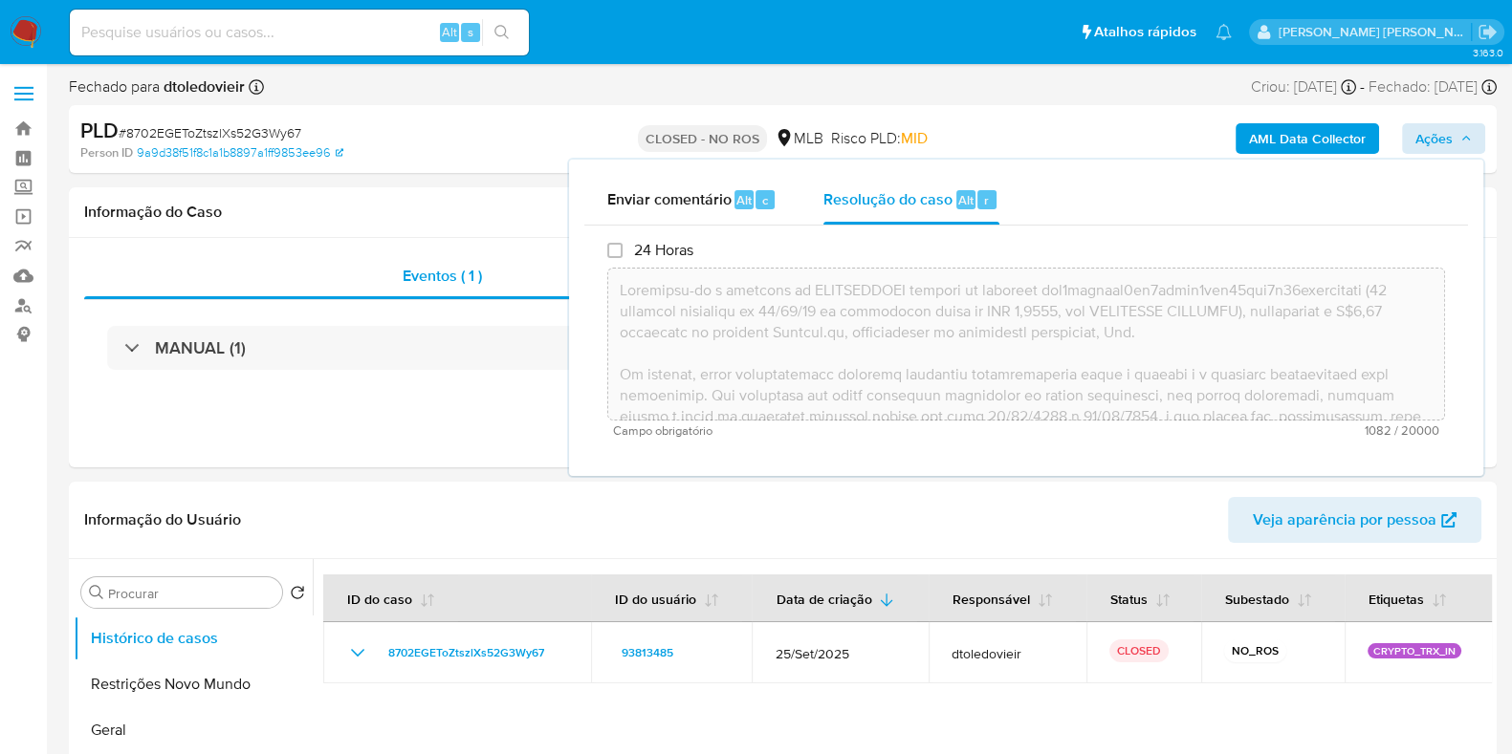
type textarea "Constatou-se a operação de RECEBIMENTO através do endereço ltc1qyqpchd2lq3tlskr…"
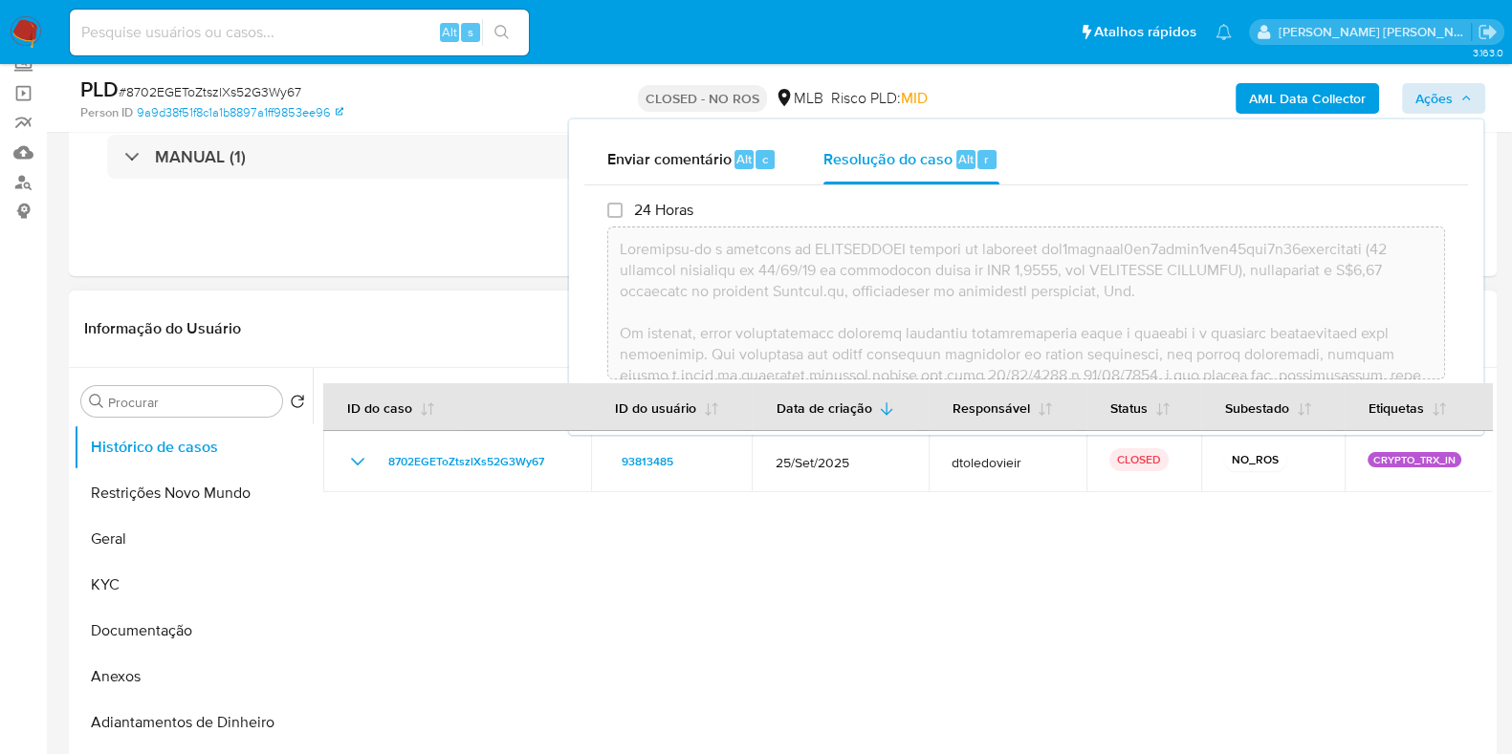
scroll to position [238, 0]
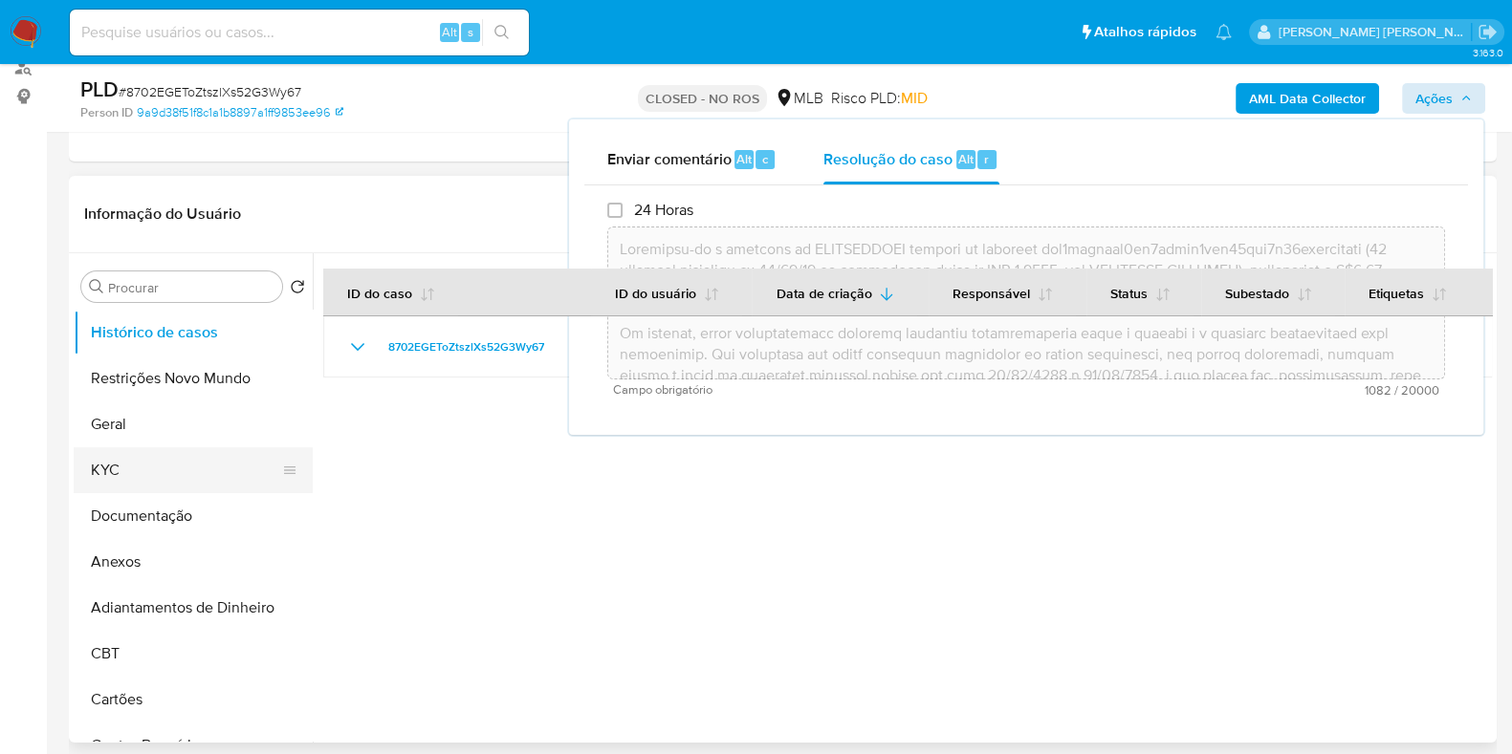
click at [163, 473] on button "KYC" at bounding box center [186, 471] width 224 height 46
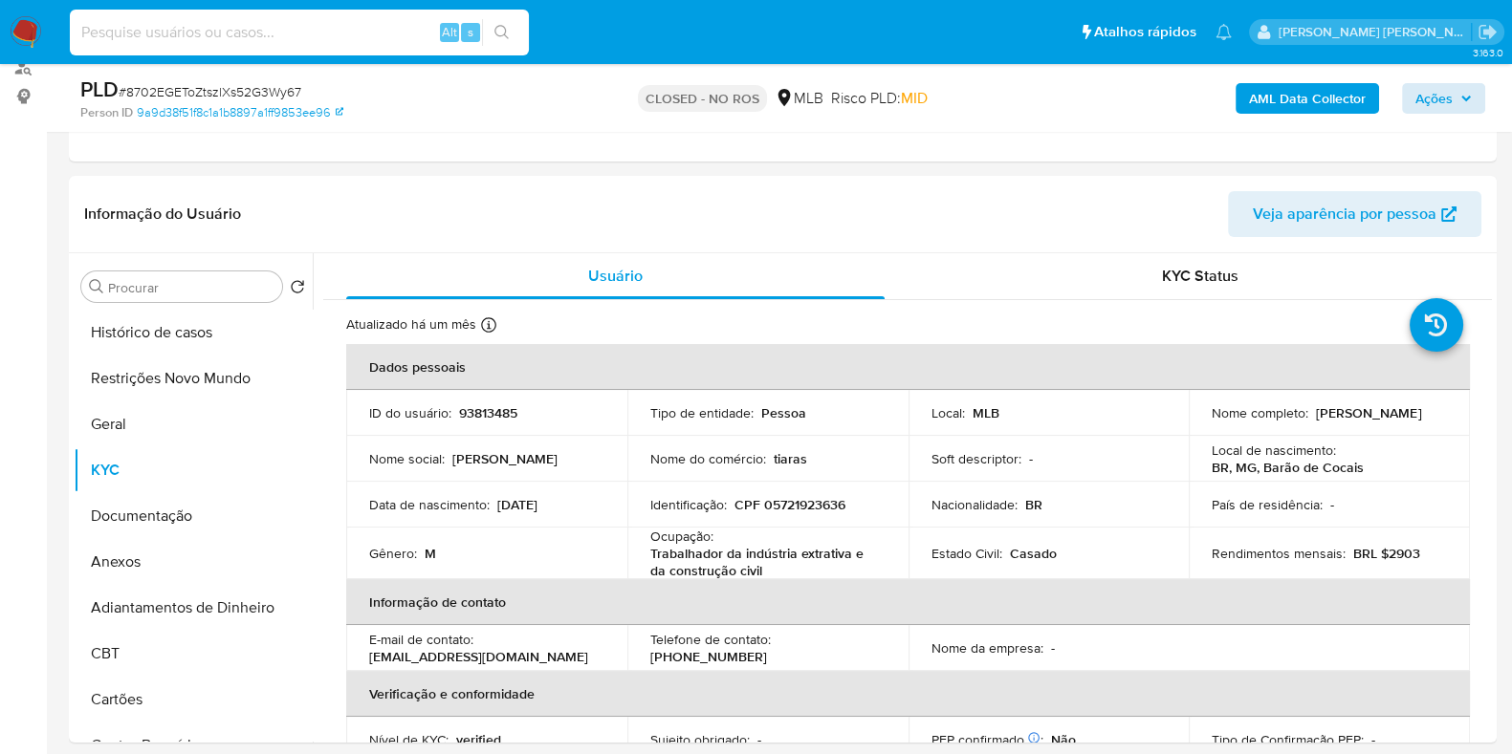
click at [204, 32] on input at bounding box center [299, 32] width 459 height 25
paste input "7r6l18GcPQFObpnZ1nHsxdh3"
type input "7r6l18GcPQFObpnZ1nHsxdh3"
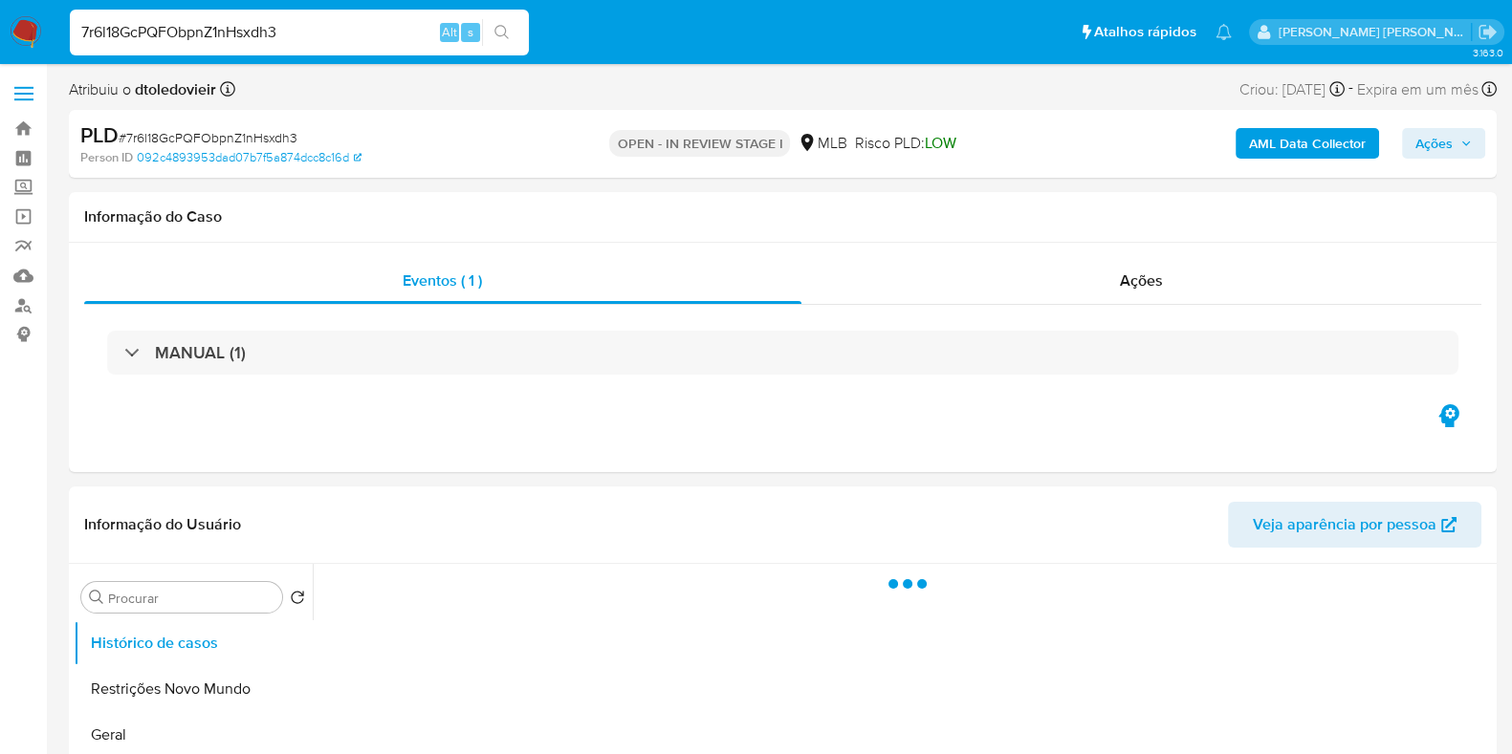
select select "10"
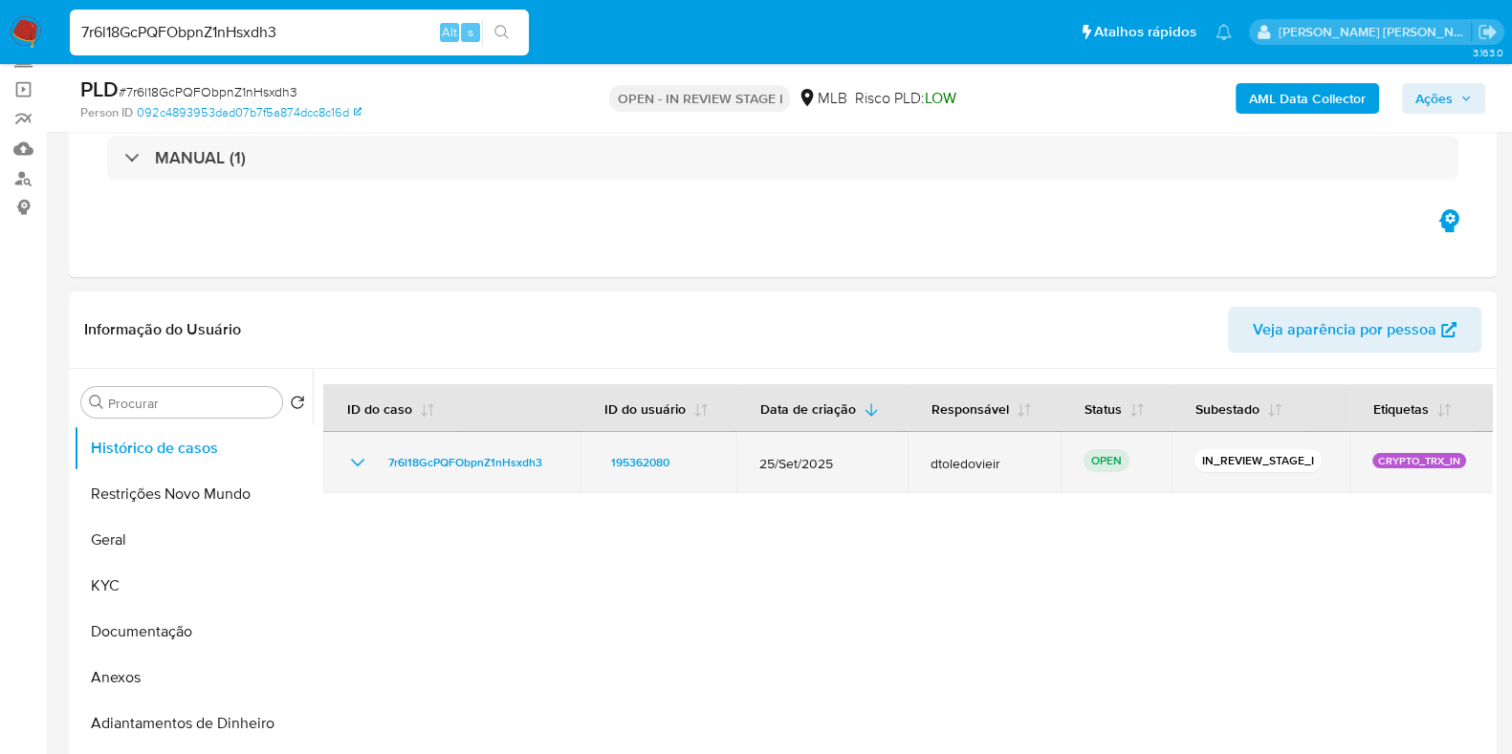
scroll to position [359, 0]
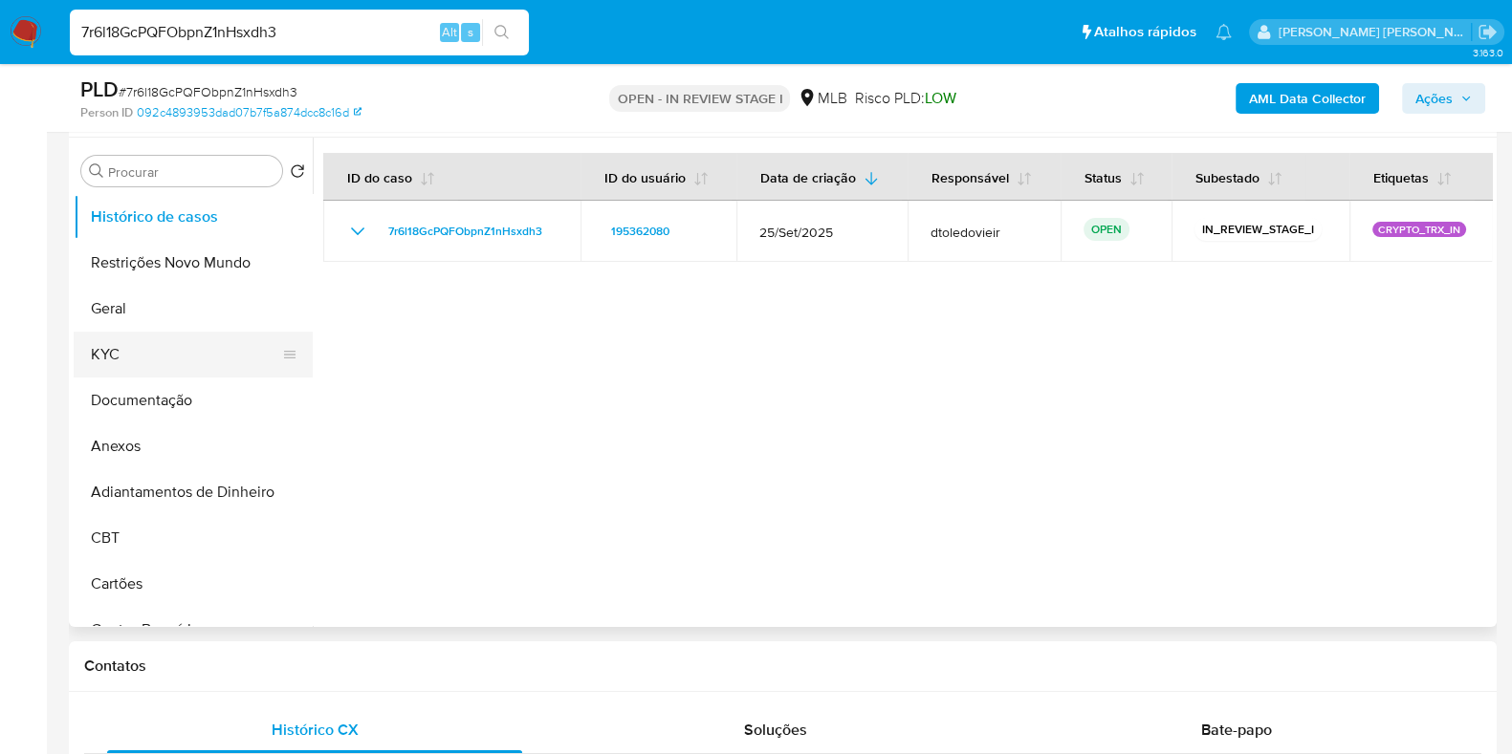
click at [199, 346] on button "KYC" at bounding box center [186, 355] width 224 height 46
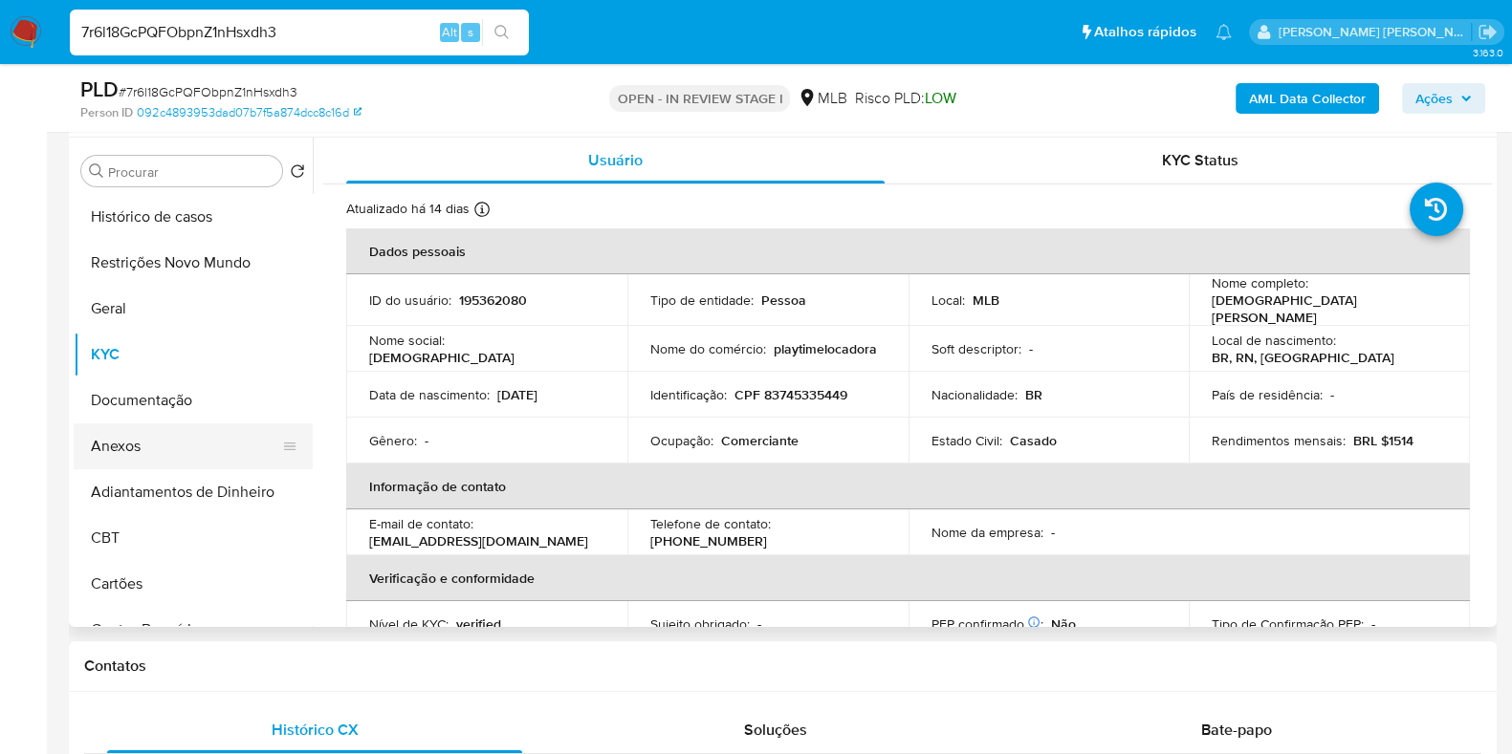
click at [151, 463] on button "Anexos" at bounding box center [186, 447] width 224 height 46
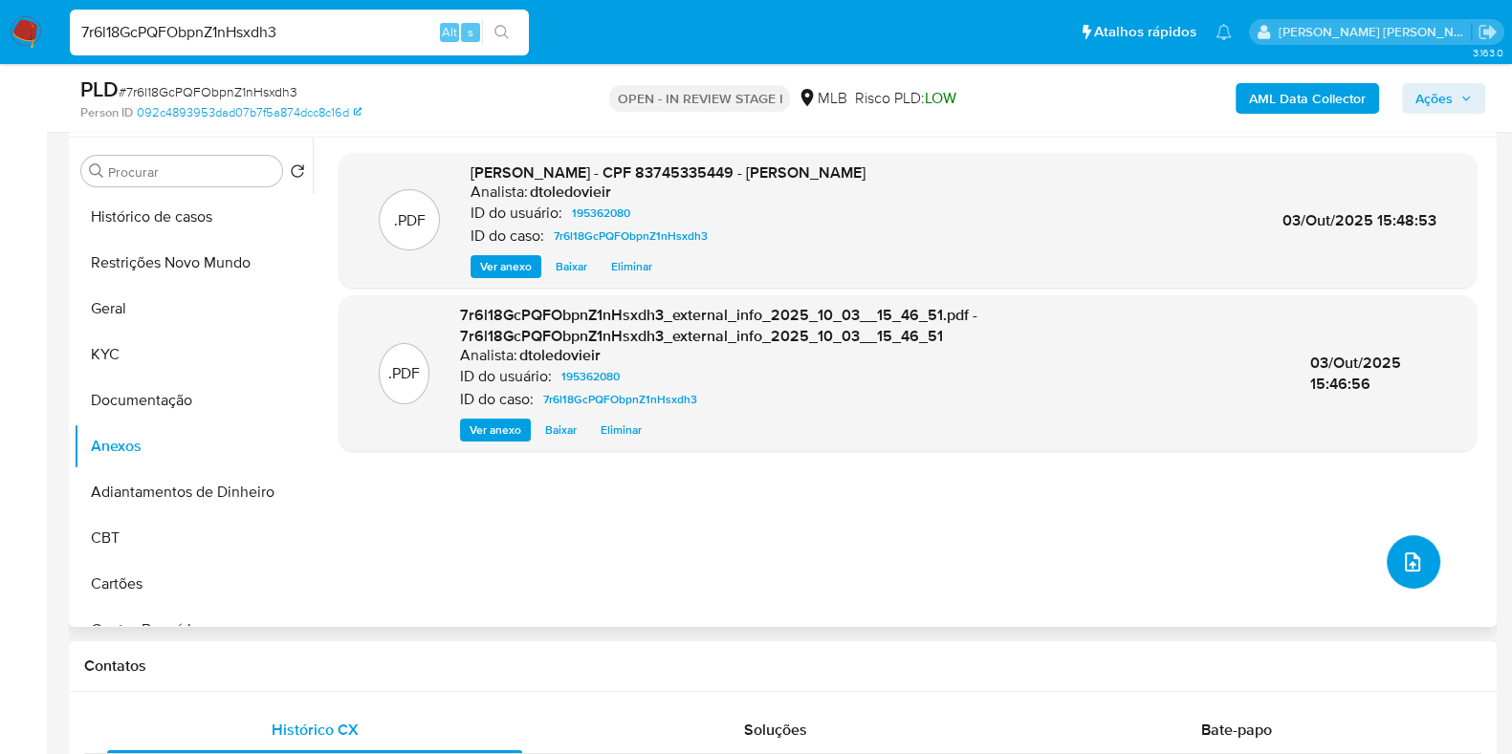
click at [1407, 561] on icon "upload-file" at bounding box center [1412, 562] width 23 height 23
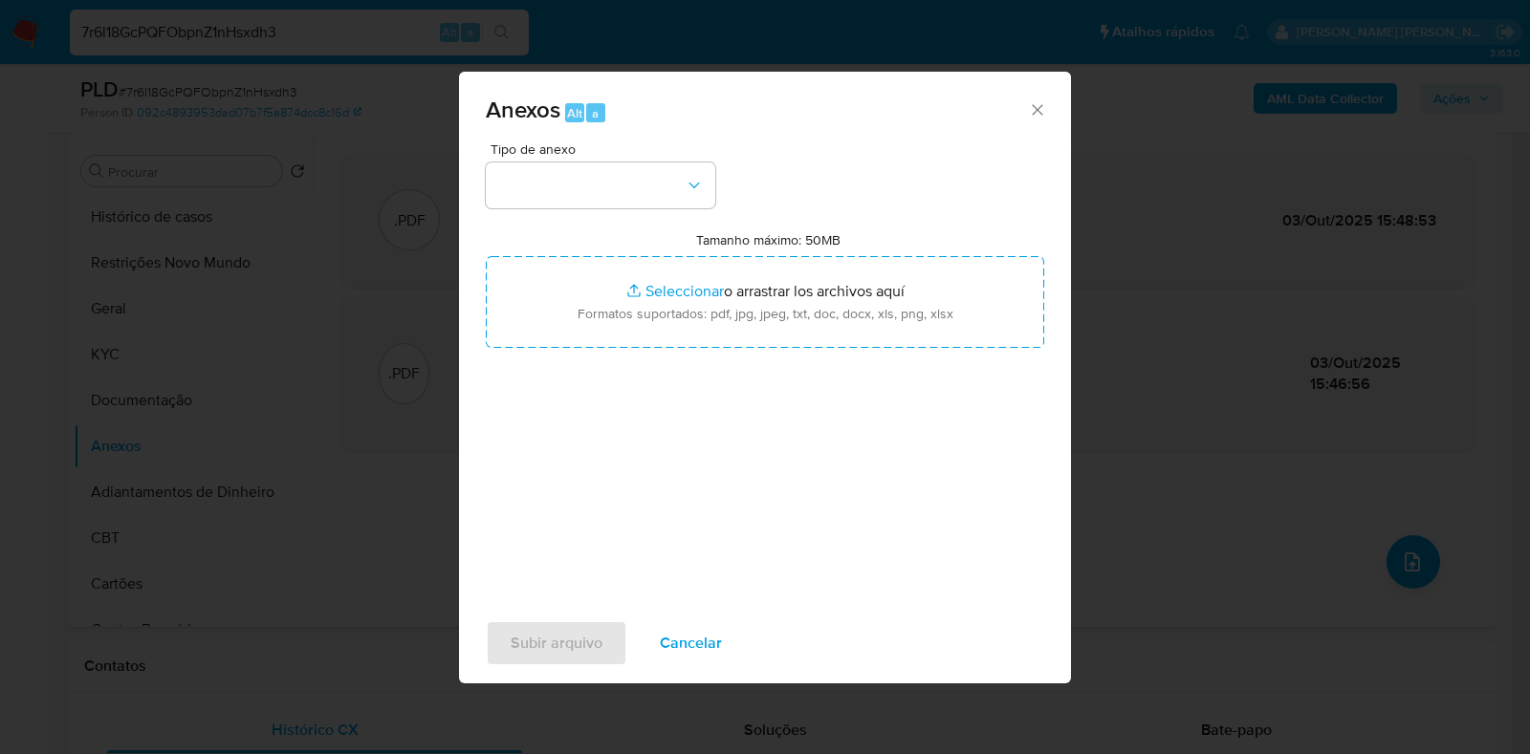
click at [685, 634] on span "Cancelar" at bounding box center [691, 643] width 62 height 42
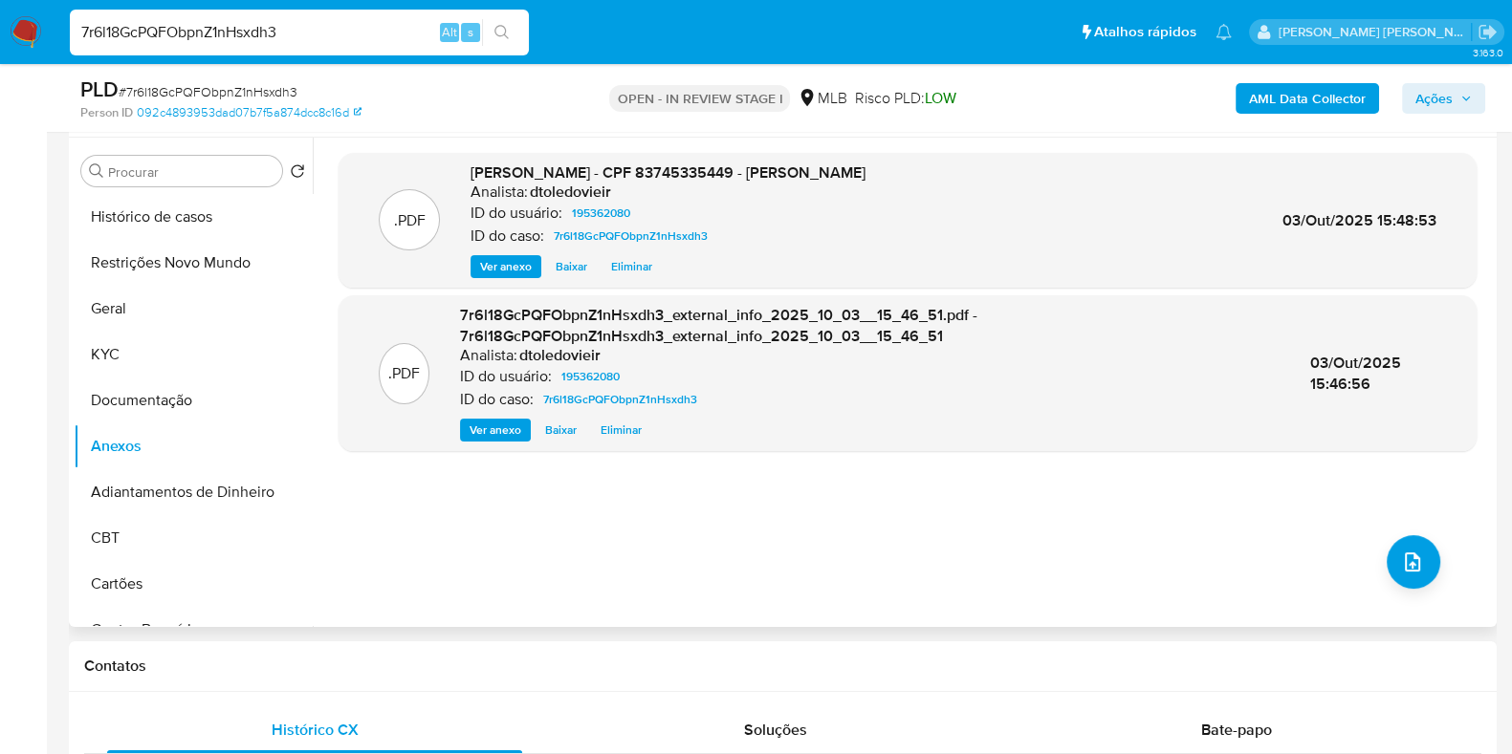
click at [638, 267] on span "Eliminar" at bounding box center [631, 266] width 41 height 19
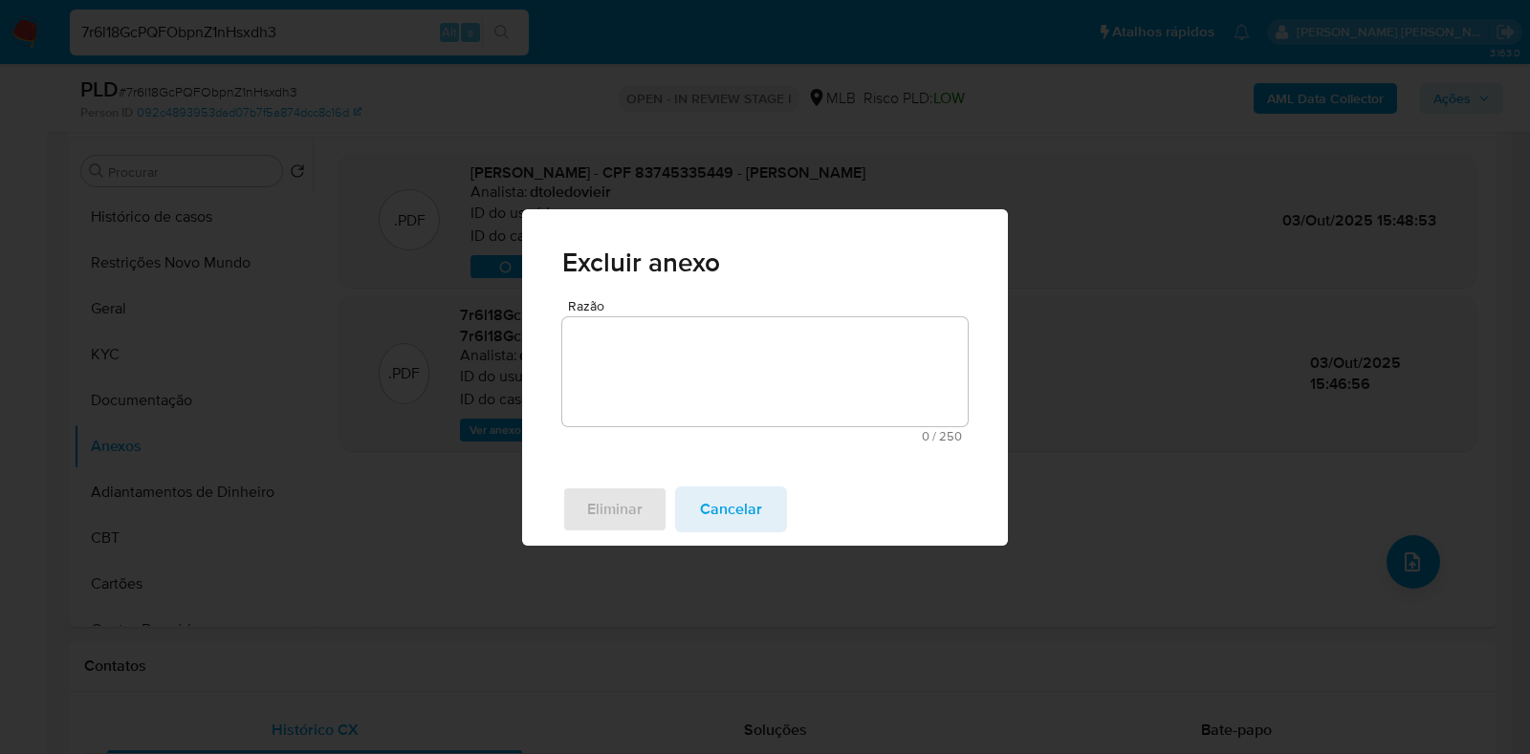
click at [710, 368] on textarea "Razão" at bounding box center [764, 371] width 405 height 109
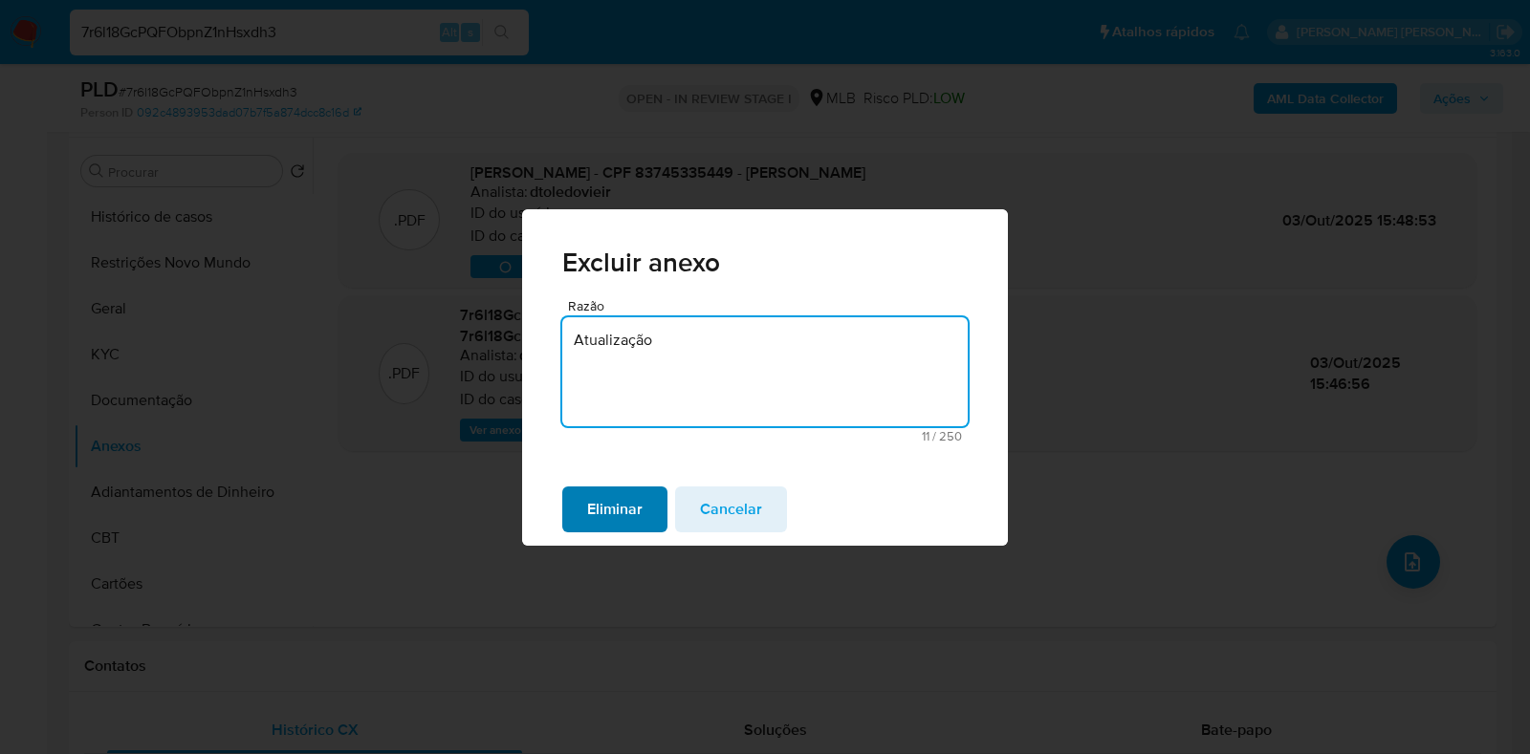
type textarea "Atualização"
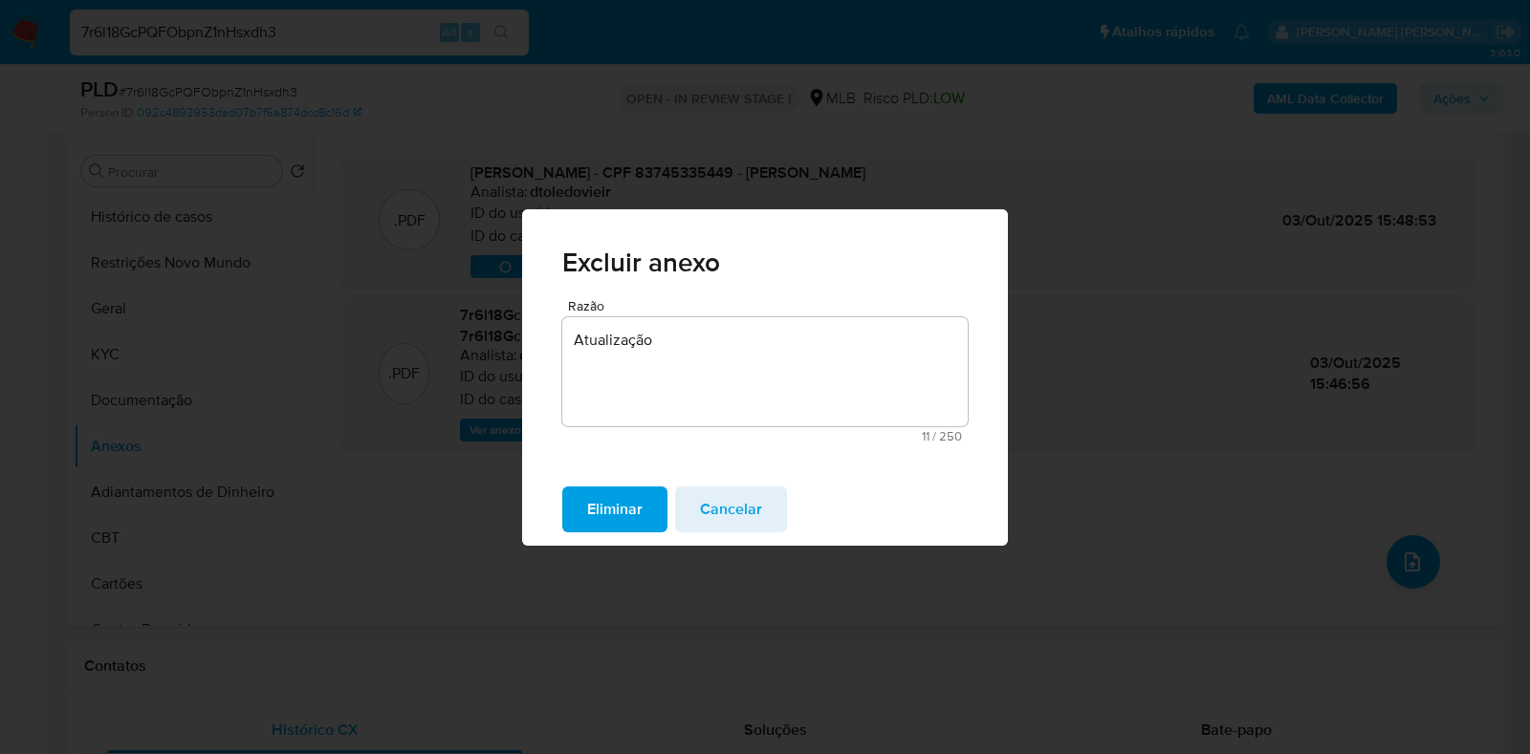
click at [622, 498] on span "Eliminar" at bounding box center [614, 510] width 55 height 42
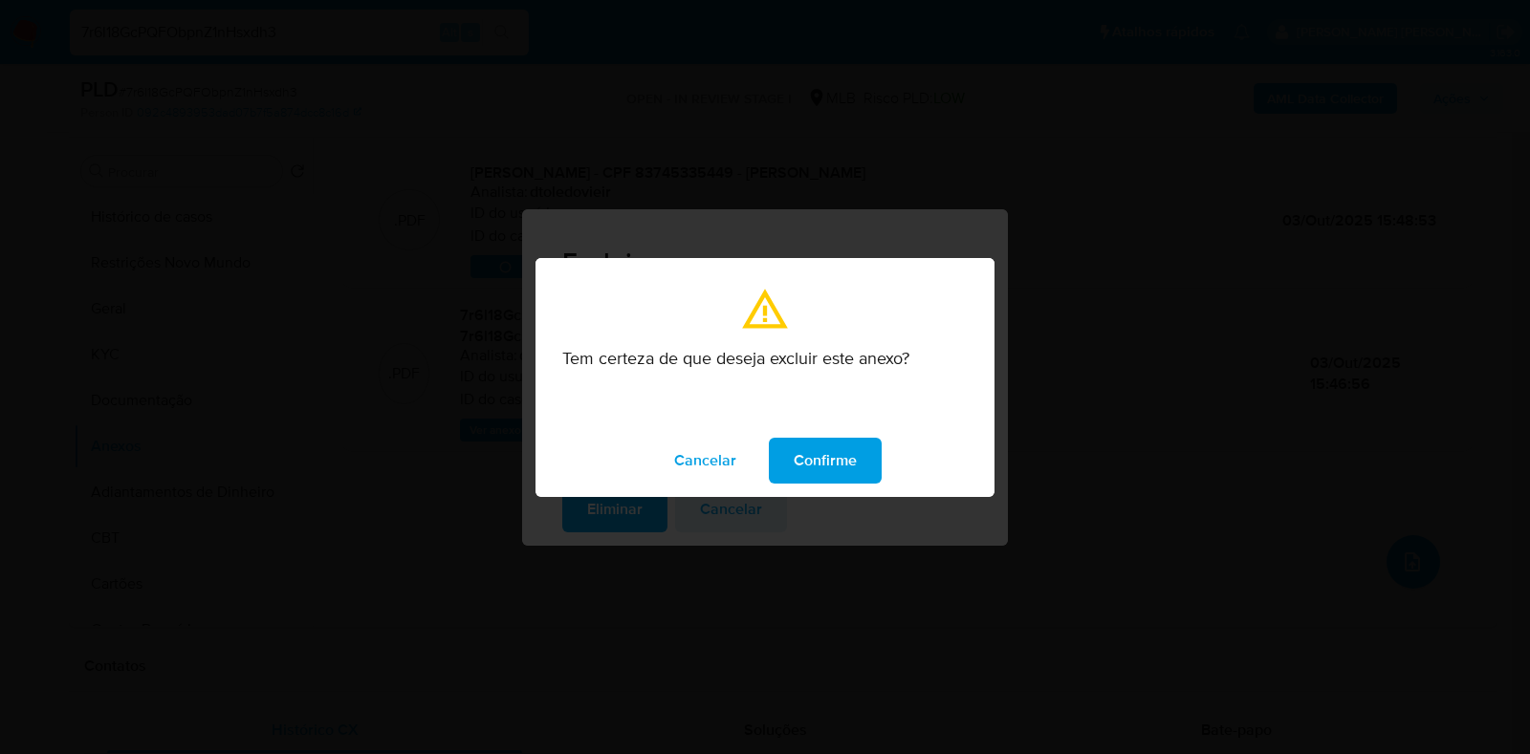
click at [805, 449] on span "Confirme" at bounding box center [825, 461] width 63 height 42
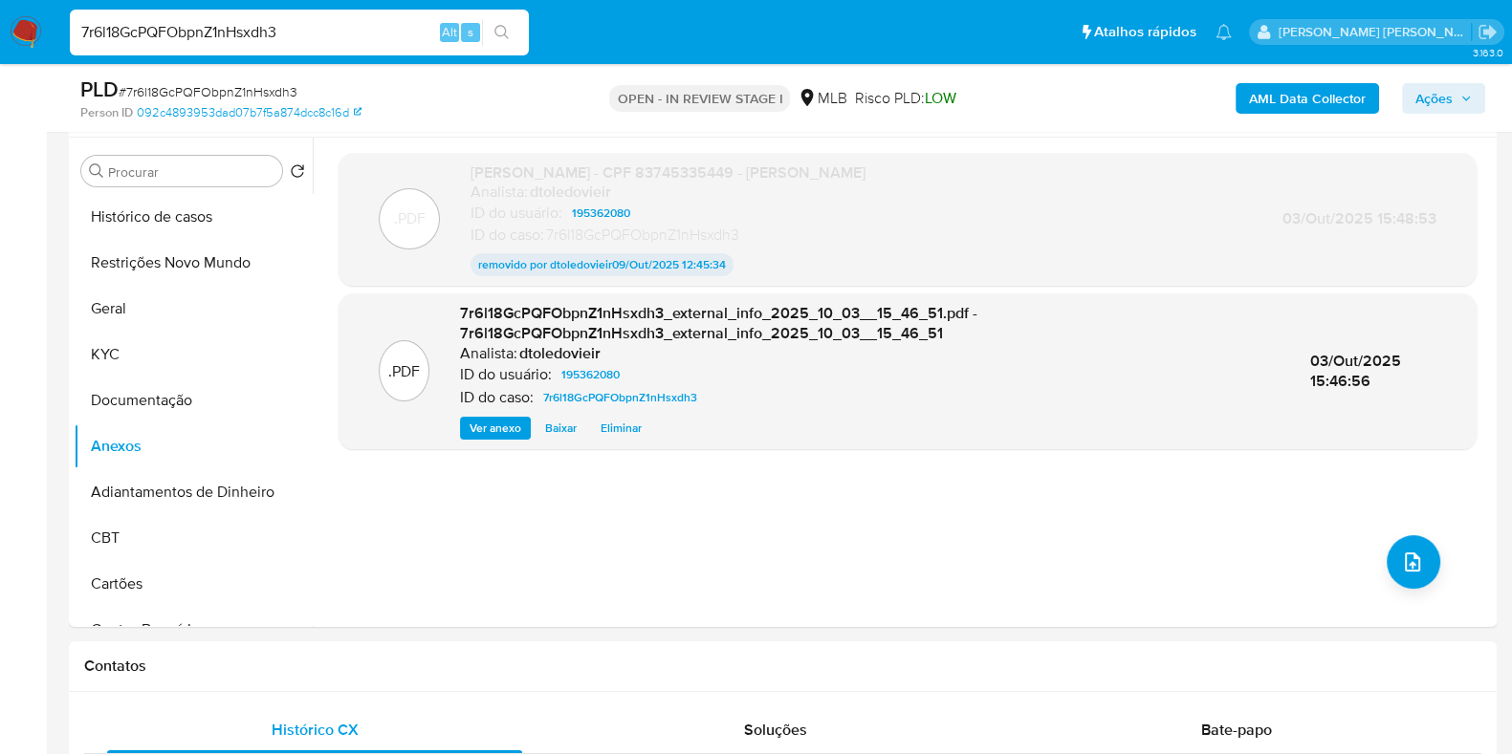
click at [1435, 98] on span "Ações" at bounding box center [1433, 98] width 37 height 31
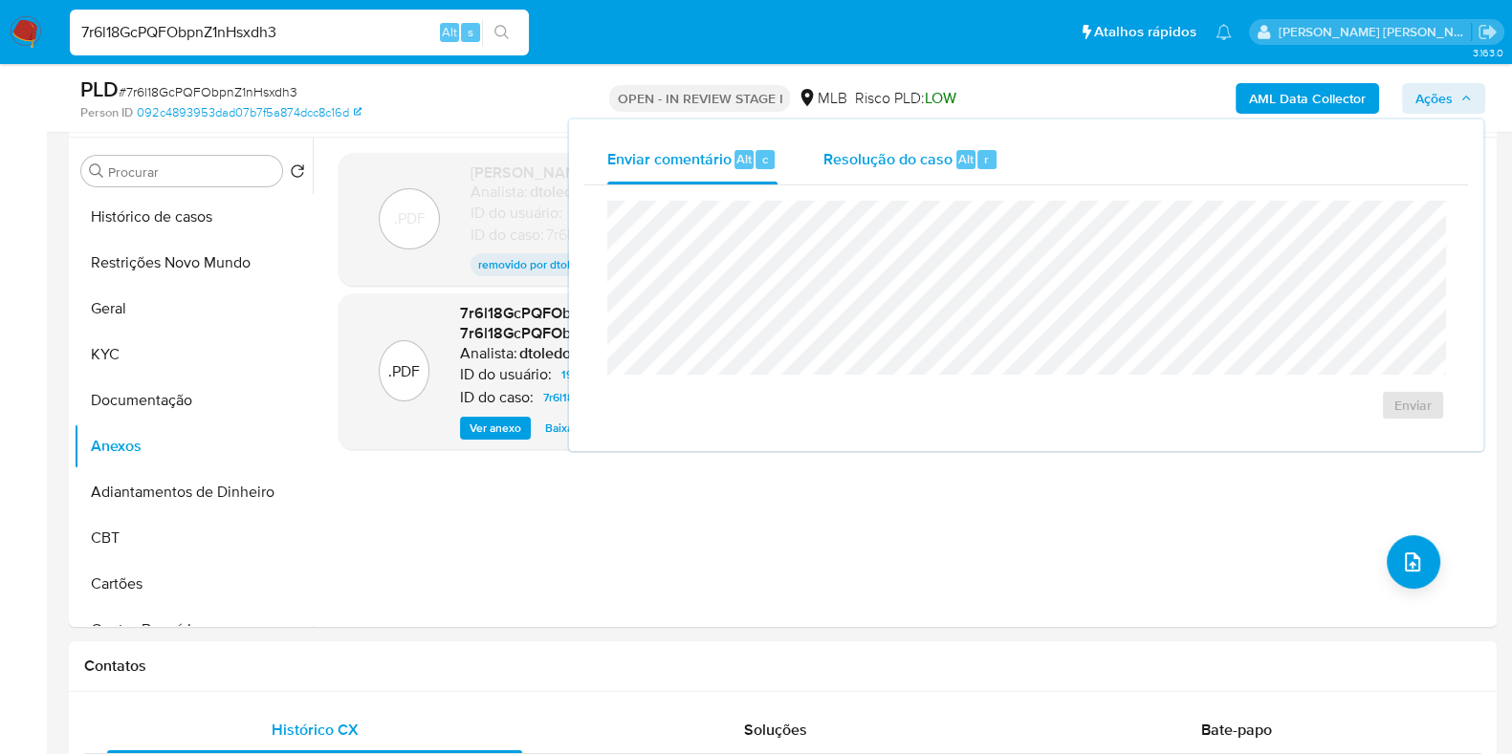
click at [943, 159] on span "Resolução do caso" at bounding box center [887, 158] width 129 height 22
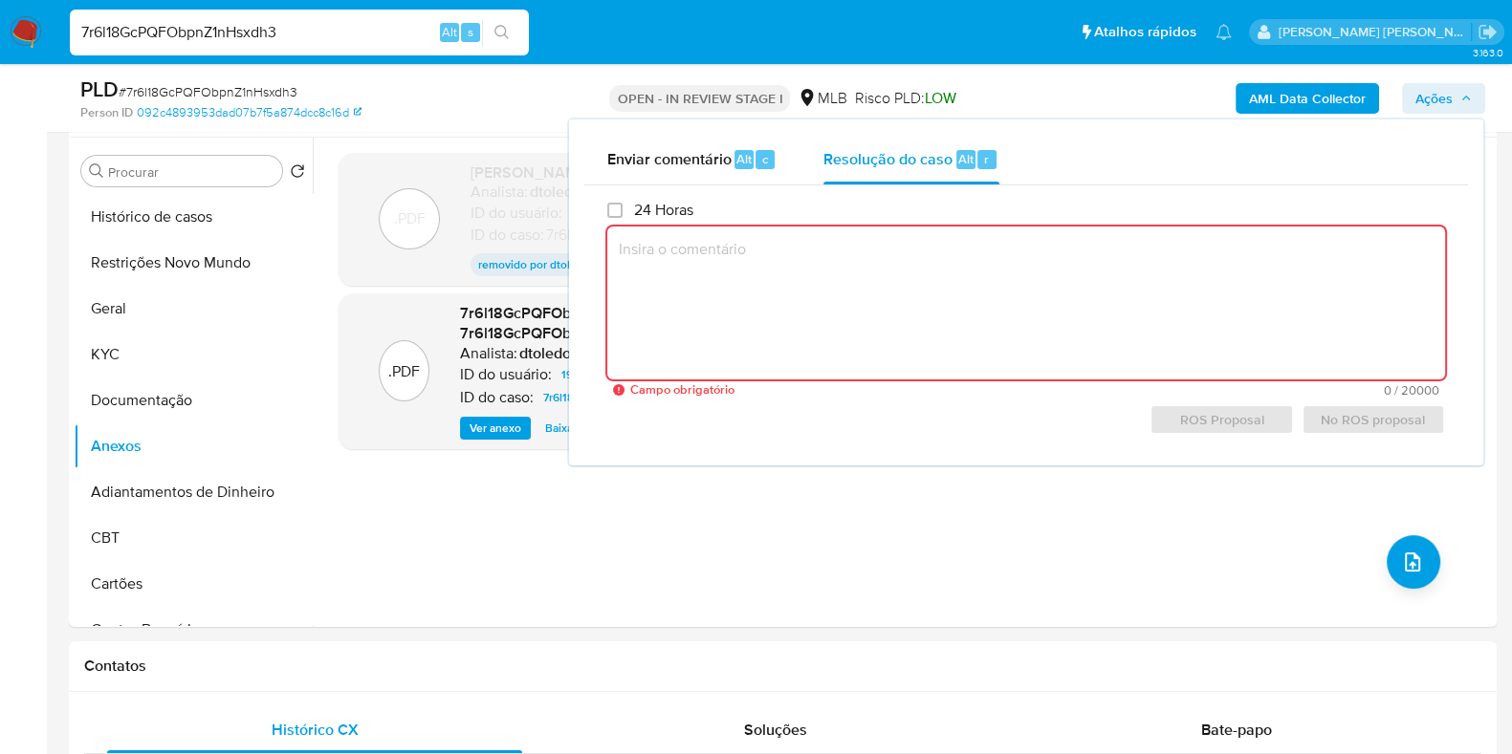
click at [827, 340] on textarea at bounding box center [1026, 303] width 838 height 153
paste textarea "Constatou-se a operação de RECEBIMENTO através do endereço ltc1qcchs8c0z8pvfj7n…"
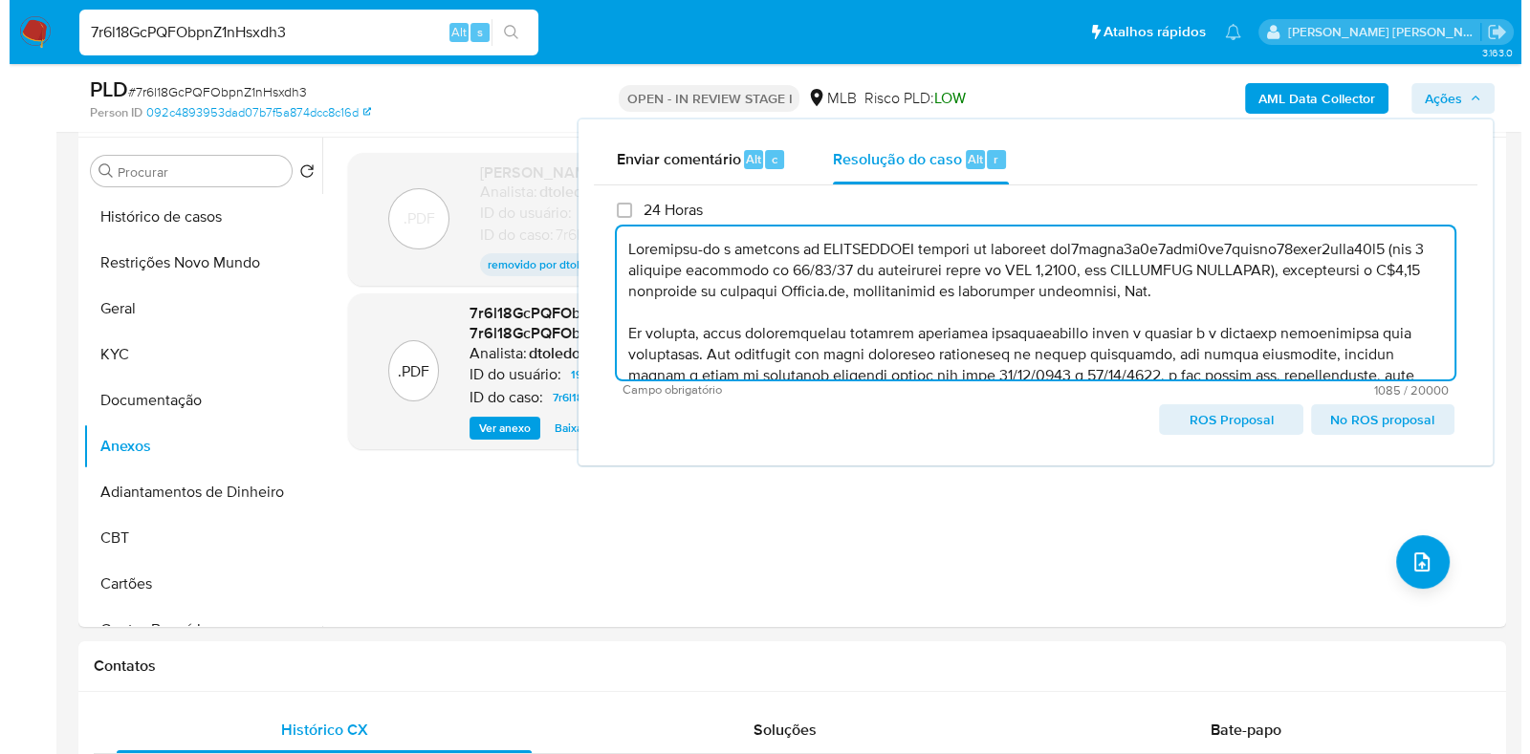
scroll to position [154, 0]
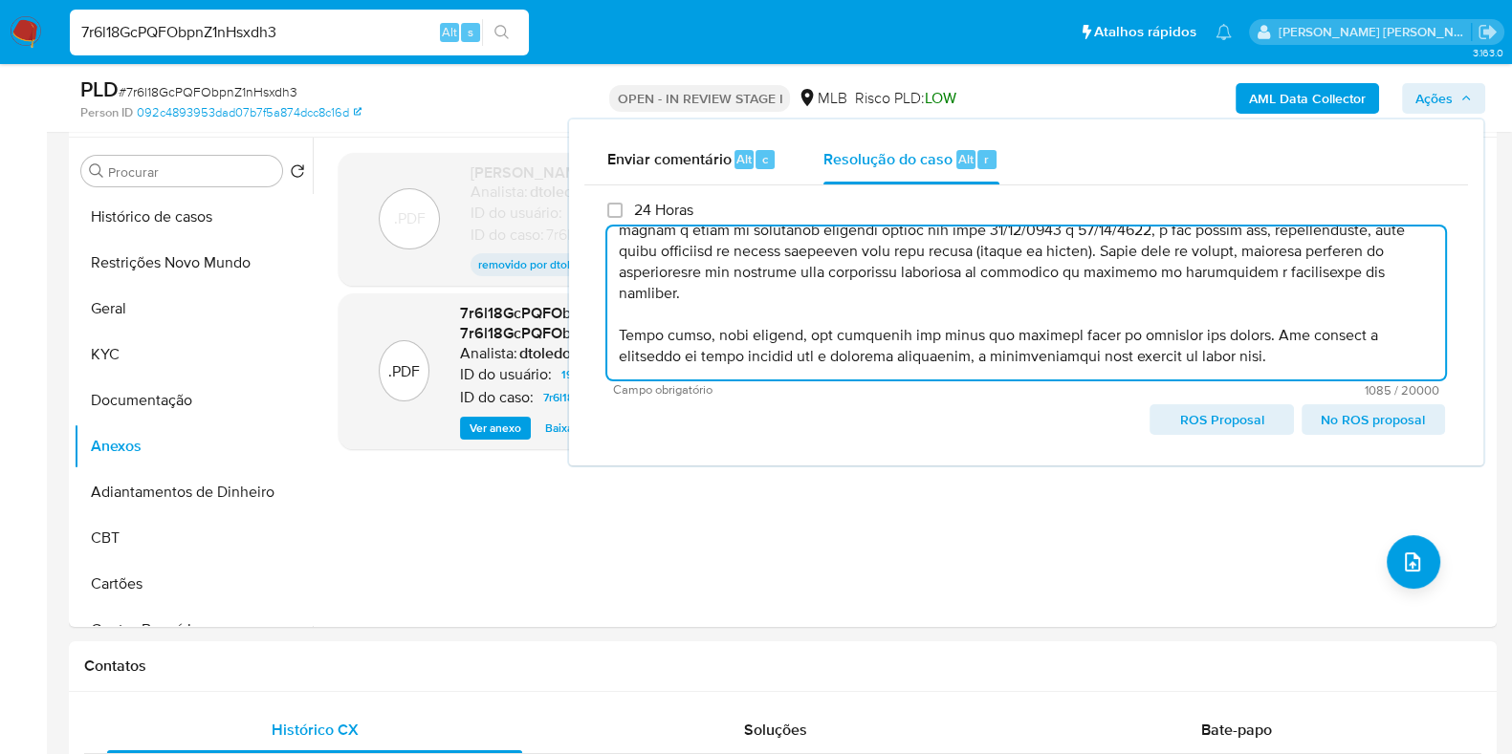
type textarea "Constatou-se a operação de RECEBIMENTO através do endereço ltc1qcchs8c0z8pvfj7n…"
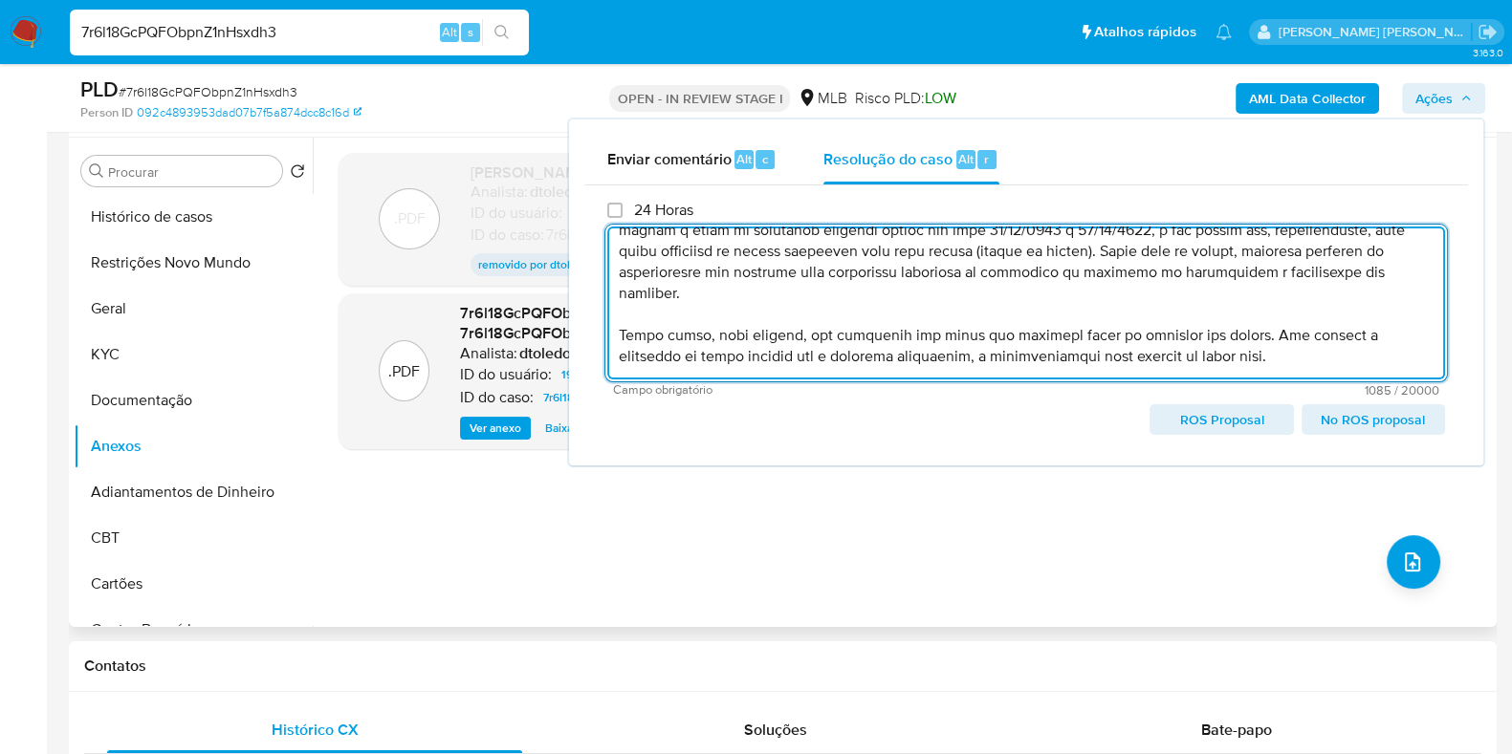
click at [512, 600] on div ".PDF DOSSIÊ ANÁLISE - CPF 83745335449 - EUDISMAR DE QUEIROZ SA Analista: dtoled…" at bounding box center [907, 382] width 1138 height 459
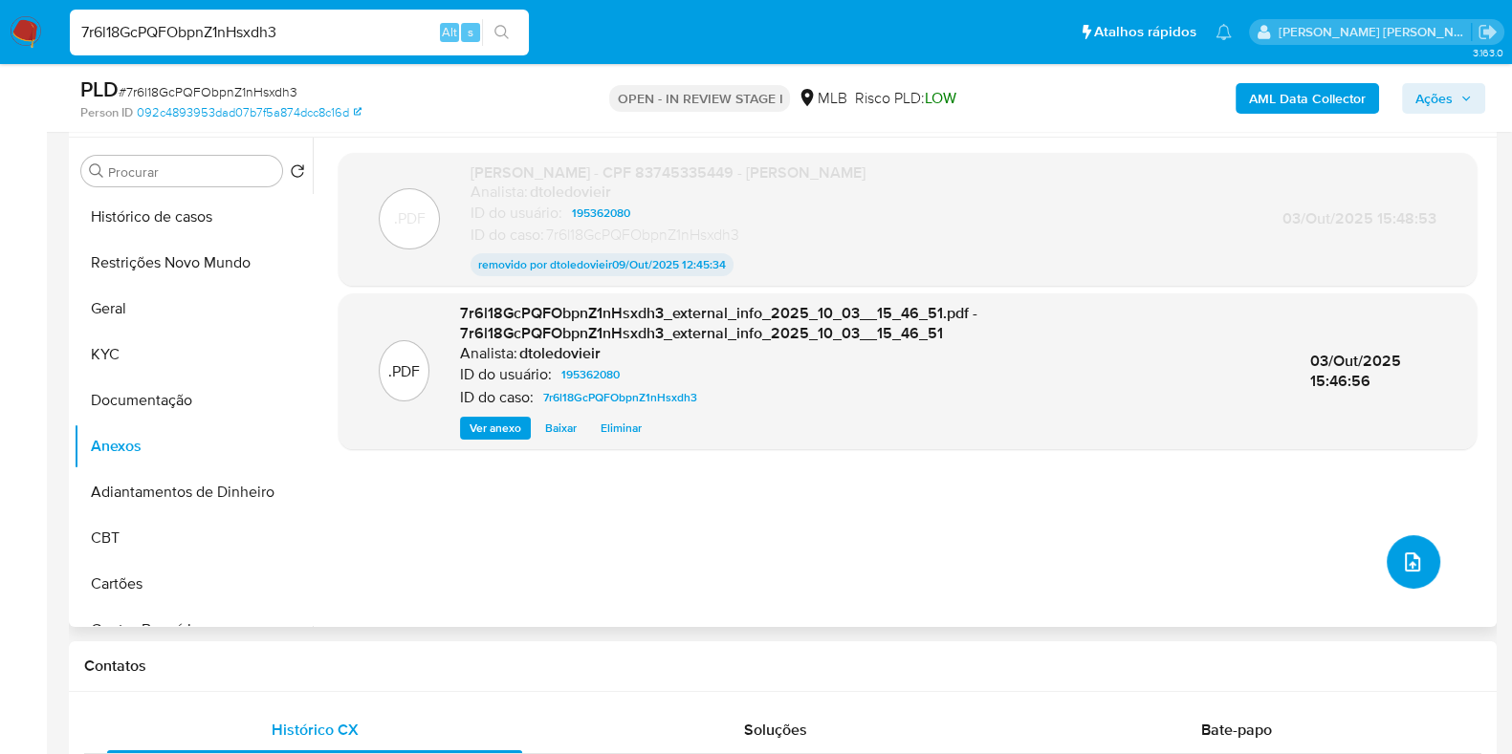
click at [1404, 553] on icon "upload-file" at bounding box center [1412, 562] width 23 height 23
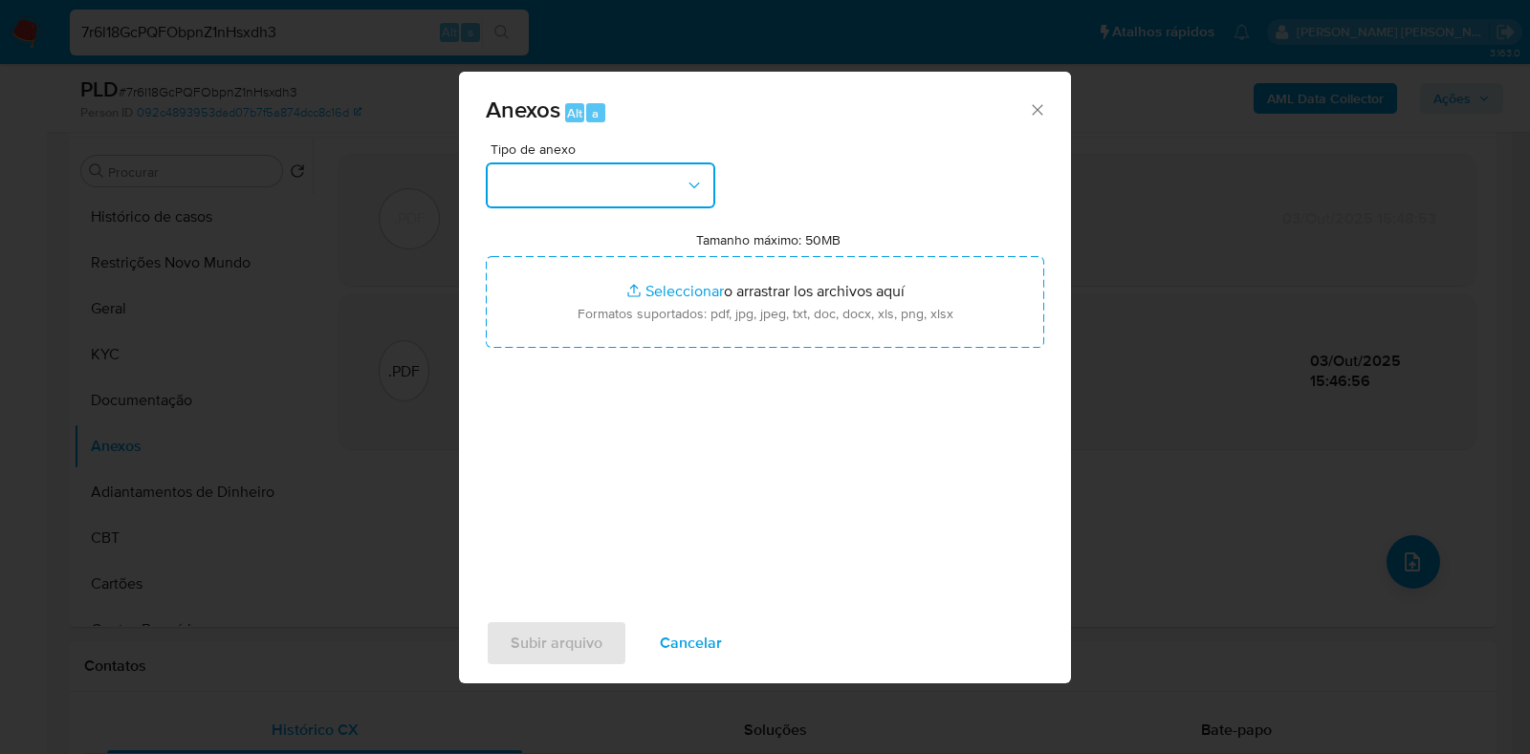
click at [598, 198] on button "button" at bounding box center [600, 186] width 229 height 46
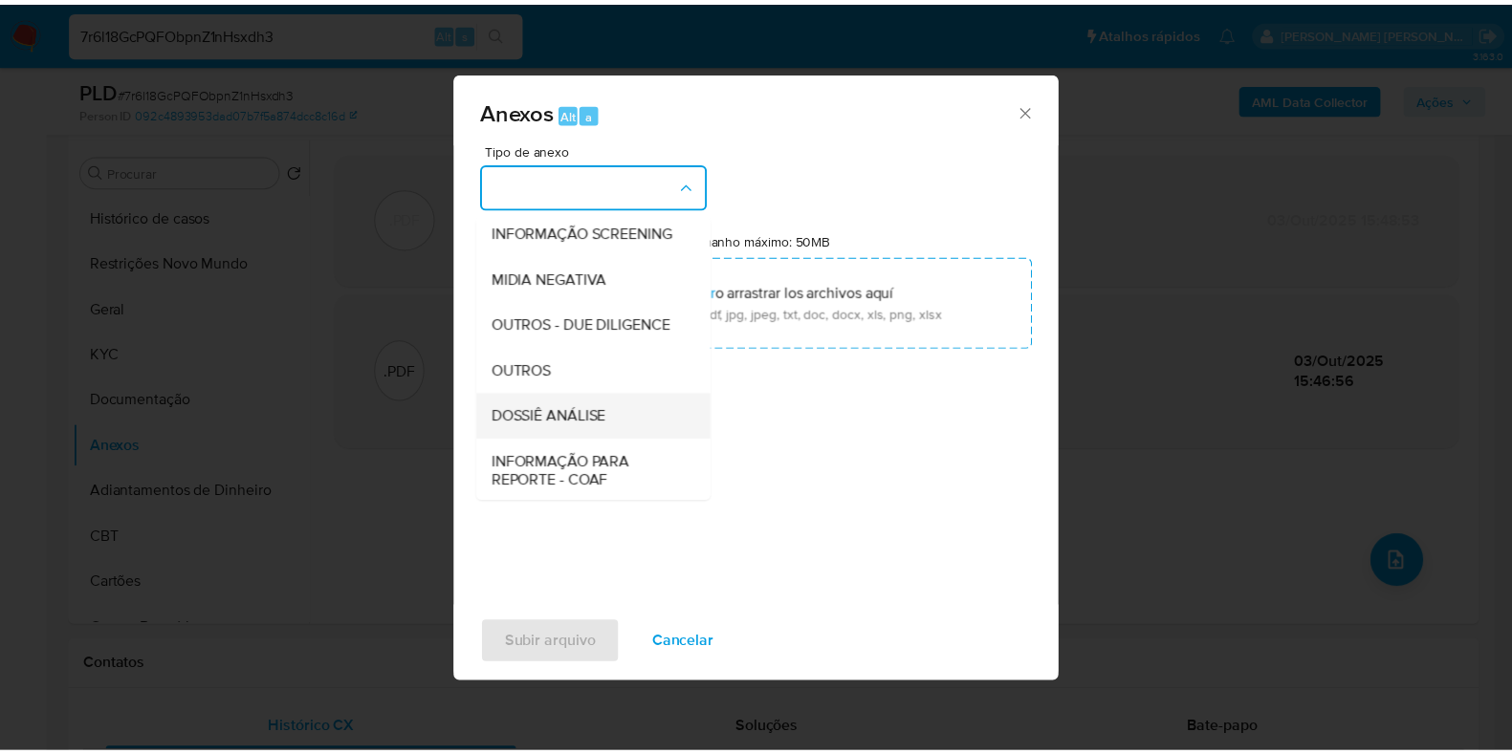
scroll to position [295, 0]
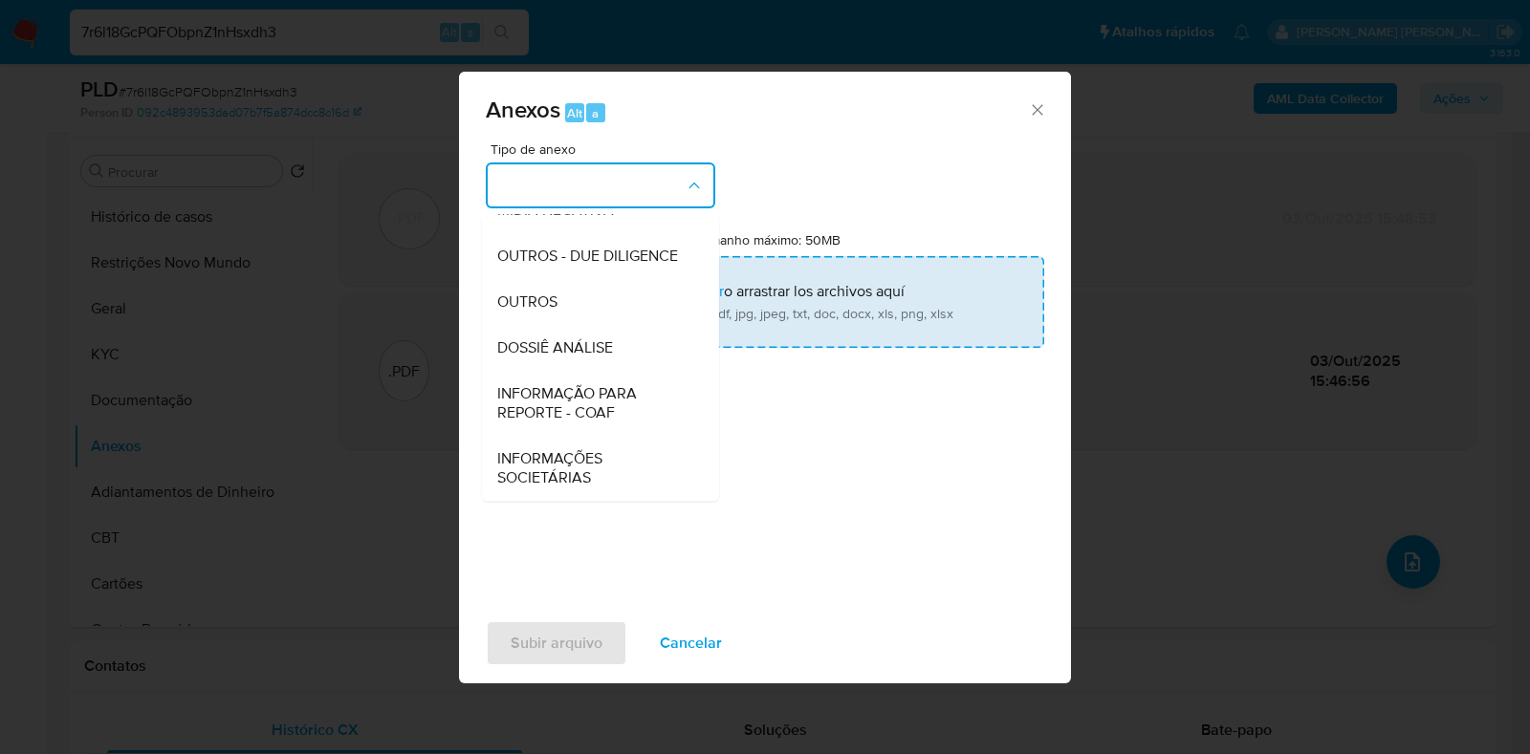
click at [567, 340] on span "DOSSIÊ ANÁLISE" at bounding box center [555, 347] width 116 height 19
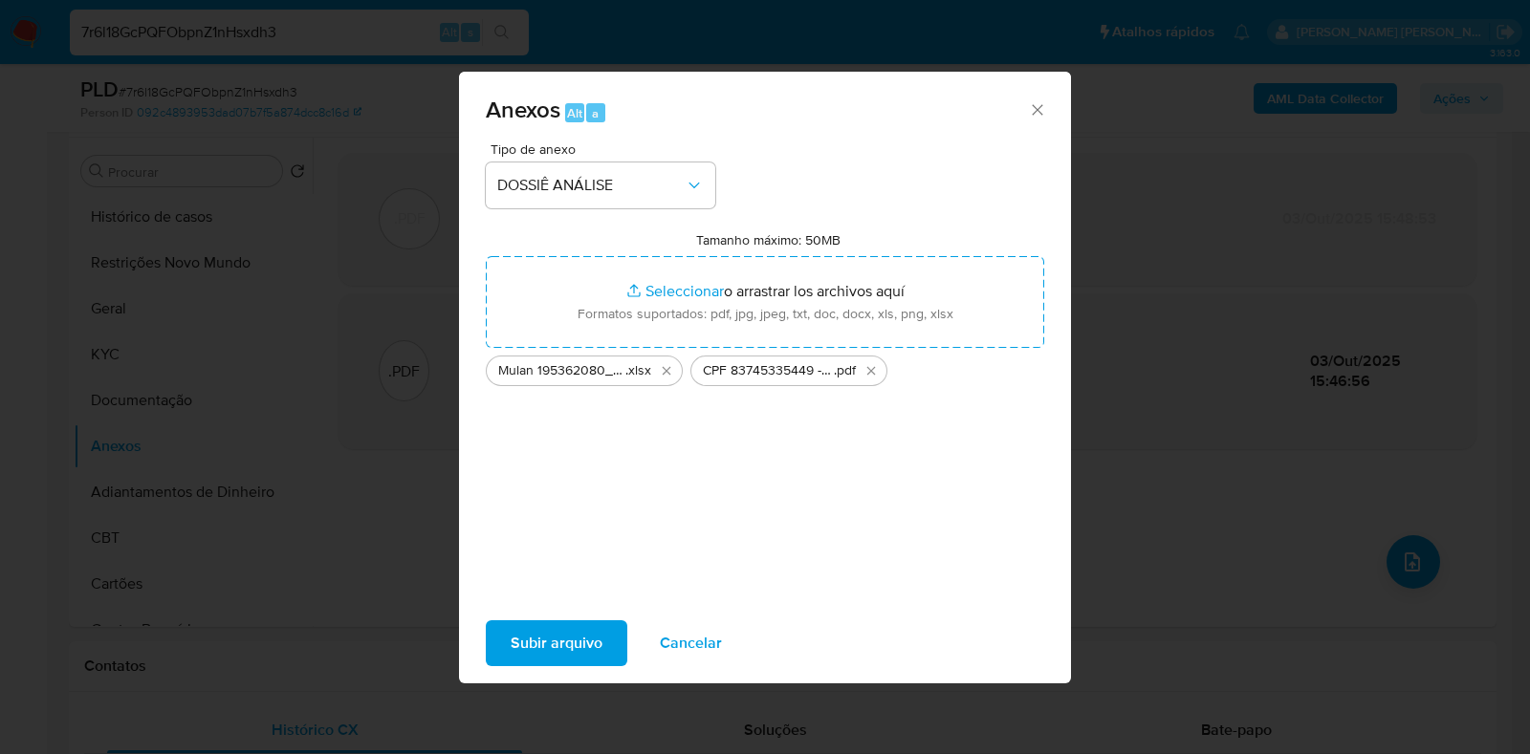
click at [557, 643] on span "Subir arquivo" at bounding box center [557, 643] width 92 height 42
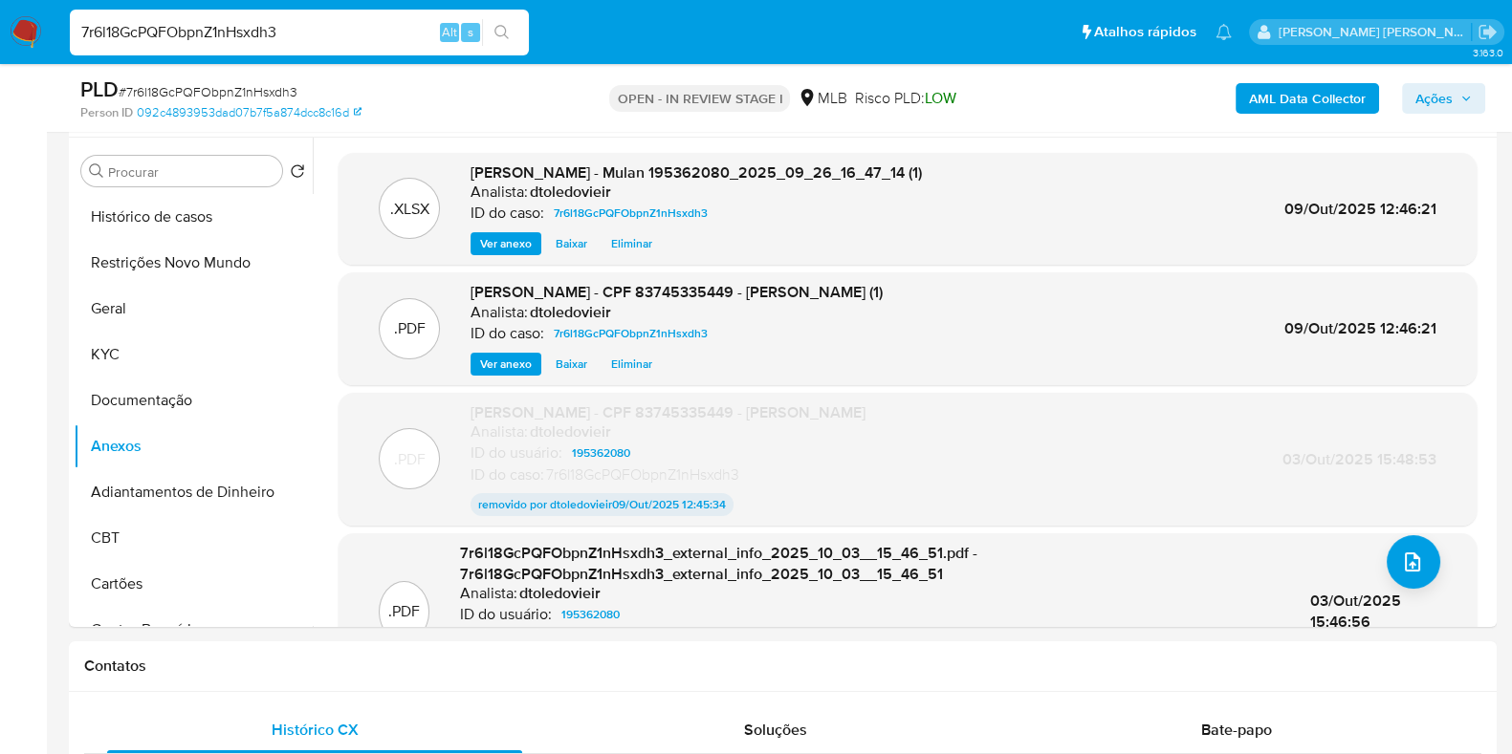
click at [1444, 108] on span "Ações" at bounding box center [1433, 98] width 37 height 31
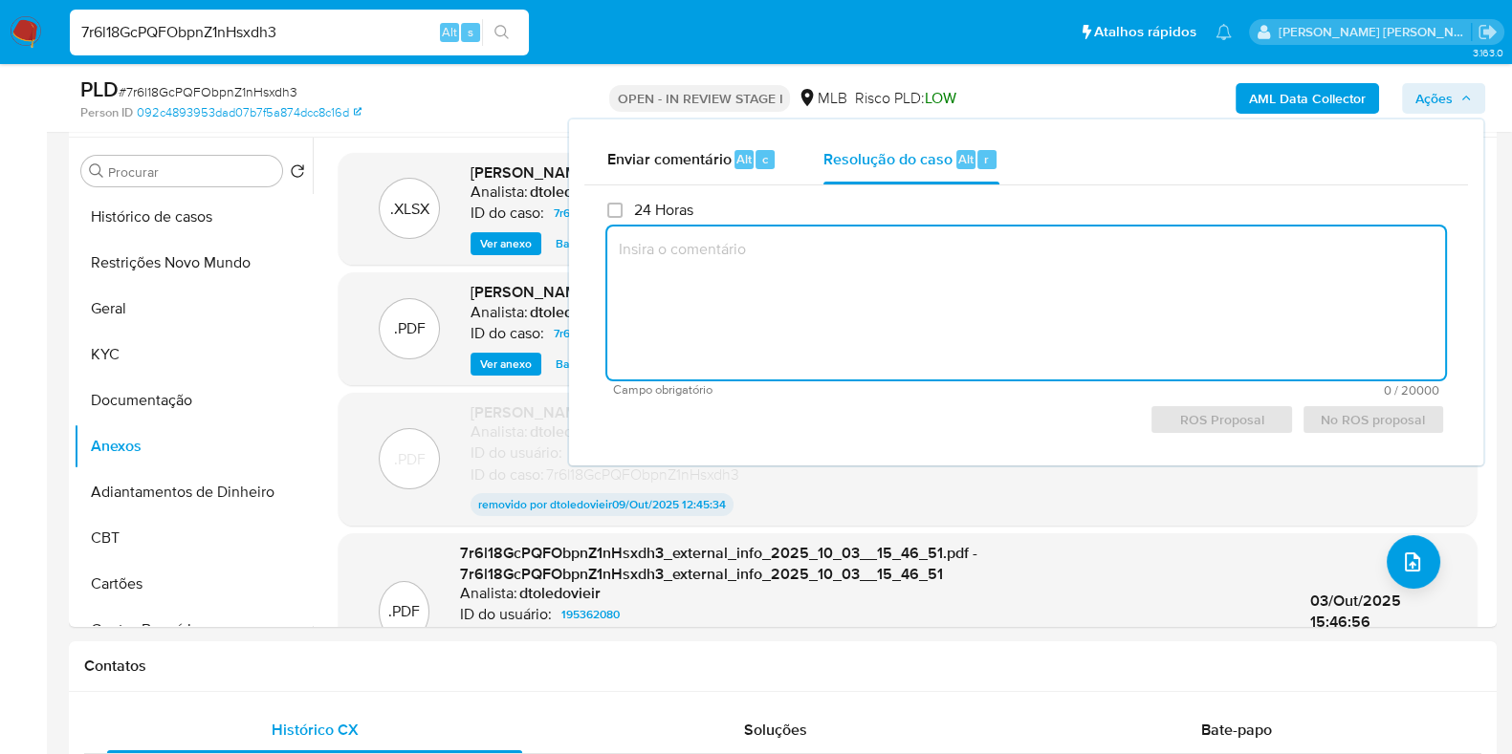
click at [846, 274] on textarea at bounding box center [1026, 303] width 838 height 153
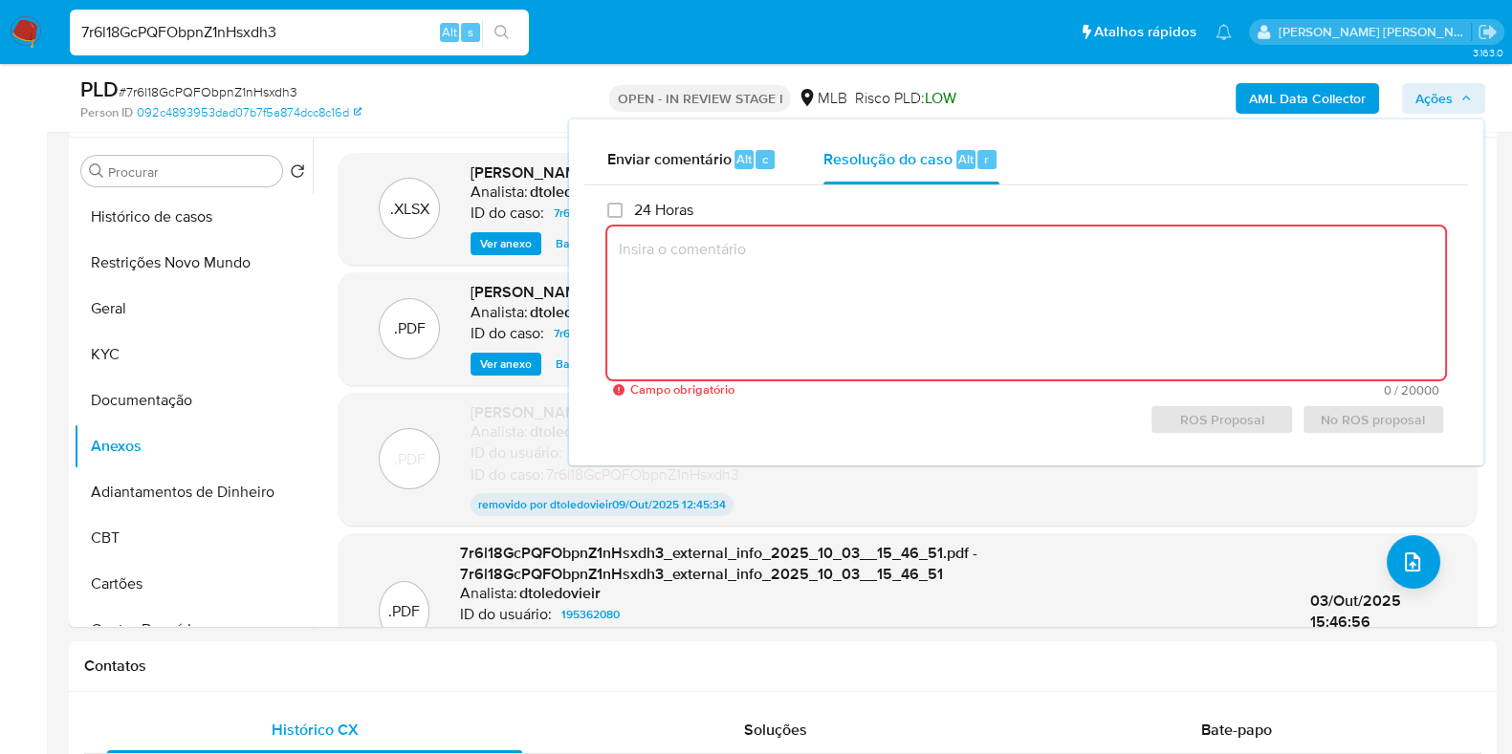
click at [770, 338] on textarea at bounding box center [1026, 303] width 838 height 153
paste textarea "Constatou-se a operação de RECEBIMENTO através do endereço ltc1qcchs8c0z8pvfj7n…"
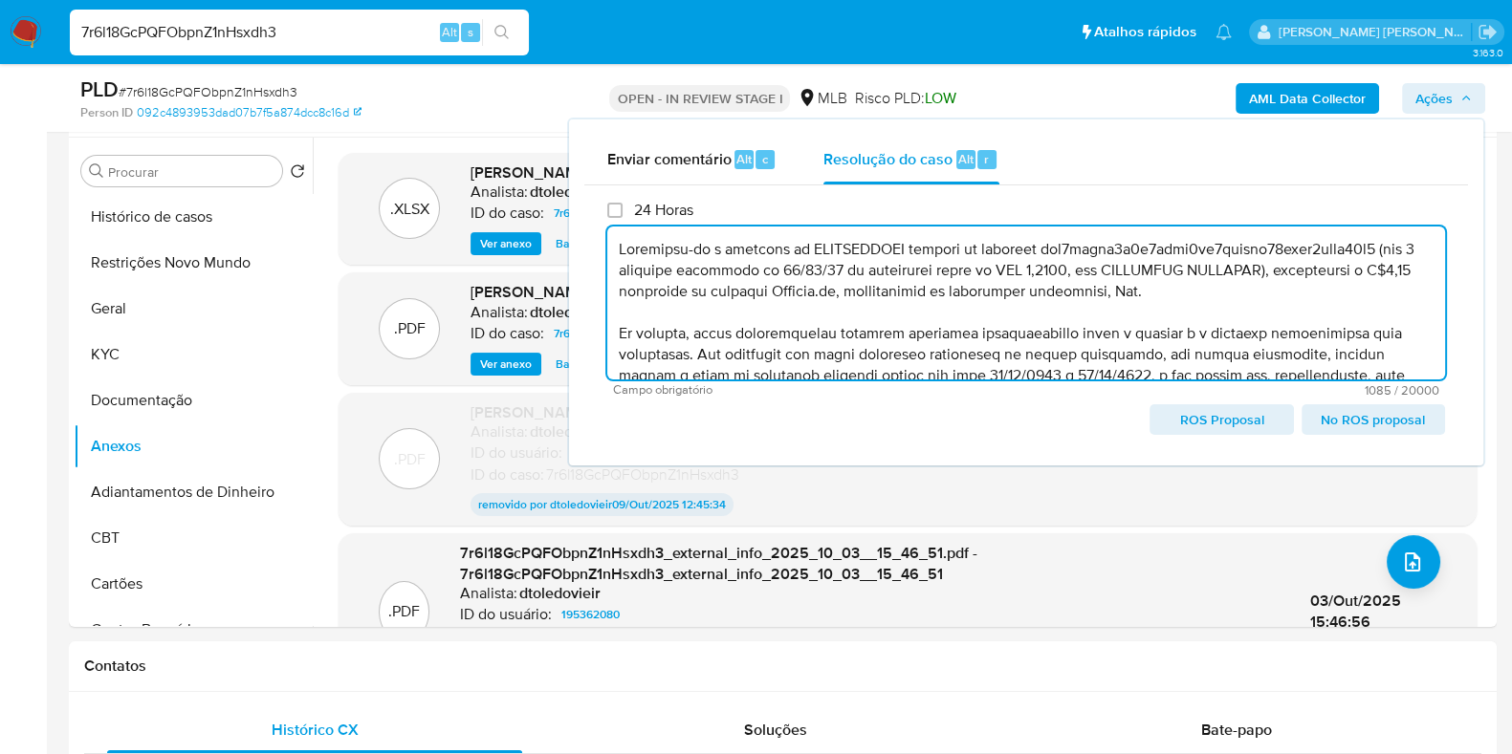
scroll to position [154, 0]
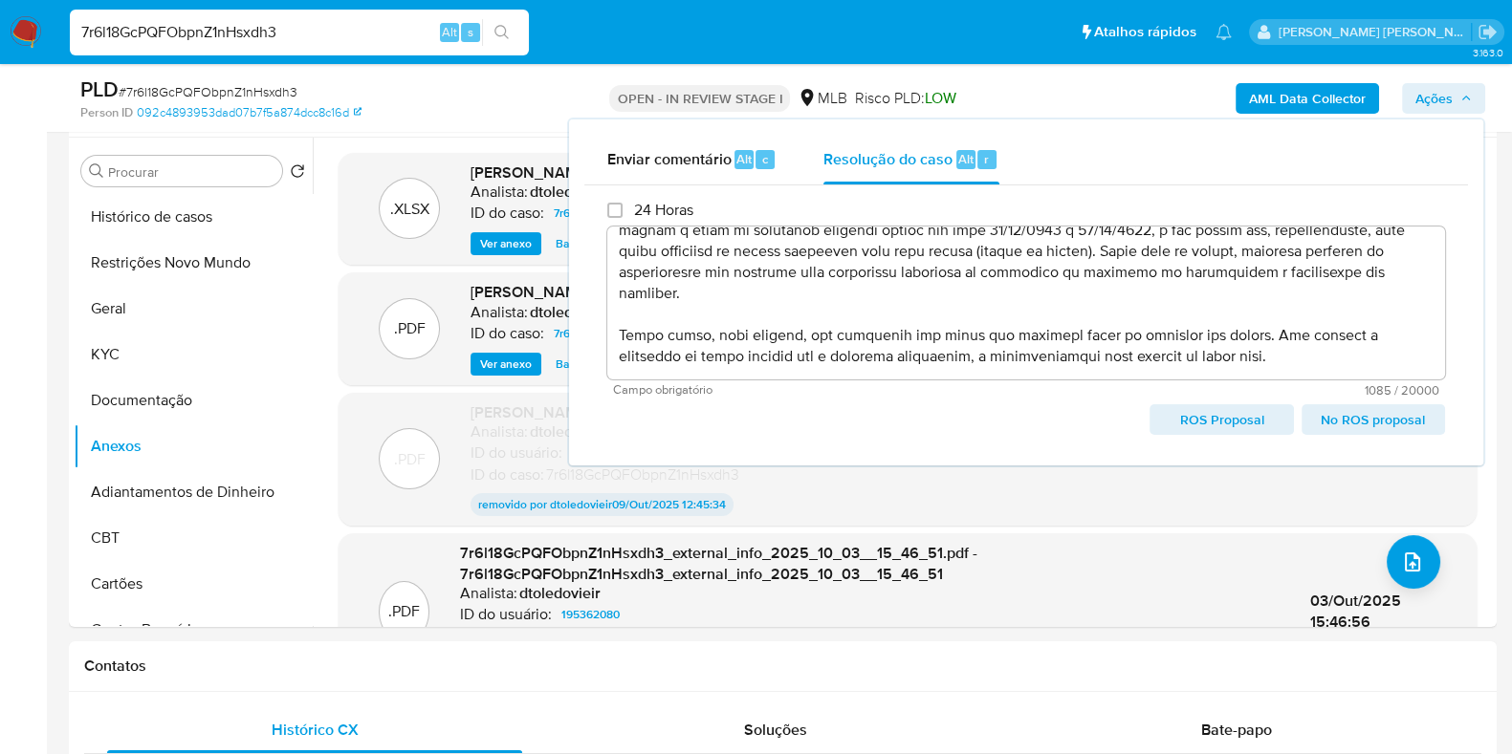
drag, startPoint x: 1192, startPoint y: 413, endPoint x: 938, endPoint y: 408, distance: 254.4
click at [938, 408] on div "ROS Proposal No ROS proposal" at bounding box center [1026, 419] width 838 height 31
click at [1416, 427] on span "No ROS proposal" at bounding box center [1373, 419] width 117 height 27
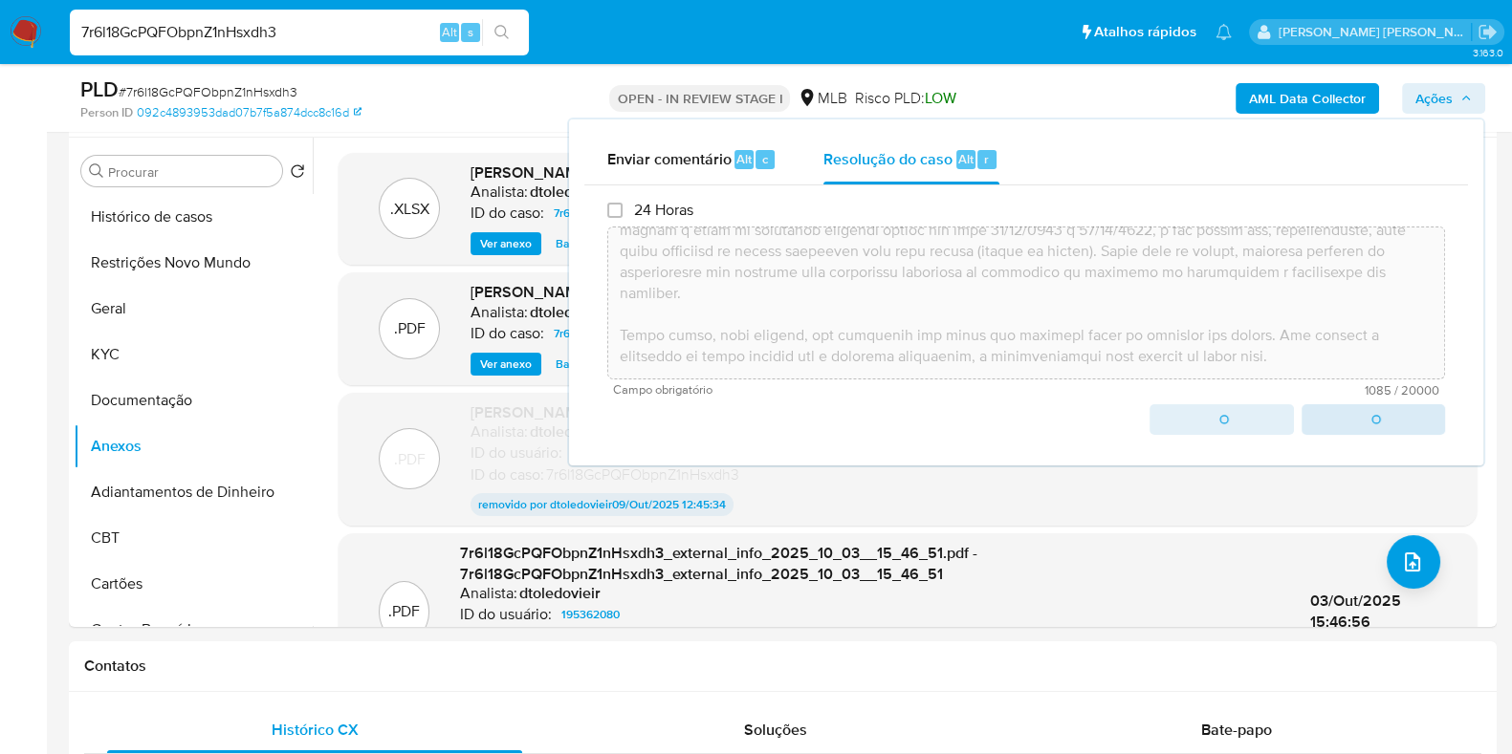
type textarea "Constatou-se a operação de RECEBIMENTO através do endereço ltc1qcchs8c0z8pvfj7n…"
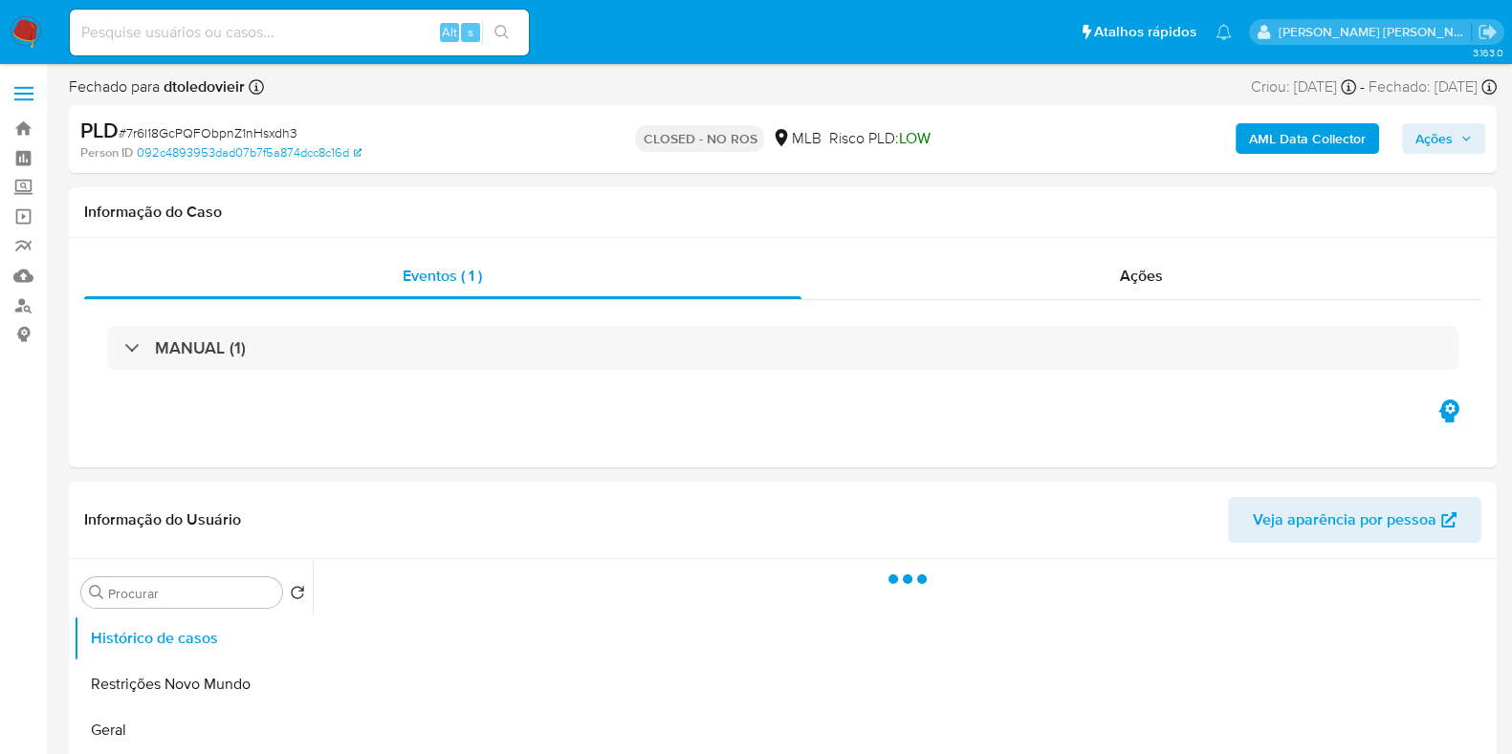
select select "10"
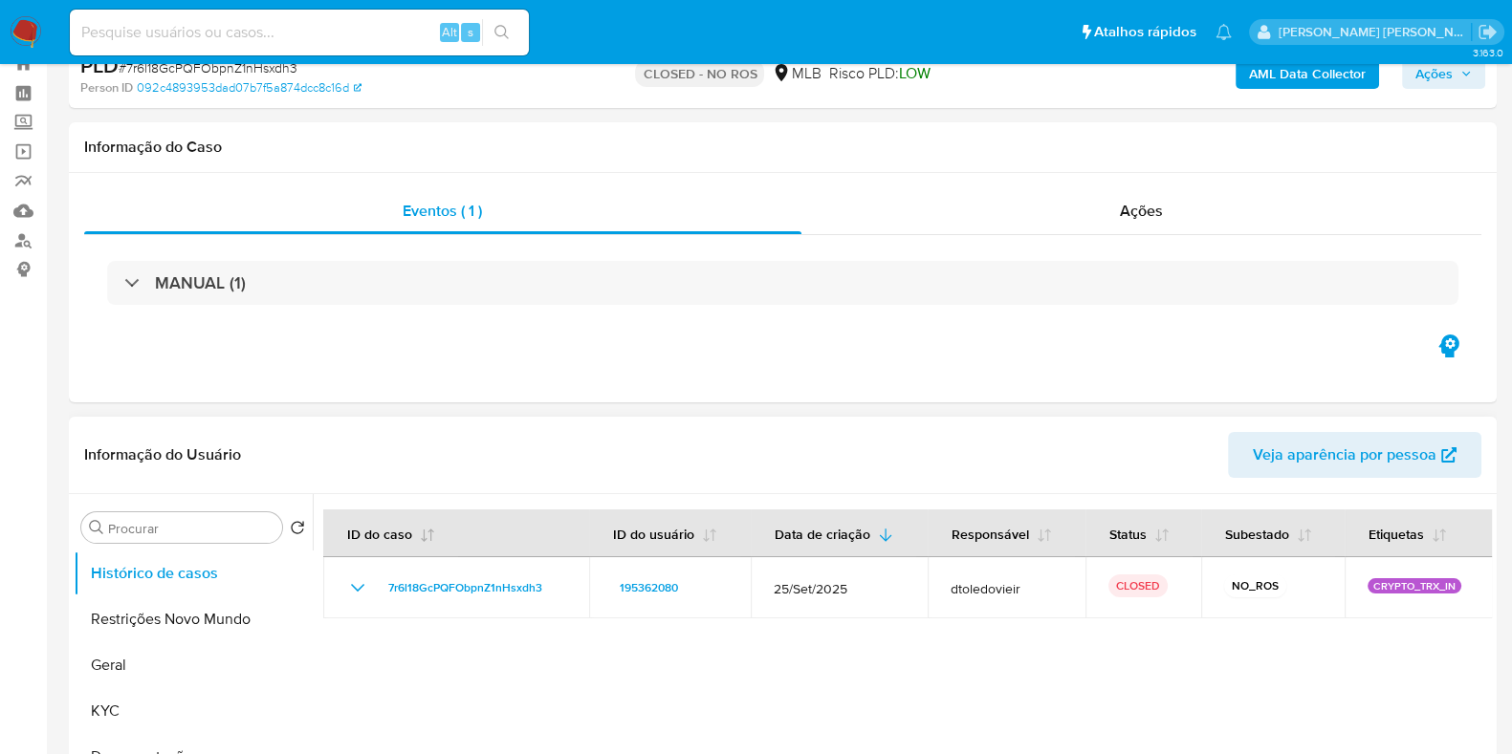
scroll to position [119, 0]
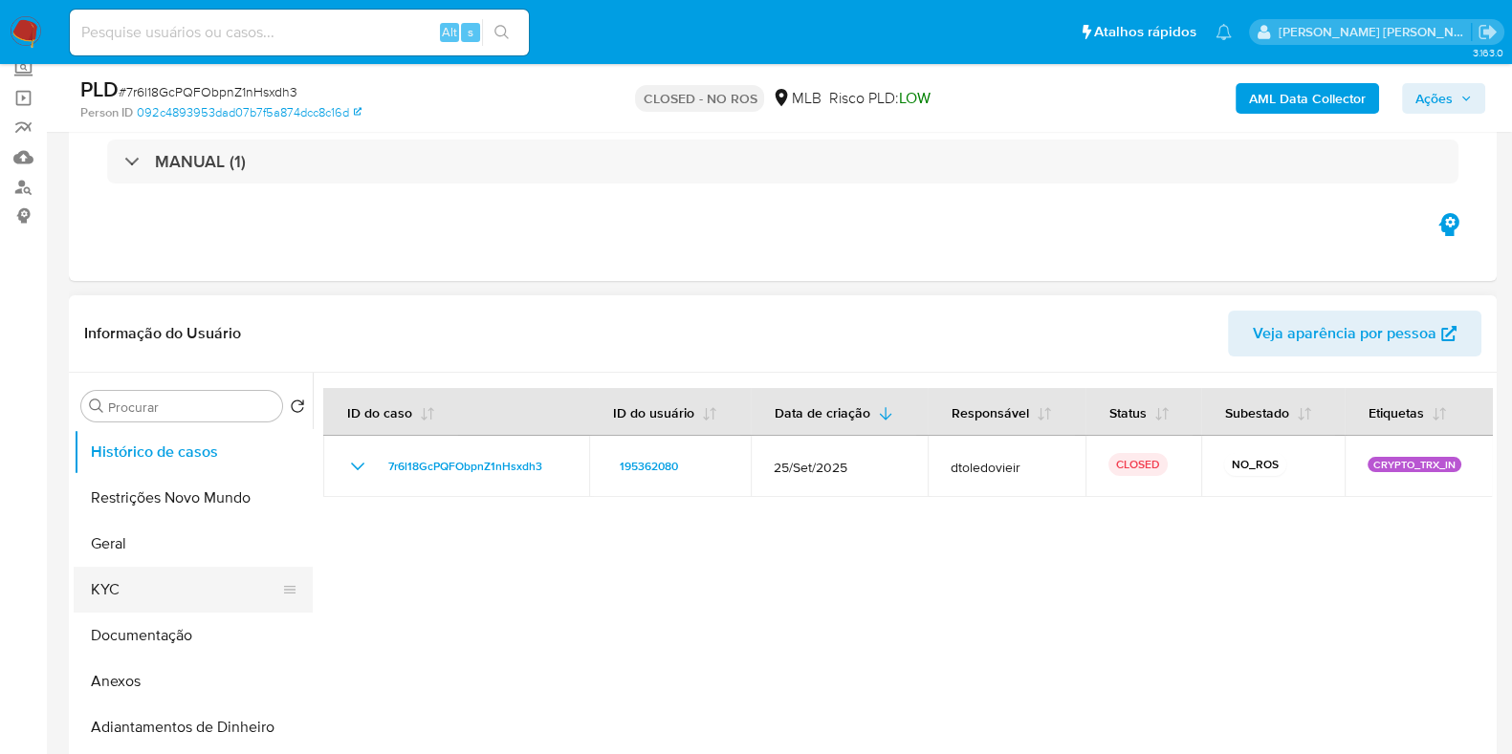
click at [122, 589] on button "KYC" at bounding box center [186, 590] width 224 height 46
